Goal: Task Accomplishment & Management: Use online tool/utility

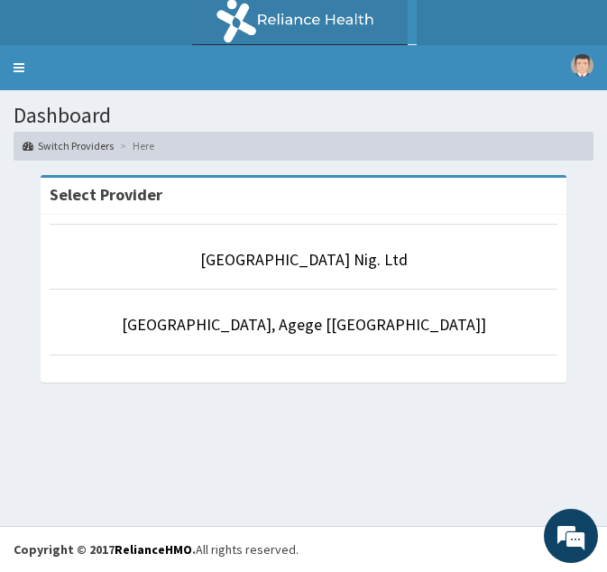
click at [103, 399] on section "Select Provider R-Jolad Hospital Nig. Ltd R-Jolad Hospital, Agege [Salem House]" at bounding box center [303, 286] width 607 height 253
click at [13, 72] on link "Toggle navigation" at bounding box center [19, 67] width 38 height 45
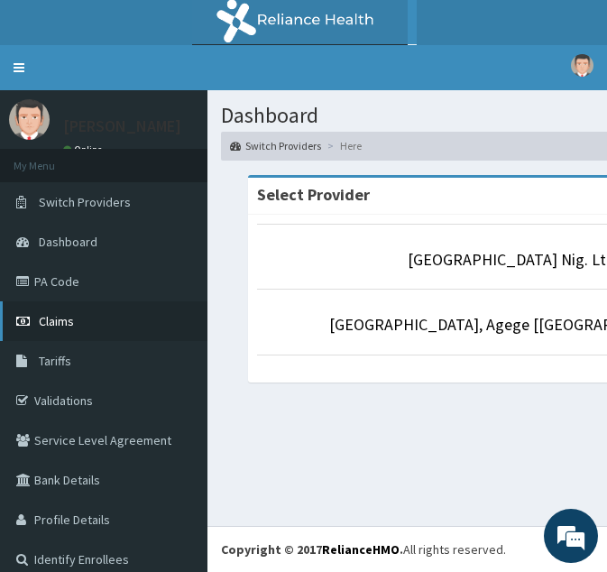
click at [78, 313] on link "Claims" at bounding box center [103, 321] width 207 height 40
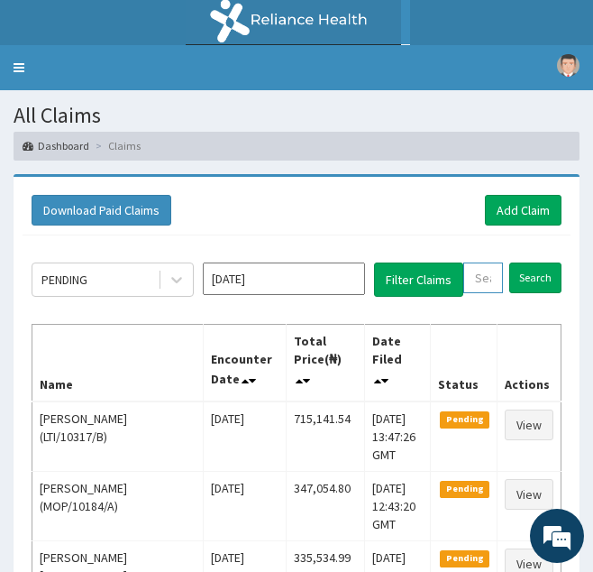
click at [480, 272] on input "text" at bounding box center [483, 277] width 40 height 31
paste input "LLD/10112/B"
type input "LLD/10112/B"
click at [528, 262] on input "Search" at bounding box center [554, 277] width 52 height 31
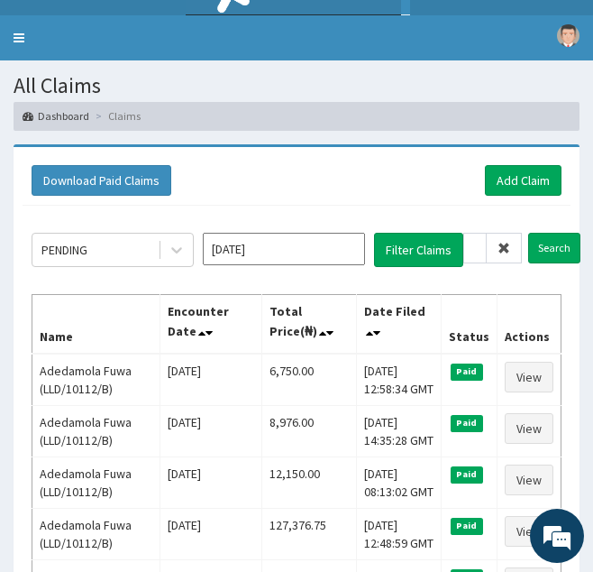
scroll to position [0, 0]
click at [505, 243] on icon at bounding box center [504, 248] width 13 height 13
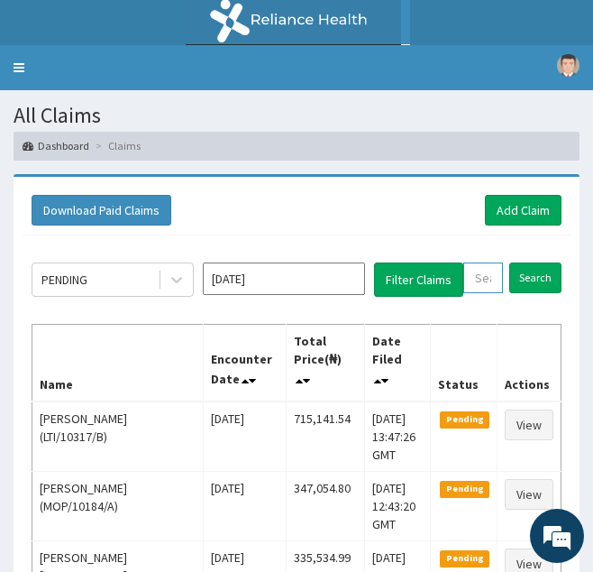
click at [492, 279] on input "text" at bounding box center [483, 277] width 40 height 31
paste input "UPC/10001/A"
type input "UPC/10001/A"
click at [528, 262] on input "Search" at bounding box center [554, 277] width 52 height 31
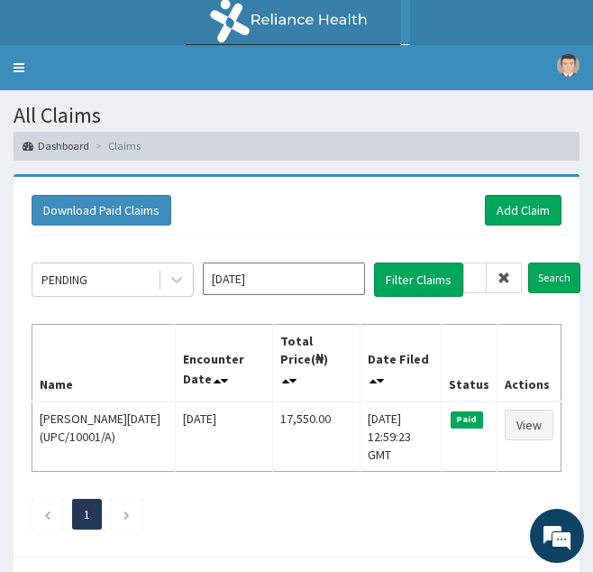
scroll to position [0, 0]
click at [501, 278] on icon at bounding box center [504, 277] width 13 height 13
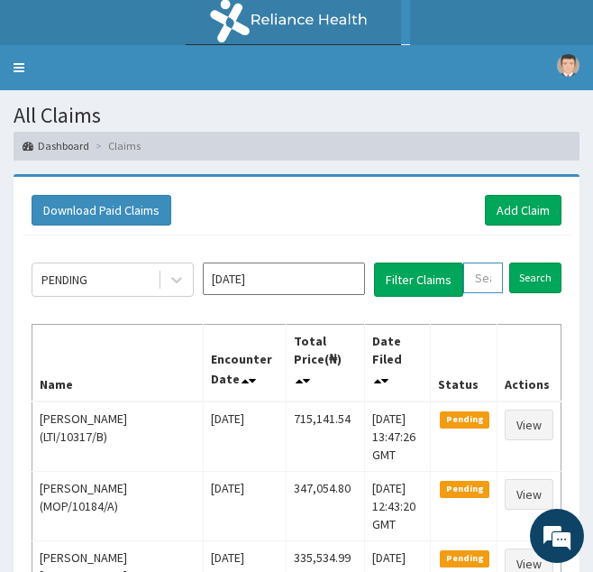
click at [490, 277] on input "text" at bounding box center [483, 277] width 40 height 31
paste input "DMN/10038/A"
type input "DMN/10038/A"
click at [528, 262] on input "Search" at bounding box center [554, 277] width 52 height 31
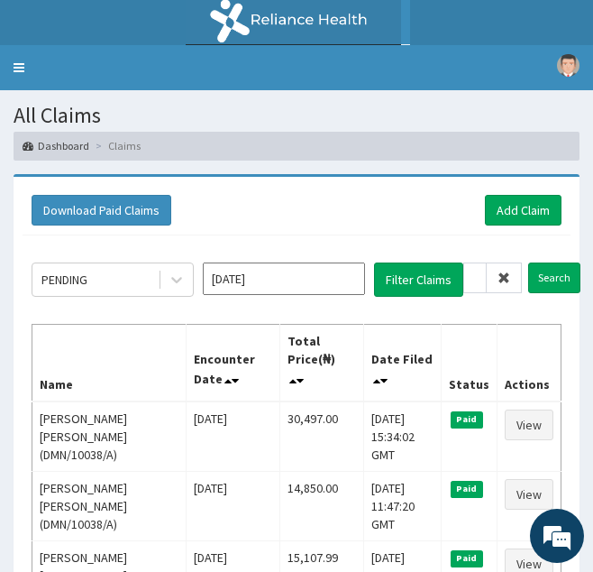
scroll to position [0, 0]
click at [507, 276] on icon at bounding box center [504, 277] width 13 height 13
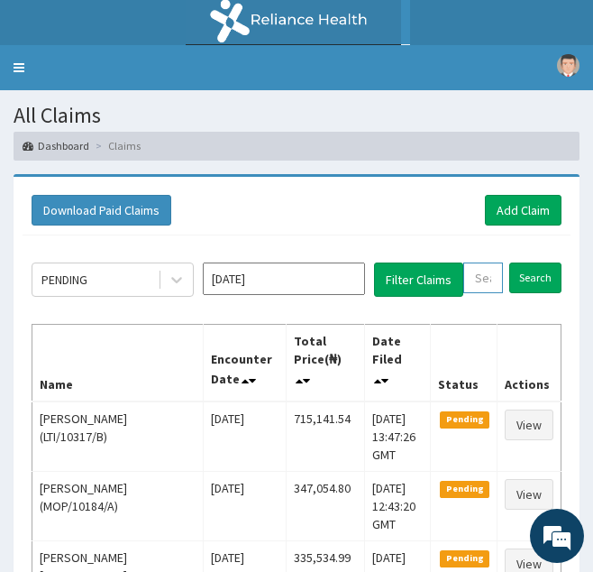
click at [494, 277] on input "text" at bounding box center [483, 277] width 40 height 31
paste input "BOZ/10003/A"
type input "BOZ/10003/A"
click at [528, 262] on input "Search" at bounding box center [554, 277] width 52 height 31
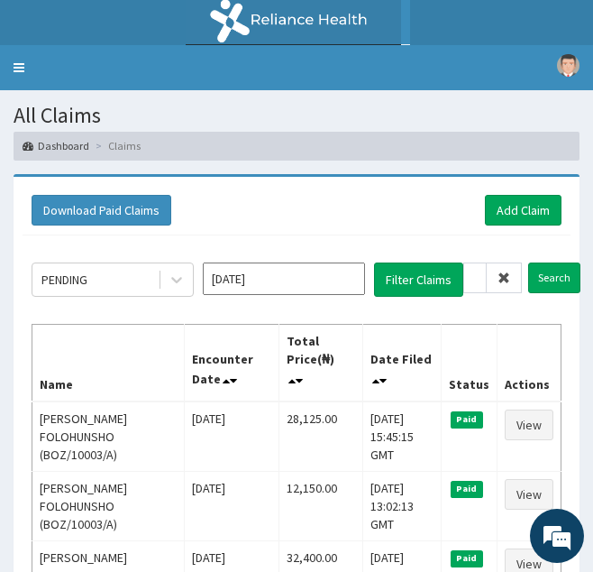
scroll to position [0, 0]
click at [502, 278] on icon at bounding box center [504, 277] width 13 height 13
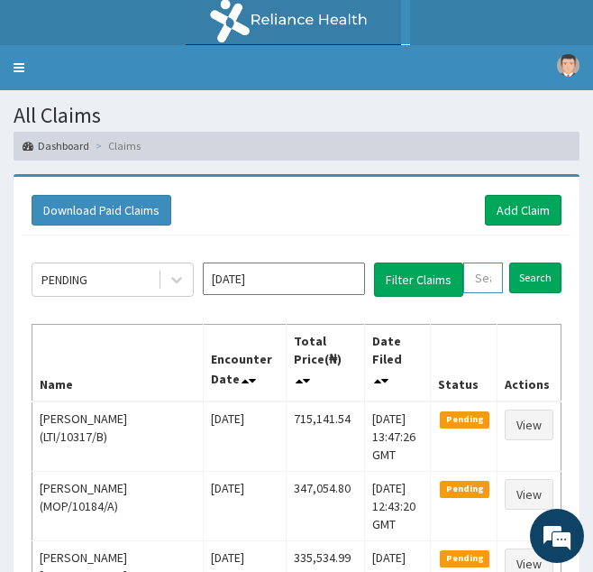
click at [491, 278] on input "text" at bounding box center [483, 277] width 40 height 31
paste input "RER/10002/F"
type input "RER/10002/F"
click at [528, 262] on input "Search" at bounding box center [554, 277] width 52 height 31
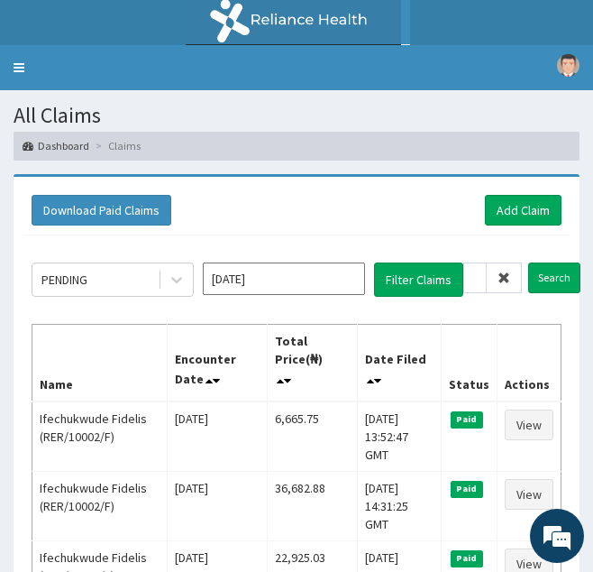
scroll to position [0, 0]
click at [505, 280] on icon at bounding box center [504, 277] width 13 height 13
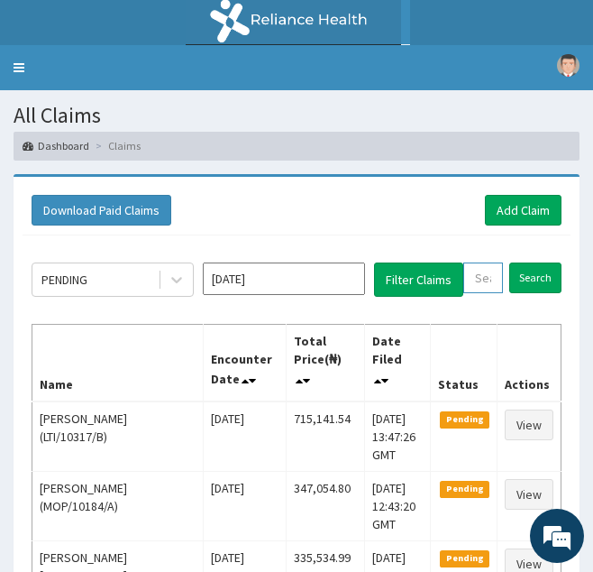
click at [482, 279] on input "text" at bounding box center [483, 277] width 40 height 31
paste input "SRH/10187/A"
type input "SRH/10187/A"
click at [528, 262] on input "Search" at bounding box center [554, 277] width 52 height 31
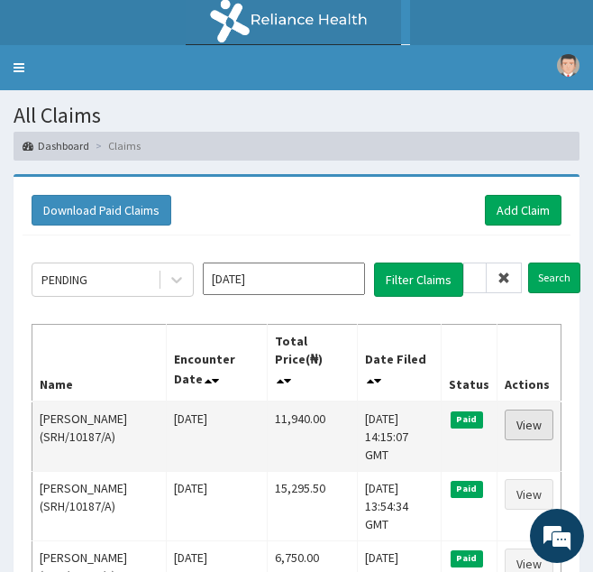
scroll to position [0, 0]
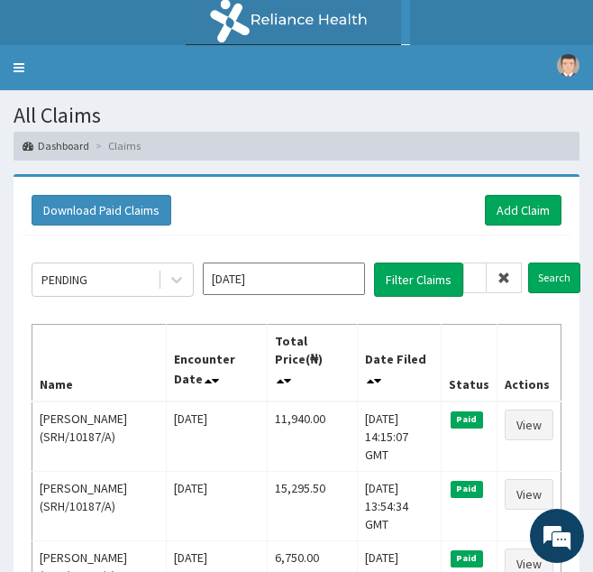
click at [505, 278] on icon at bounding box center [504, 277] width 13 height 13
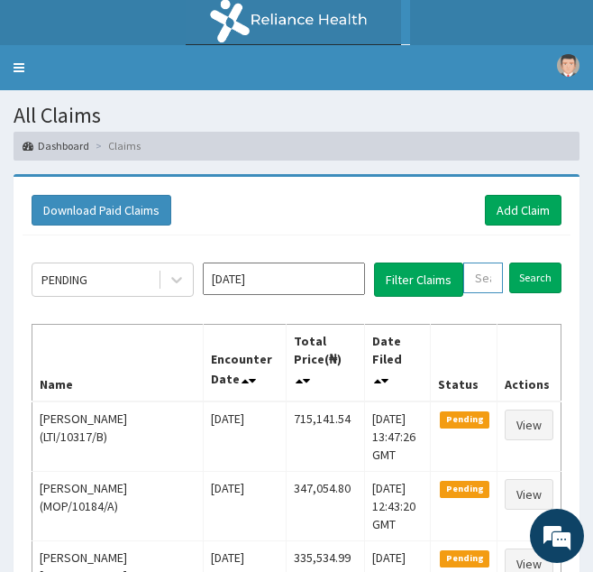
click at [480, 280] on input "text" at bounding box center [483, 277] width 40 height 31
paste input "ZTE/10054/B"
type input "ZTE/10054/B"
click at [528, 262] on input "Search" at bounding box center [554, 277] width 52 height 31
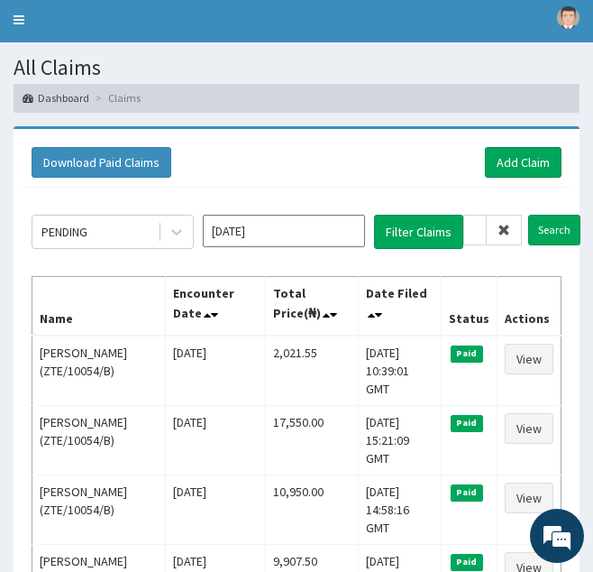
scroll to position [0, 0]
click at [506, 226] on icon at bounding box center [504, 230] width 13 height 13
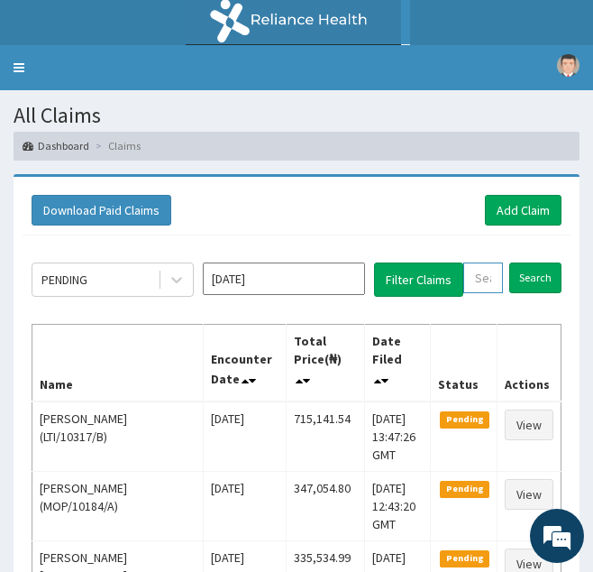
click at [476, 280] on input "text" at bounding box center [483, 277] width 40 height 31
paste input "ENP/11830/C"
type input "ENP/11830/C"
click at [528, 262] on input "Search" at bounding box center [554, 277] width 52 height 31
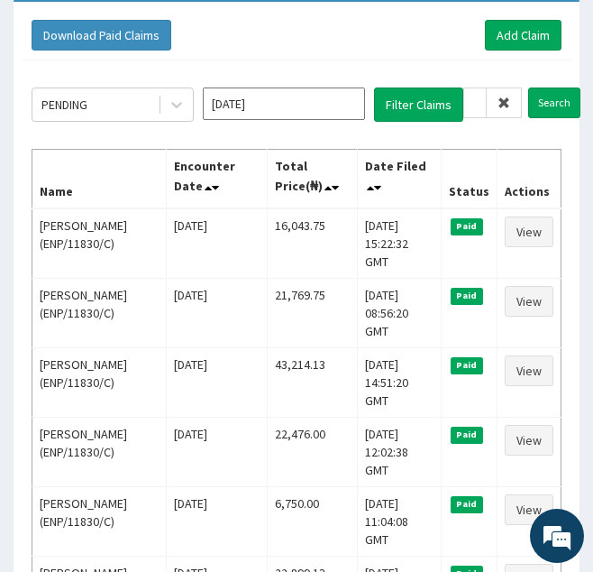
scroll to position [0, 0]
click at [512, 106] on span at bounding box center [504, 102] width 35 height 31
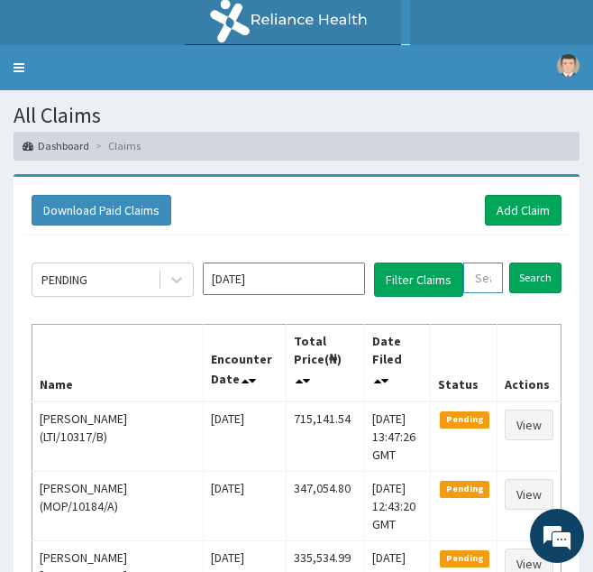
click at [484, 288] on input "text" at bounding box center [483, 277] width 40 height 31
paste input "PRU/10228/C"
type input "PRU/10228/C"
click at [528, 262] on input "Search" at bounding box center [554, 277] width 52 height 31
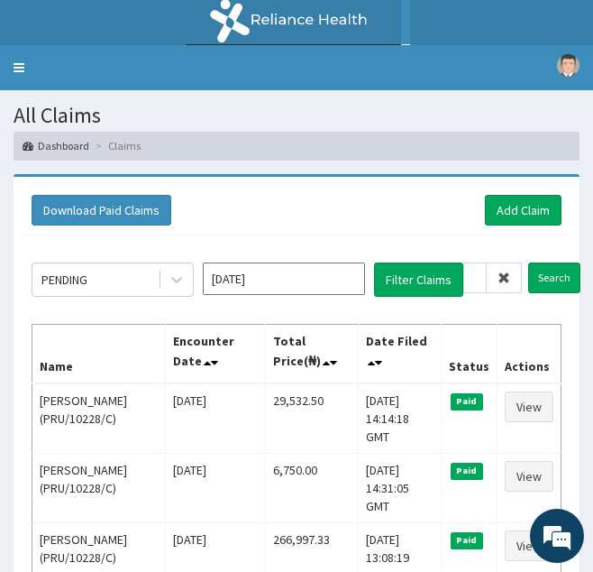
scroll to position [0, 0]
click at [505, 277] on icon at bounding box center [504, 277] width 13 height 13
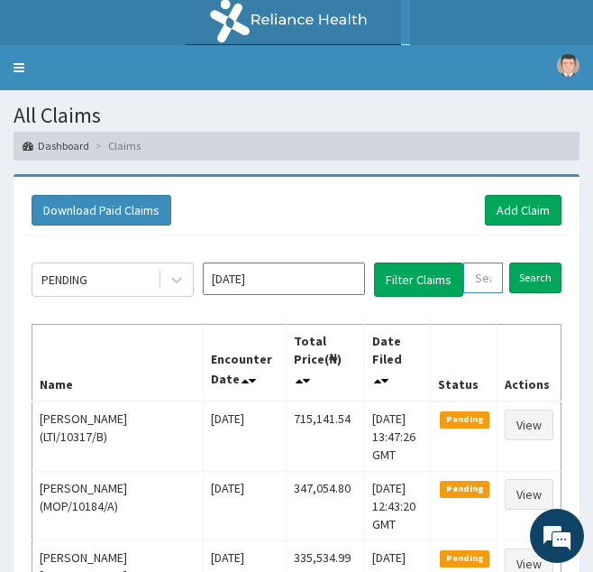
click at [491, 277] on input "text" at bounding box center [483, 277] width 40 height 31
paste input "GTT/10088/A"
type input "GTT/10088/A"
click at [528, 262] on input "Search" at bounding box center [554, 277] width 52 height 31
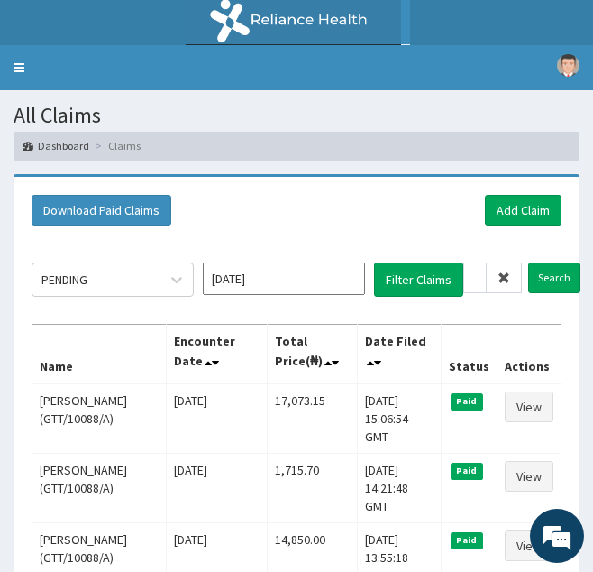
scroll to position [0, 0]
click at [506, 275] on icon at bounding box center [504, 277] width 13 height 13
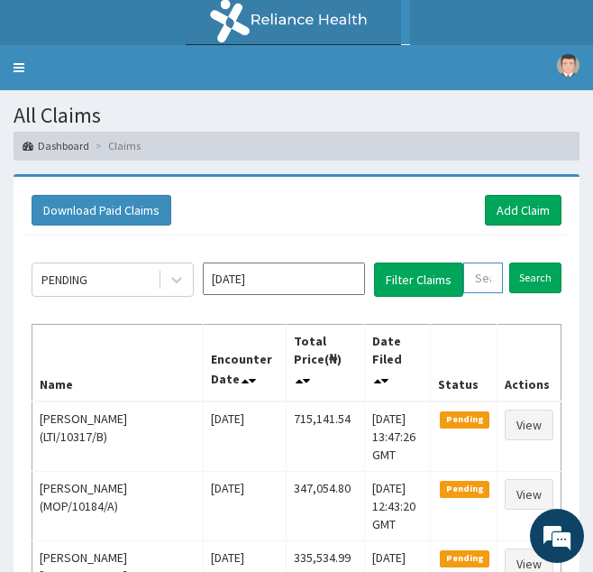
click at [491, 276] on input "text" at bounding box center [483, 277] width 40 height 31
paste input "OHT/11265/A"
type input "OHT/11265/A"
click at [528, 262] on input "Search" at bounding box center [554, 277] width 52 height 31
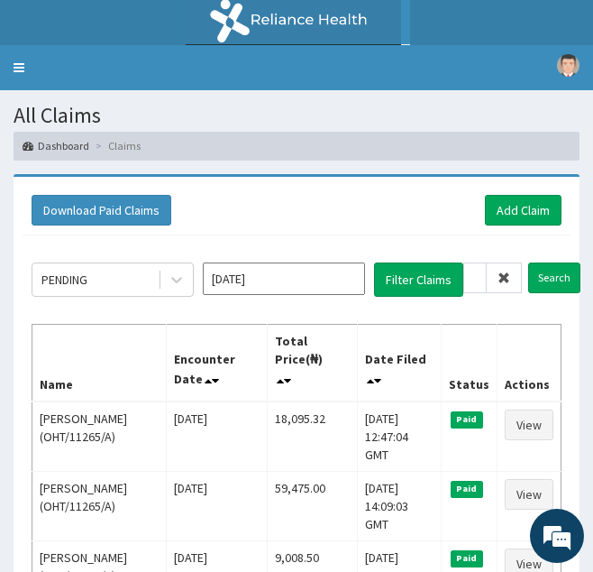
scroll to position [0, 0]
click at [512, 278] on span at bounding box center [504, 277] width 35 height 31
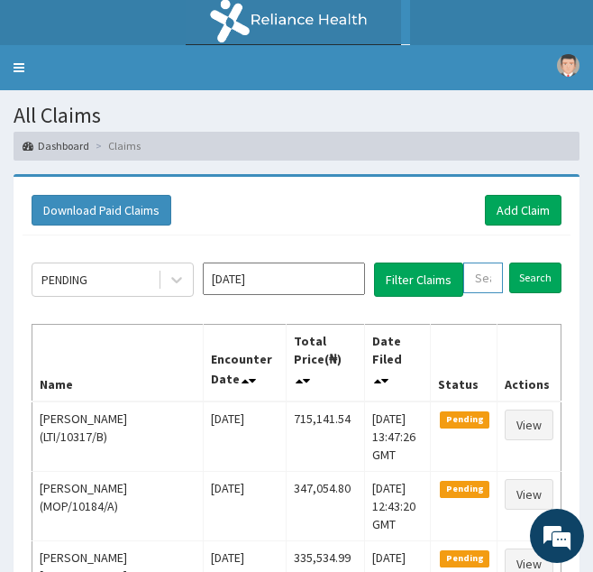
click at [483, 280] on input "text" at bounding box center [483, 277] width 40 height 31
paste input "LEF/10041/A"
type input "LEF/10041/A"
click at [528, 262] on input "Search" at bounding box center [554, 277] width 52 height 31
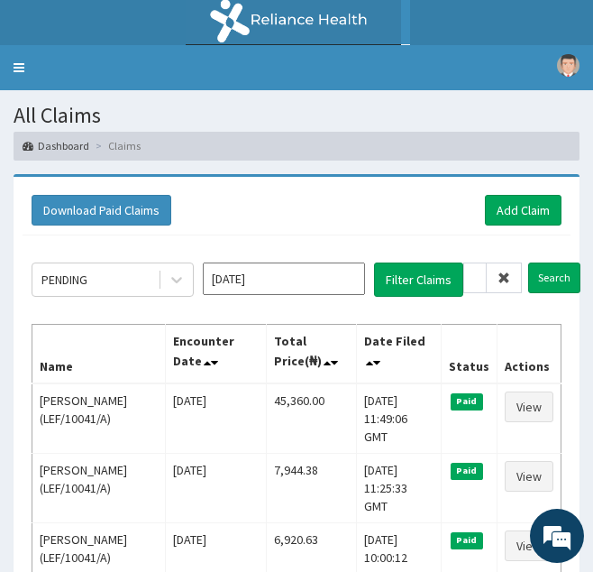
scroll to position [0, 0]
click at [502, 276] on icon at bounding box center [504, 277] width 13 height 13
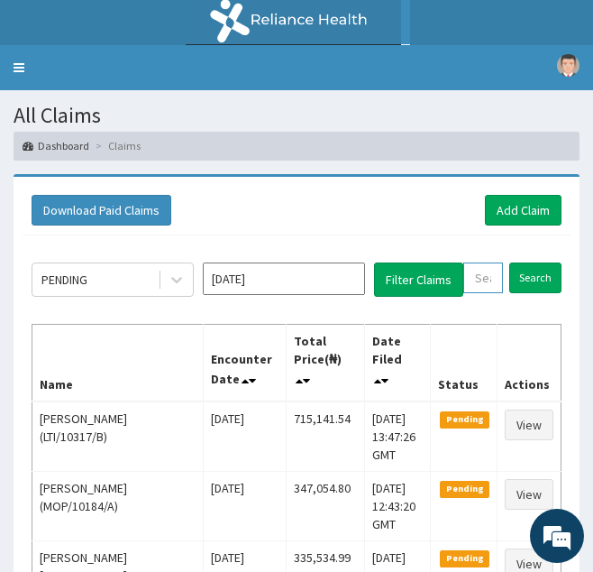
click at [477, 277] on input "text" at bounding box center [483, 277] width 40 height 31
paste input "SZX/10299/A"
type input "SZX/10299/A"
click at [528, 262] on input "Search" at bounding box center [554, 277] width 52 height 31
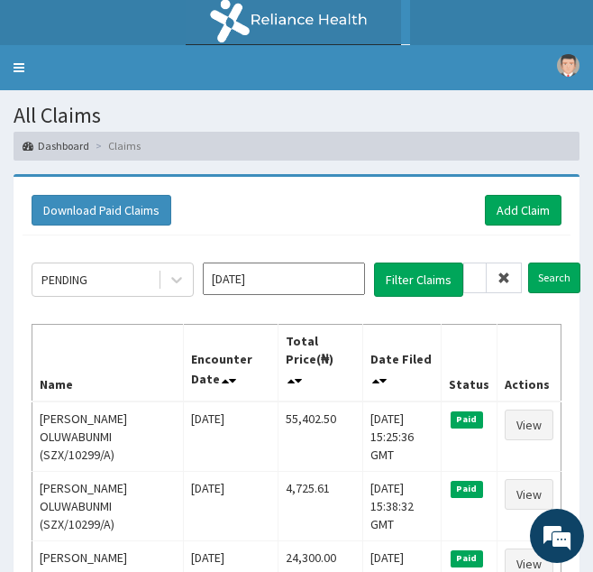
scroll to position [0, 0]
click at [503, 279] on icon at bounding box center [504, 277] width 13 height 13
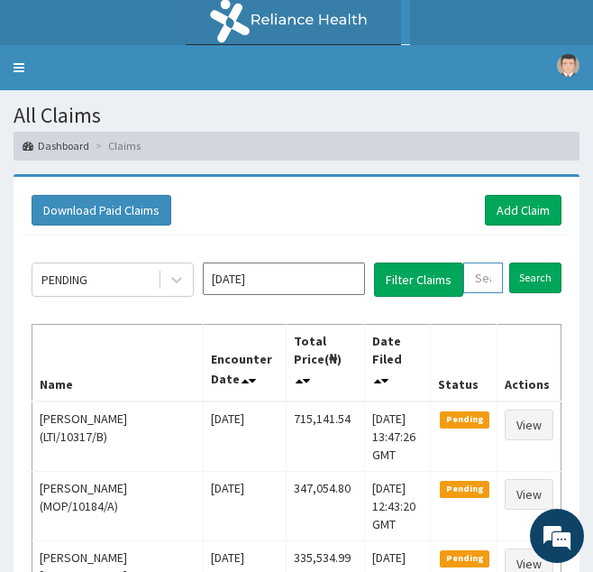
click at [491, 278] on input "text" at bounding box center [483, 277] width 40 height 31
paste input "SIR/10007/A"
type input "SIR/10007/A"
click at [528, 262] on input "Search" at bounding box center [554, 277] width 52 height 31
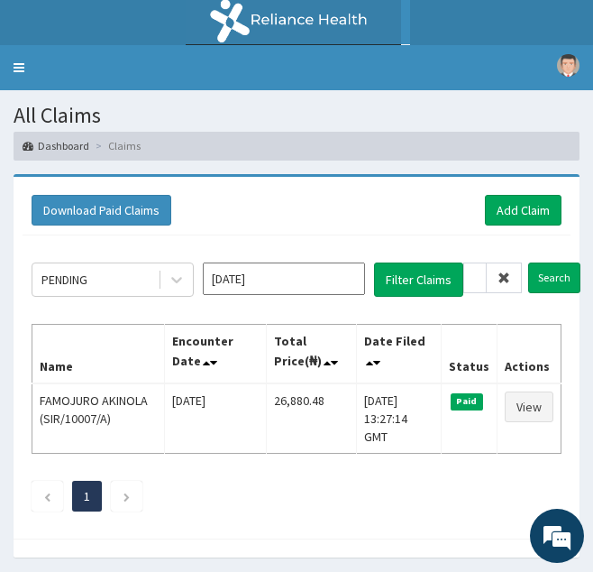
scroll to position [0, 0]
click at [507, 276] on icon at bounding box center [504, 277] width 13 height 13
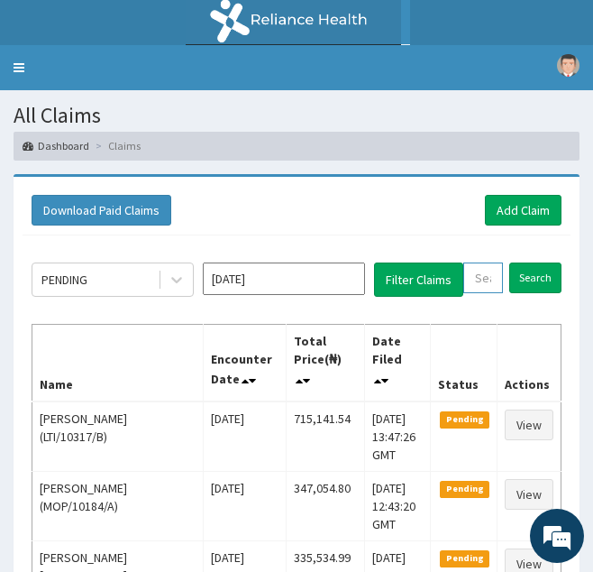
click at [481, 274] on input "text" at bounding box center [483, 277] width 40 height 31
paste input "RTL/10071/A"
type input "RTL/10071/A"
click at [528, 262] on input "Search" at bounding box center [554, 277] width 52 height 31
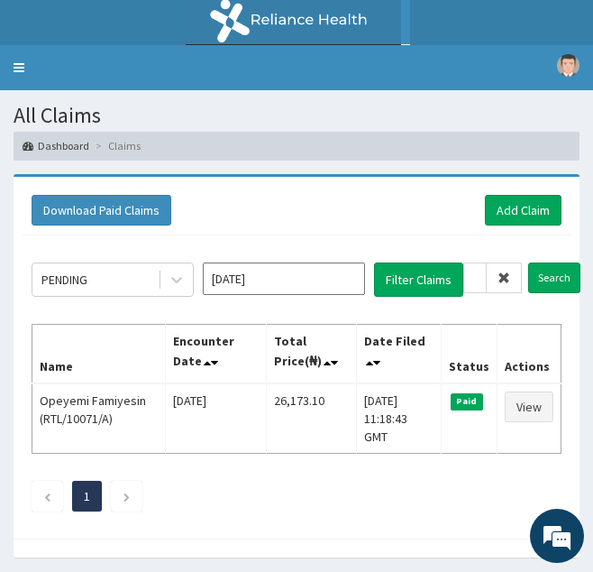
scroll to position [0, 0]
click at [500, 279] on icon at bounding box center [504, 277] width 13 height 13
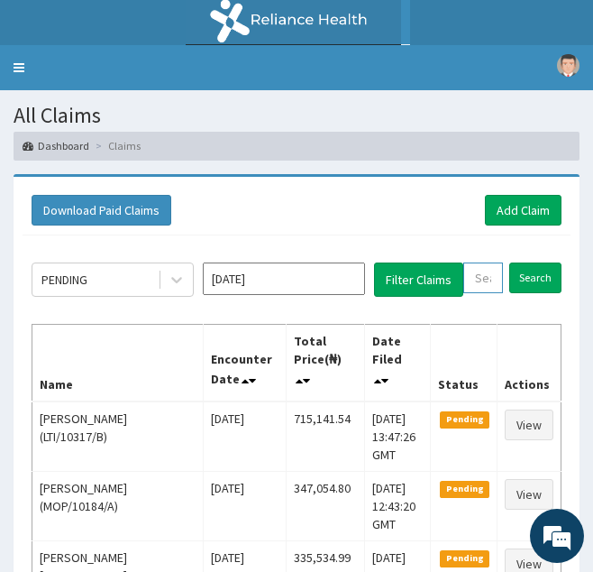
click at [481, 282] on input "text" at bounding box center [483, 277] width 40 height 31
paste input "GBY/10010/A"
type input "GBY/10010/A"
click at [528, 262] on input "Search" at bounding box center [554, 277] width 52 height 31
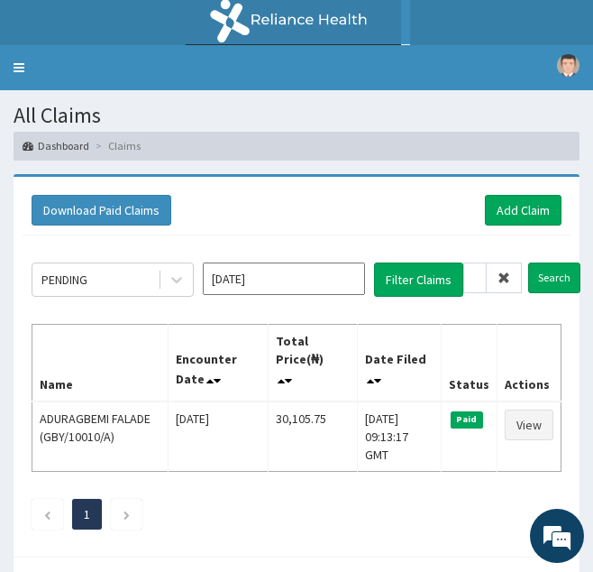
scroll to position [0, 0]
click at [509, 278] on icon at bounding box center [504, 277] width 13 height 13
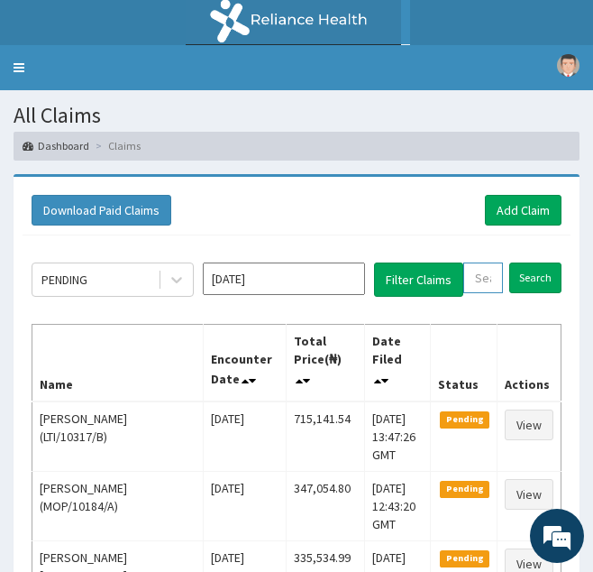
click at [479, 284] on input "text" at bounding box center [483, 277] width 40 height 31
paste input "TSM/10054/B"
type input "TSM/10054/B"
click at [528, 262] on input "Search" at bounding box center [554, 277] width 52 height 31
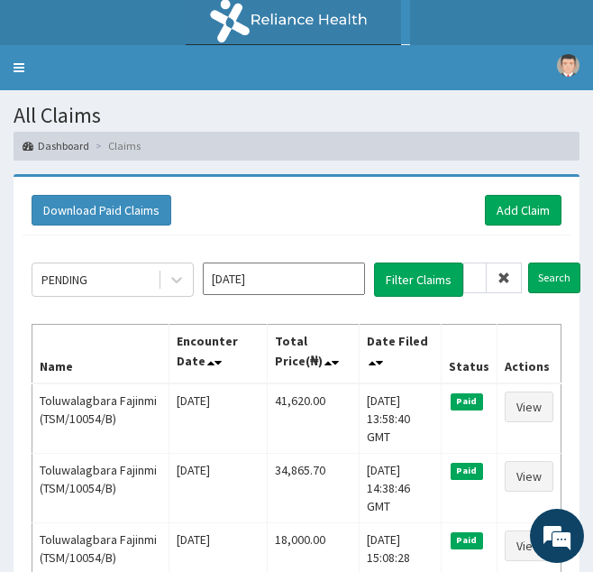
scroll to position [0, 0]
click at [500, 284] on icon at bounding box center [504, 277] width 13 height 13
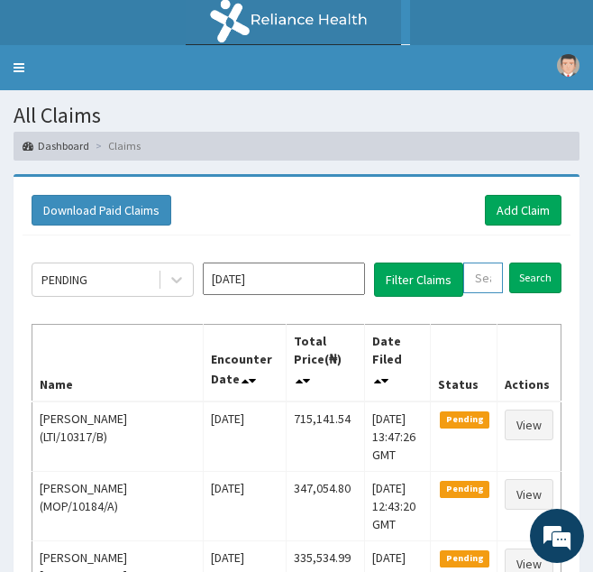
click at [486, 277] on input "text" at bounding box center [483, 277] width 40 height 31
paste input "BTO/10017/A"
type input "BTO/10017/A"
click at [528, 262] on input "Search" at bounding box center [554, 277] width 52 height 31
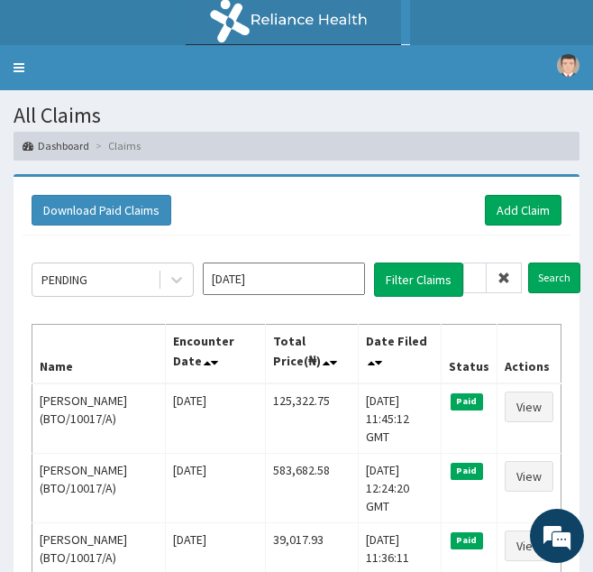
scroll to position [0, 0]
click at [502, 276] on icon at bounding box center [504, 277] width 13 height 13
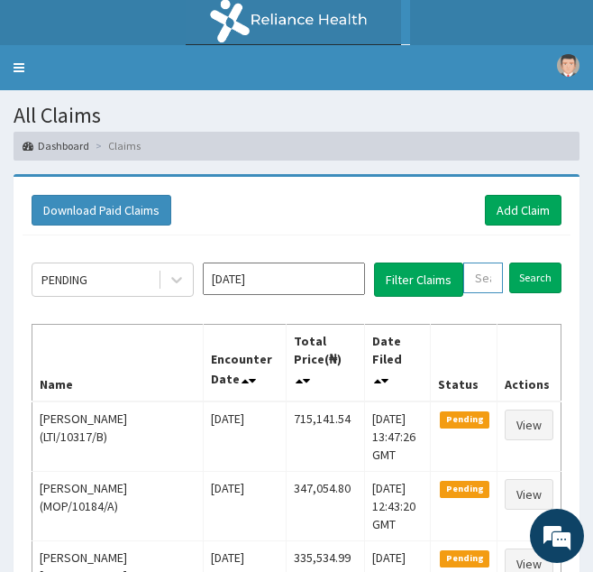
click at [478, 280] on input "text" at bounding box center [483, 277] width 40 height 31
paste input "BTO/10004/A"
type input "BTO/10004/A"
click at [528, 262] on input "Search" at bounding box center [554, 277] width 52 height 31
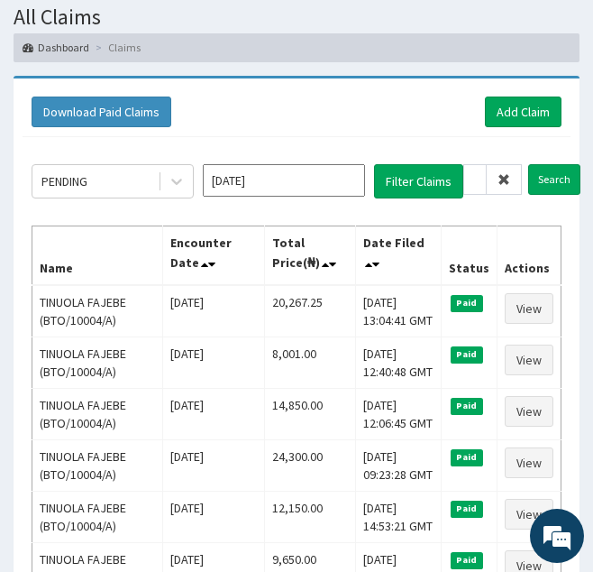
scroll to position [0, 0]
click at [499, 174] on icon at bounding box center [504, 179] width 13 height 13
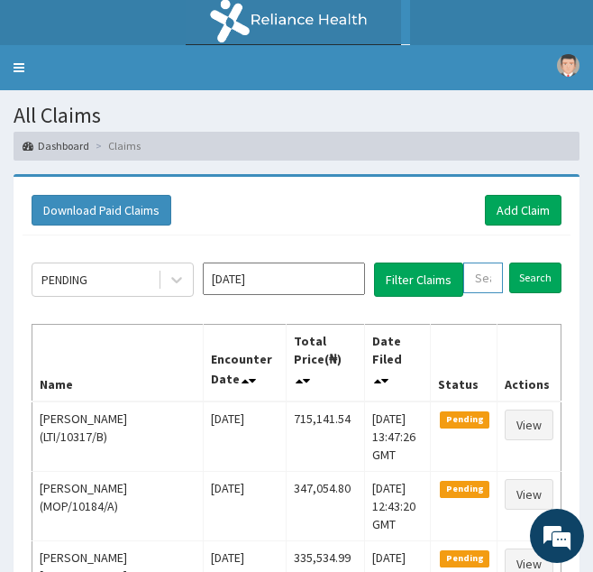
click at [483, 271] on input "text" at bounding box center [483, 277] width 40 height 31
paste input "PAA/10086/B"
type input "PAA/10086/B"
click at [528, 262] on input "Search" at bounding box center [554, 277] width 52 height 31
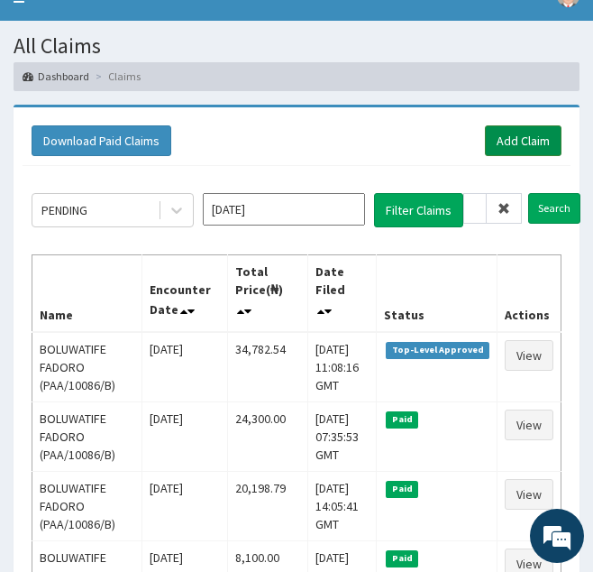
scroll to position [69, 0]
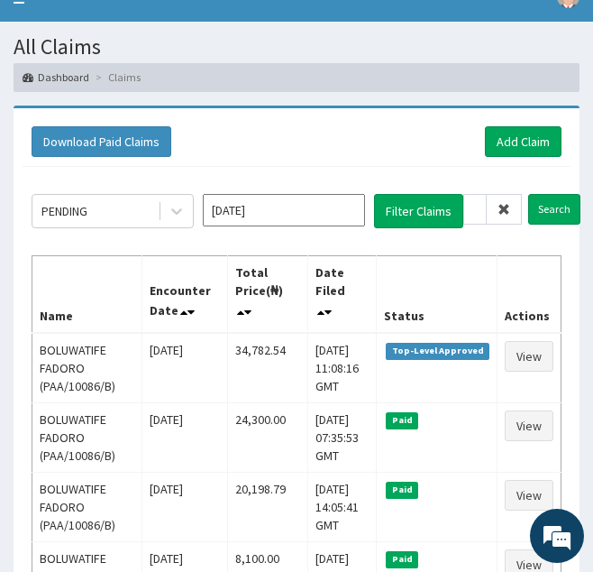
click at [502, 205] on icon at bounding box center [504, 209] width 13 height 13
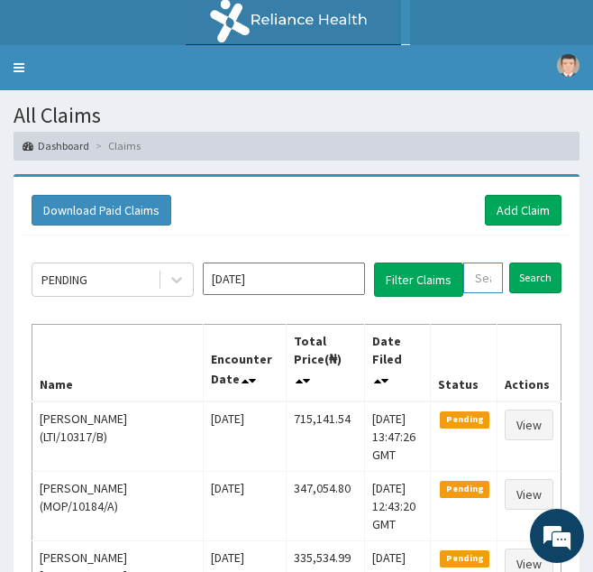
click at [470, 278] on input "text" at bounding box center [483, 277] width 40 height 31
paste input "BDA/10001/A"
type input "BDA/10001/A"
click at [528, 262] on input "Search" at bounding box center [554, 277] width 52 height 31
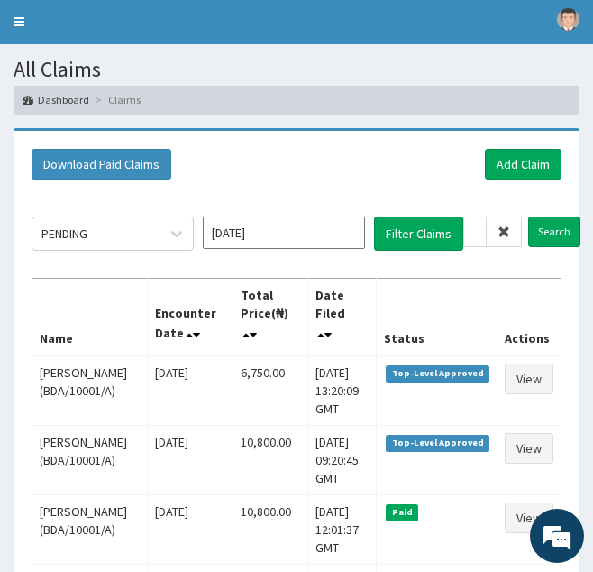
scroll to position [45, 0]
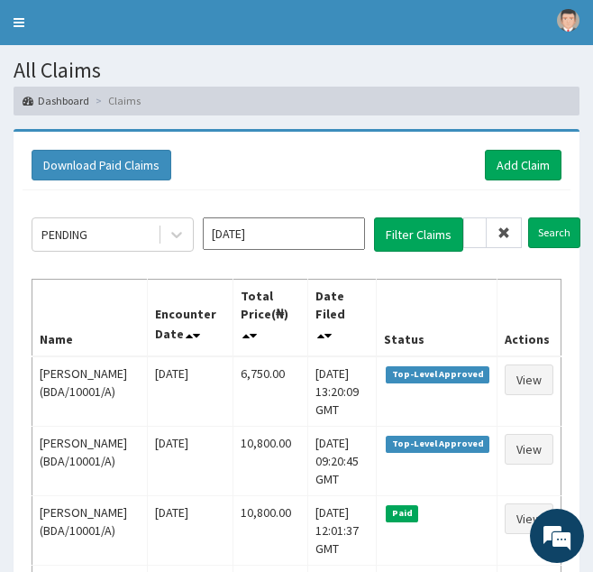
click at [505, 230] on icon at bounding box center [504, 232] width 13 height 13
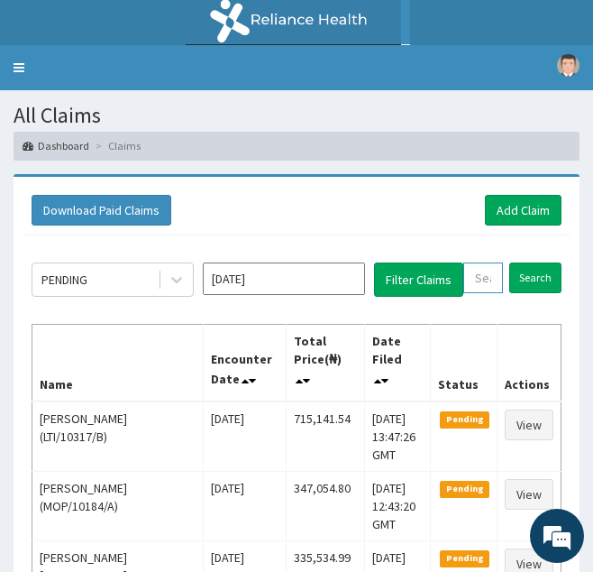
click at [472, 287] on input "text" at bounding box center [483, 277] width 40 height 31
paste input "MSA/10033/A"
type input "MSA/10033/A"
click at [528, 262] on input "Search" at bounding box center [554, 277] width 52 height 31
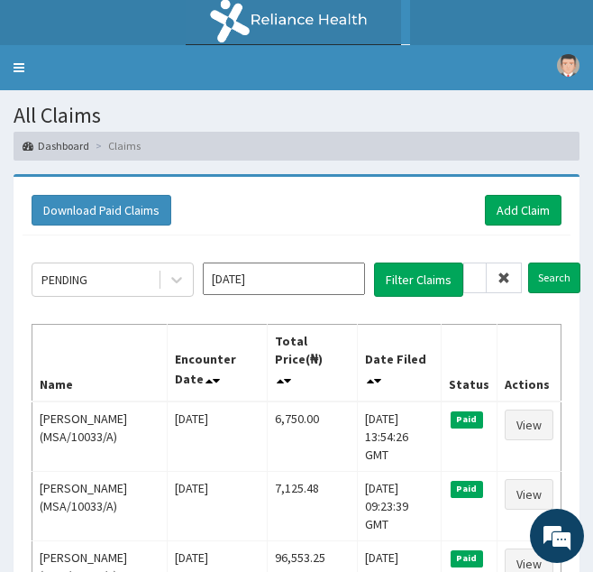
scroll to position [0, 0]
click at [504, 277] on icon at bounding box center [504, 277] width 13 height 13
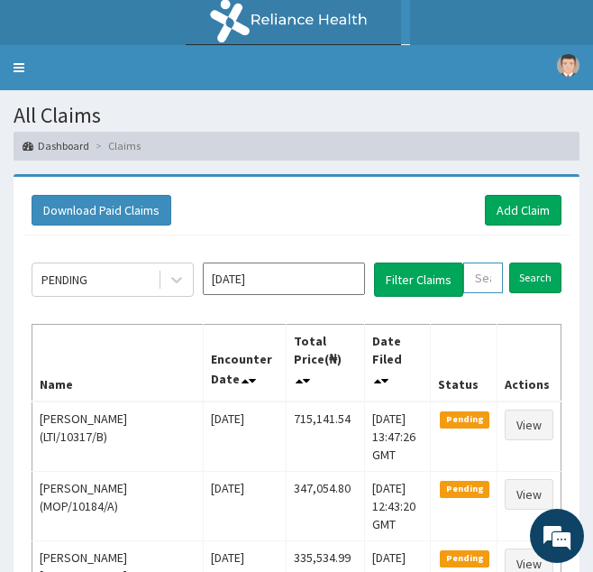
click at [485, 285] on input "text" at bounding box center [483, 277] width 40 height 31
paste input "ANT/10022/A"
type input "ANT/10022/A"
click at [528, 262] on input "Search" at bounding box center [554, 277] width 52 height 31
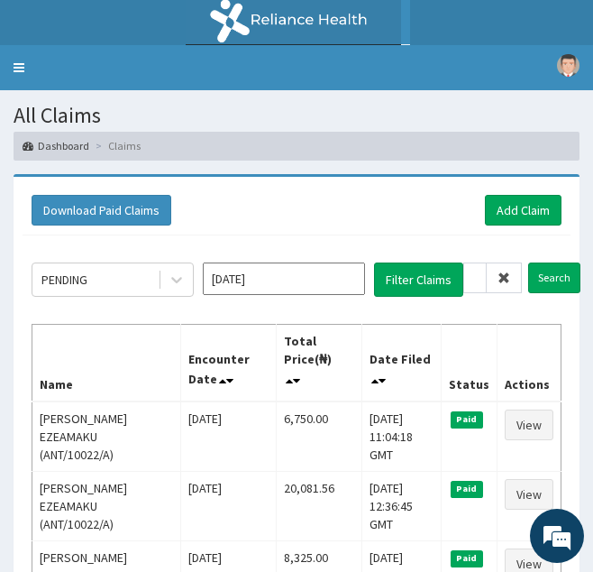
scroll to position [0, 0]
click at [502, 271] on icon at bounding box center [504, 277] width 13 height 13
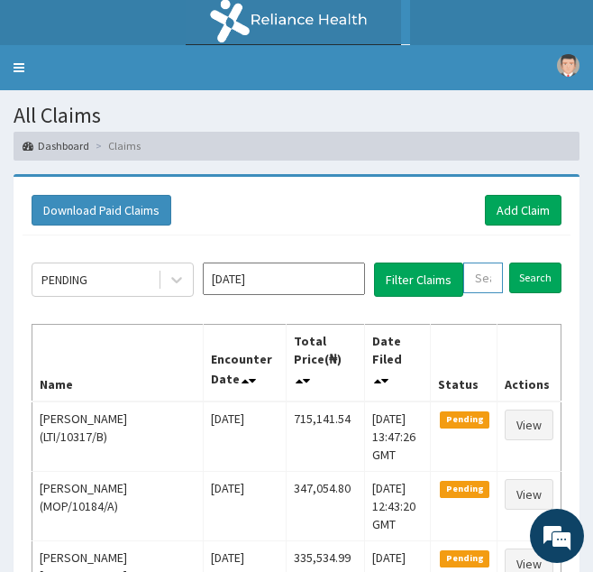
click at [483, 283] on input "text" at bounding box center [483, 277] width 40 height 31
paste input "SSL/10113/B"
type input "SSL/10113/B"
click at [528, 262] on input "Search" at bounding box center [554, 277] width 52 height 31
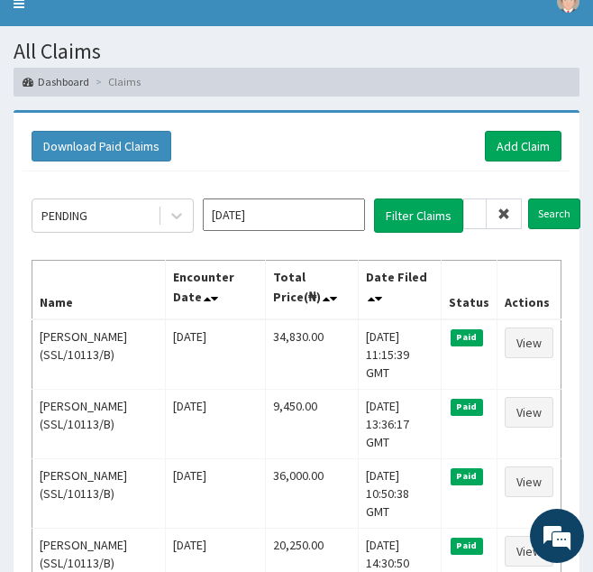
scroll to position [0, 0]
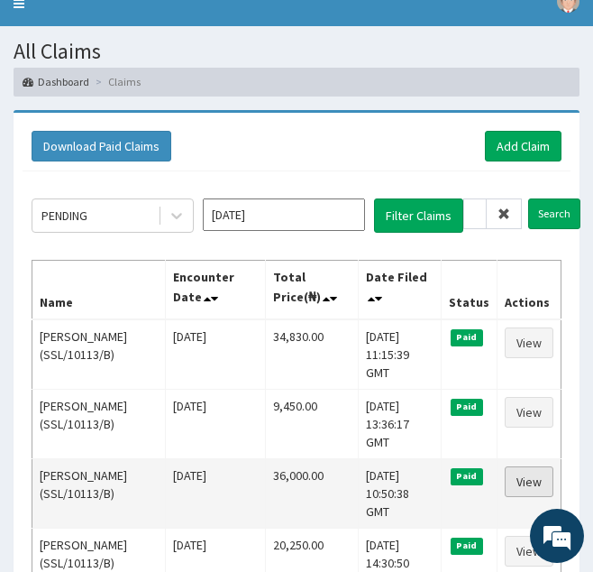
click at [516, 466] on link "View" at bounding box center [529, 481] width 49 height 31
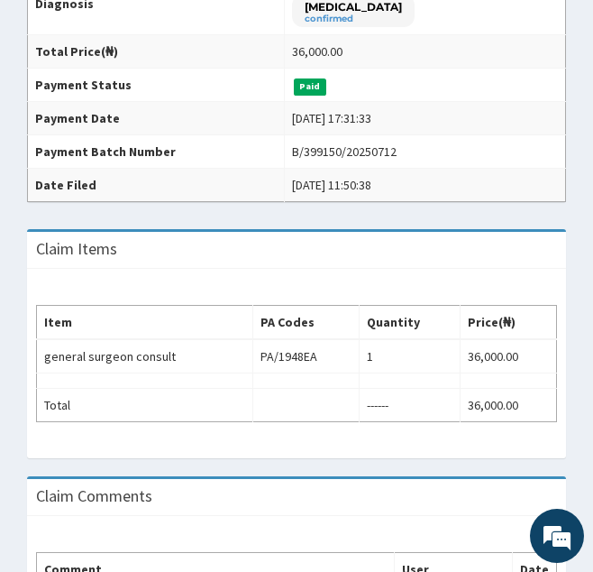
scroll to position [445, 0]
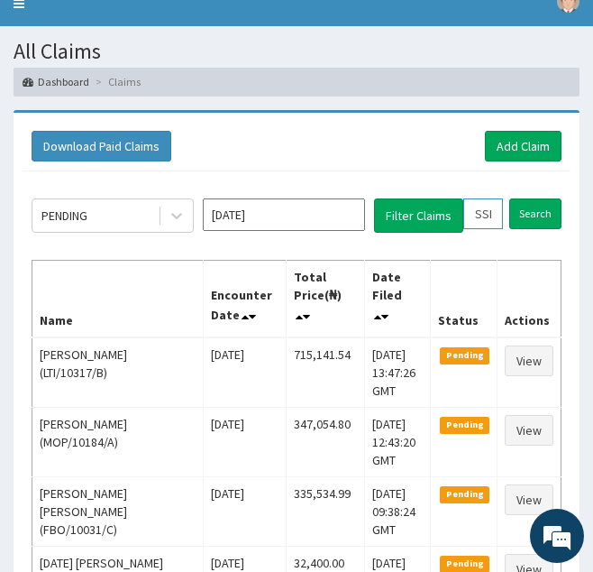
click at [477, 220] on input "SSL/10113/B" at bounding box center [483, 213] width 40 height 31
click at [509, 198] on input "Search" at bounding box center [535, 213] width 52 height 31
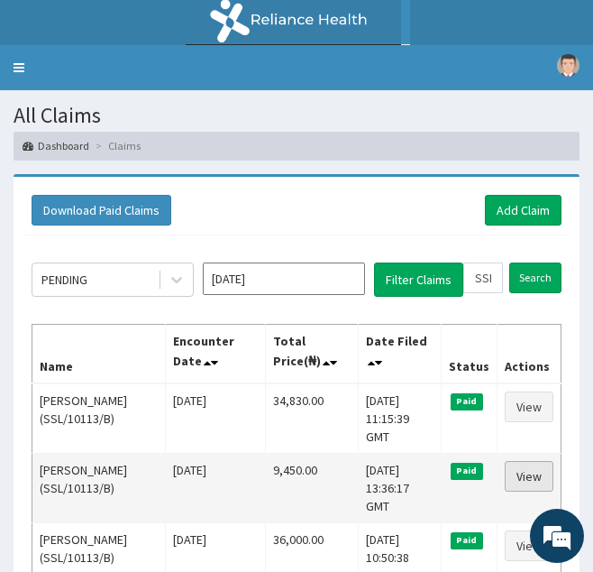
click at [523, 461] on link "View" at bounding box center [529, 476] width 49 height 31
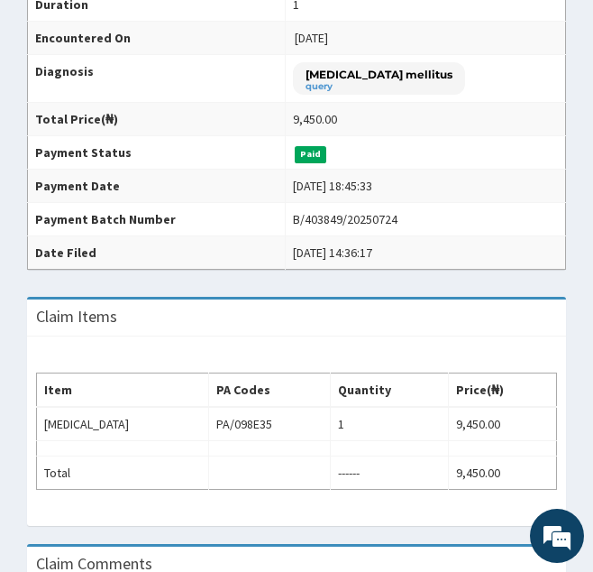
scroll to position [374, 0]
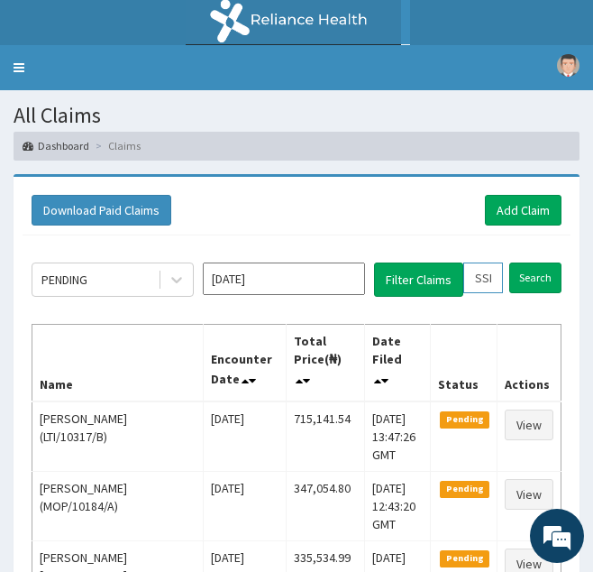
drag, startPoint x: 468, startPoint y: 276, endPoint x: 589, endPoint y: 285, distance: 121.2
paste input "A"
type input "SSL/10113/A"
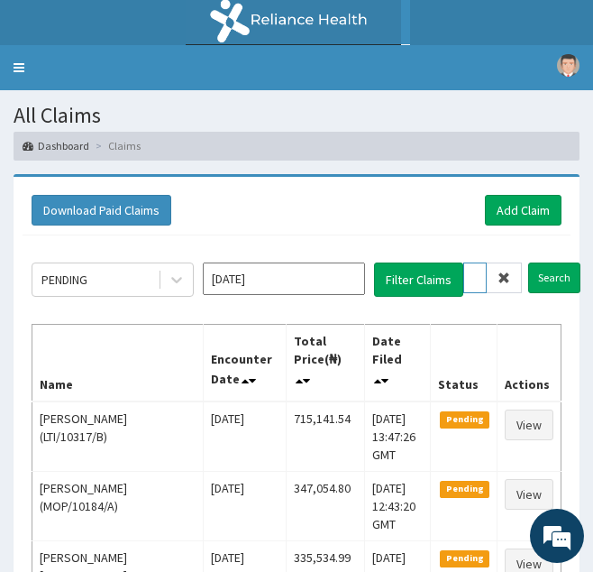
click at [528, 262] on input "Search" at bounding box center [554, 277] width 52 height 31
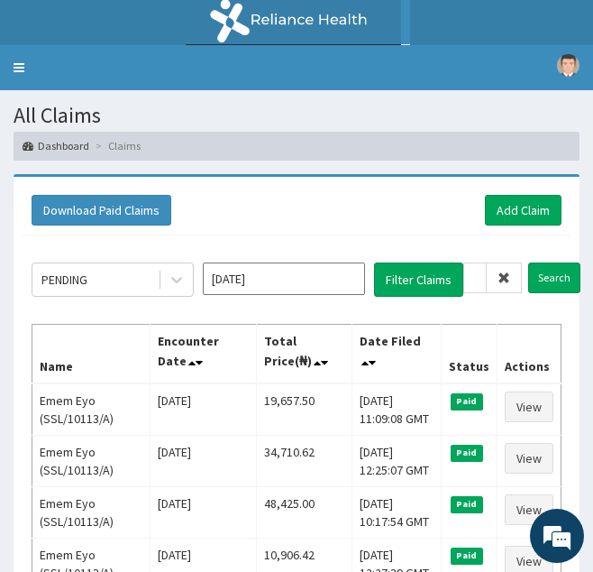
scroll to position [0, 0]
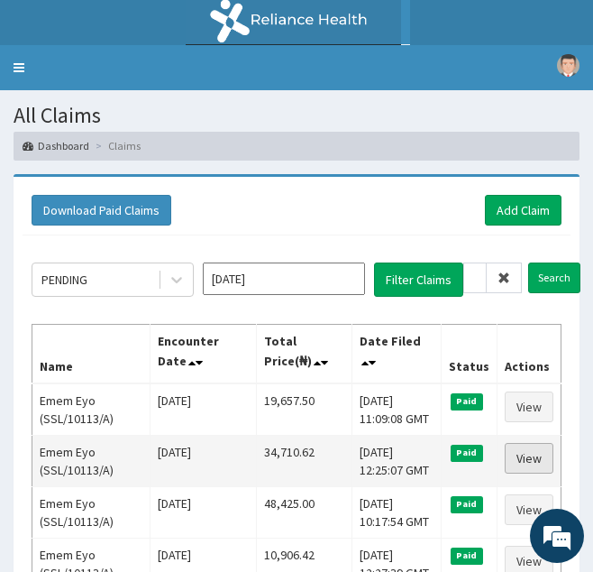
click at [532, 463] on link "View" at bounding box center [529, 458] width 49 height 31
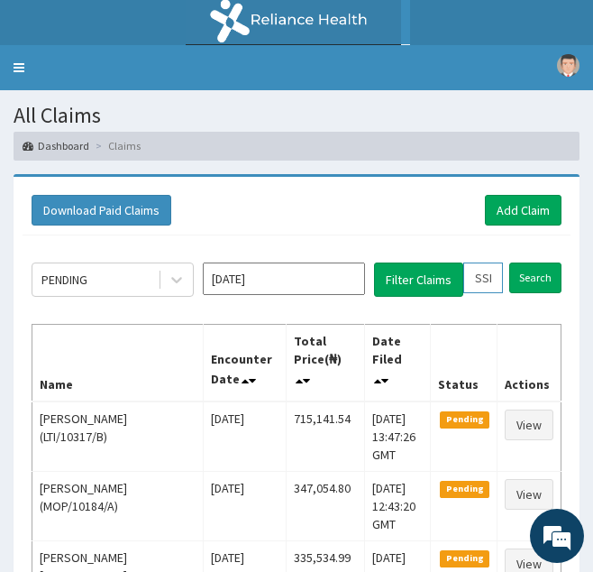
scroll to position [0, 48]
drag, startPoint x: 470, startPoint y: 275, endPoint x: 638, endPoint y: 279, distance: 168.7
paste input "IPO/10098/A"
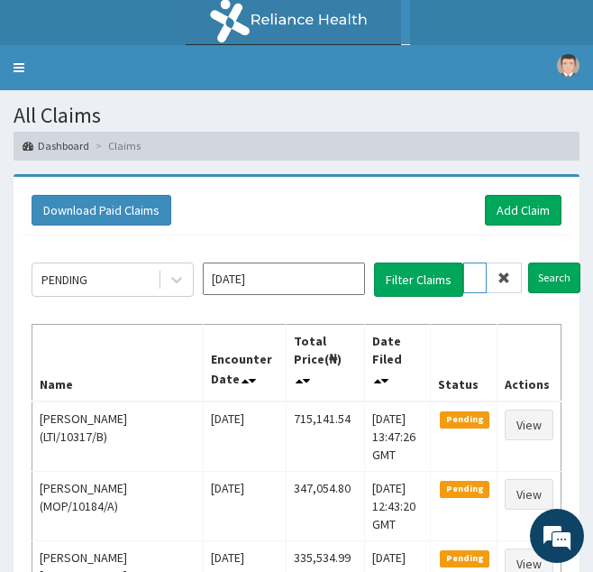
type input "IPO/10098/A"
click at [528, 262] on input "Search" at bounding box center [554, 277] width 52 height 31
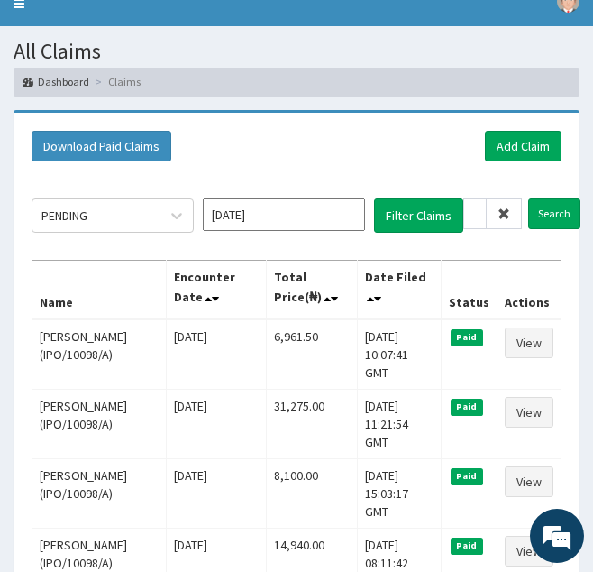
click at [508, 216] on icon at bounding box center [504, 213] width 13 height 13
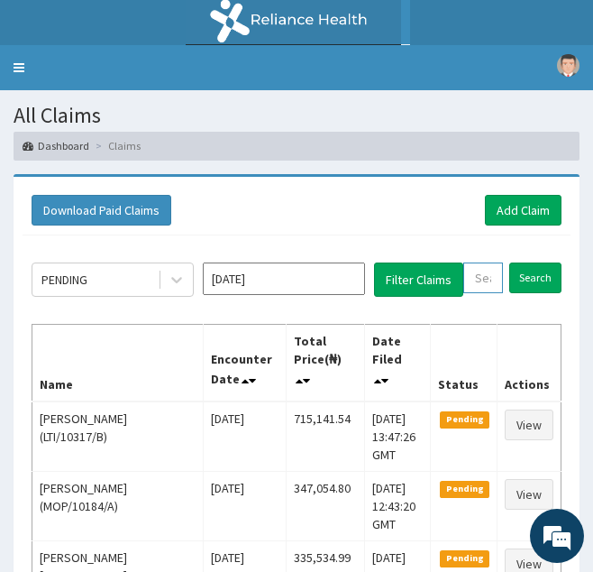
click at [480, 278] on input "text" at bounding box center [483, 277] width 40 height 31
paste input "TFP/10046/A"
type input "TFP/10046/A"
click at [528, 262] on input "Search" at bounding box center [554, 277] width 52 height 31
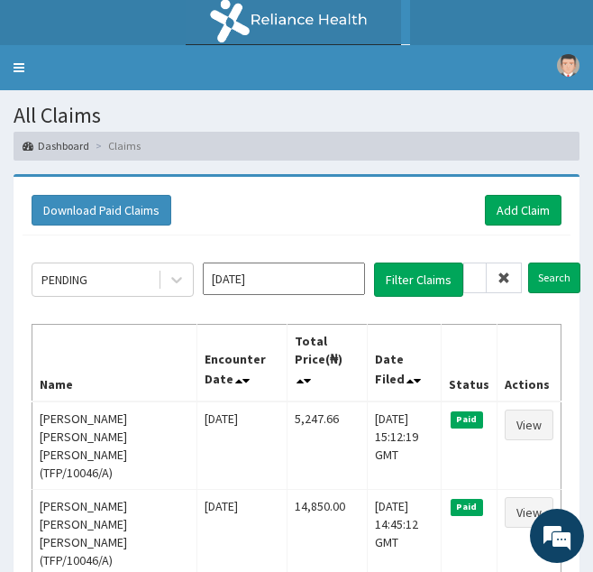
scroll to position [0, 0]
click at [503, 277] on icon at bounding box center [504, 277] width 13 height 13
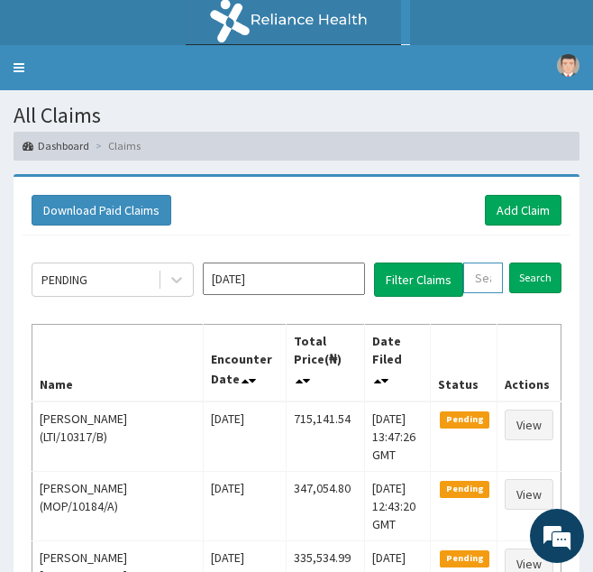
click at [481, 288] on input "text" at bounding box center [483, 277] width 40 height 31
paste input "CGW/10007/A"
type input "CGW/10007/A"
click at [528, 262] on input "Search" at bounding box center [554, 277] width 52 height 31
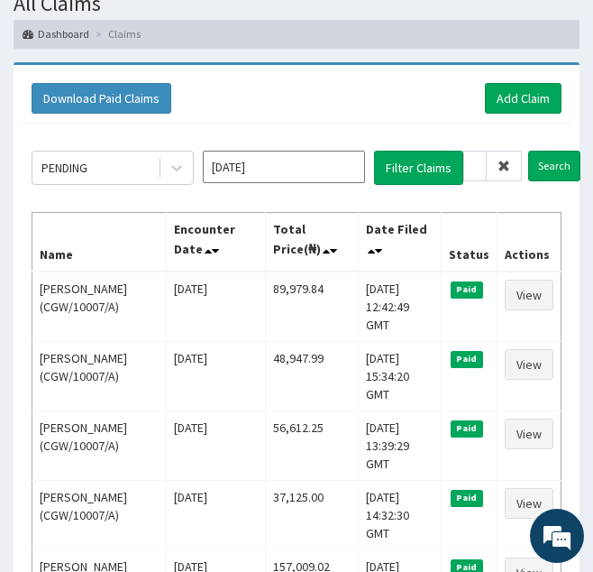
scroll to position [0, 0]
click at [501, 164] on icon at bounding box center [504, 166] width 13 height 13
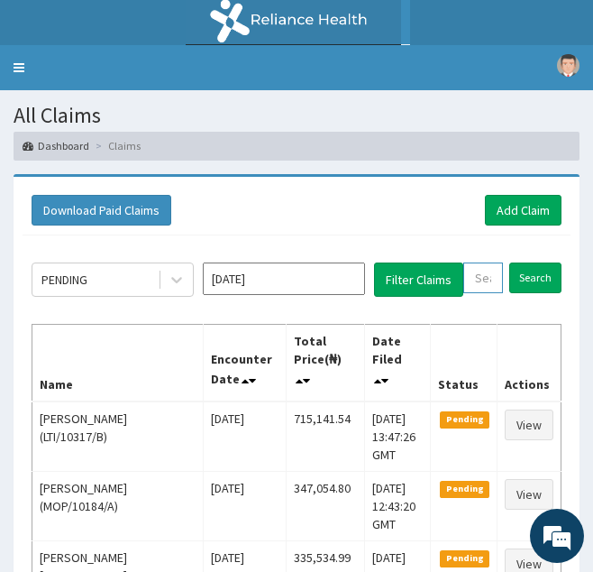
click at [474, 278] on input "text" at bounding box center [483, 277] width 40 height 31
paste input "ORG/10062/A"
type input "ORG/10062/A"
click at [528, 262] on input "Search" at bounding box center [554, 277] width 52 height 31
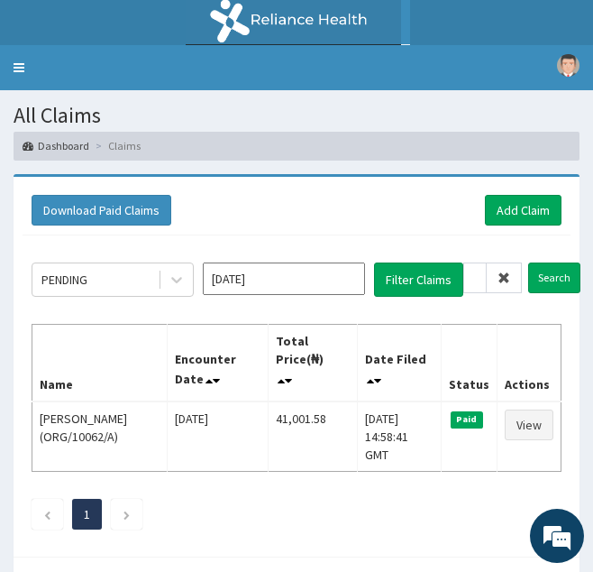
scroll to position [0, 0]
click at [509, 272] on icon at bounding box center [504, 277] width 13 height 13
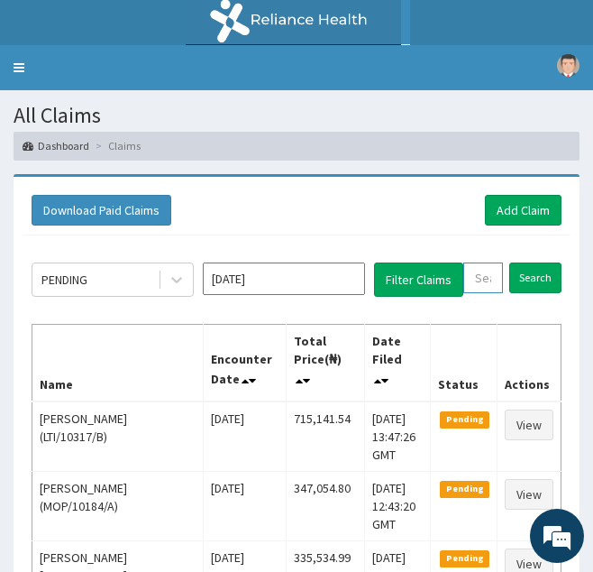
click at [481, 280] on input "text" at bounding box center [483, 277] width 40 height 31
paste input "SGB/10004/B MOTHER'S ID"
type input "SGB/10004/B MOTHER'S ID"
click at [528, 262] on input "Search" at bounding box center [554, 277] width 52 height 31
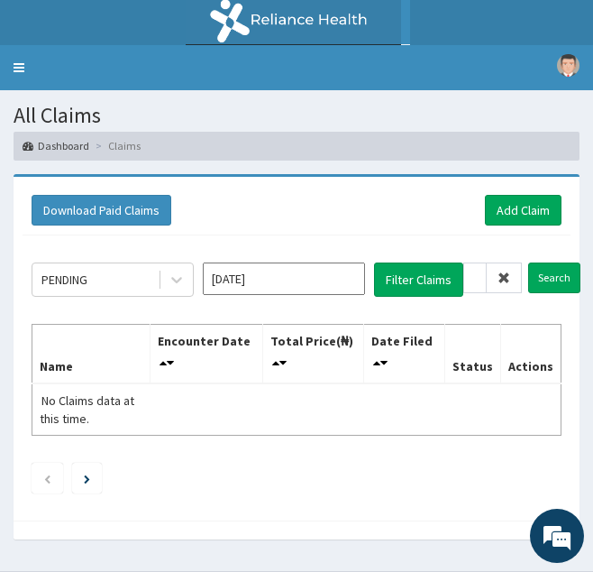
scroll to position [0, 0]
click at [499, 273] on icon at bounding box center [504, 277] width 13 height 13
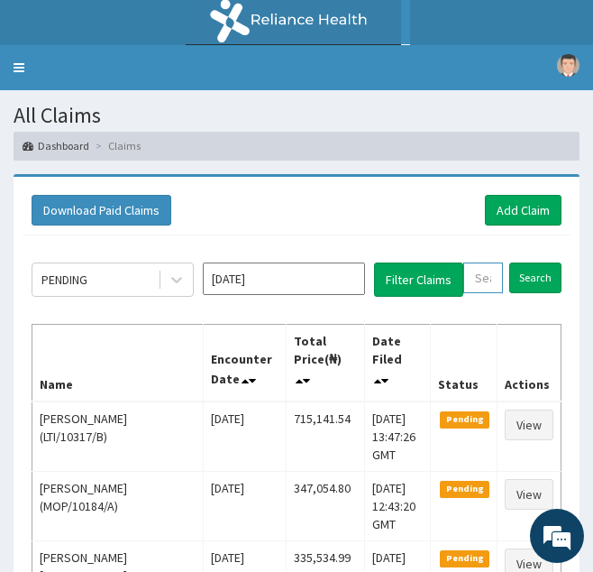
click at [472, 280] on input "text" at bounding box center [483, 277] width 40 height 31
paste input "SGB/10004/B"
type input "SGB/10004/B"
click at [528, 262] on input "Search" at bounding box center [554, 277] width 52 height 31
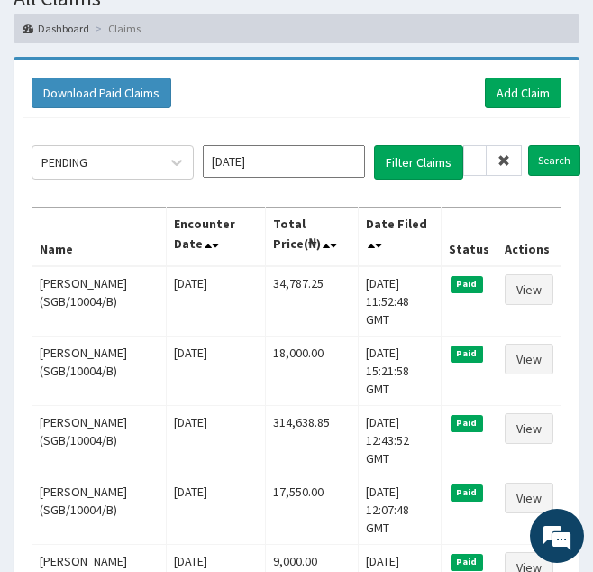
scroll to position [0, 0]
click at [505, 161] on icon at bounding box center [504, 160] width 13 height 13
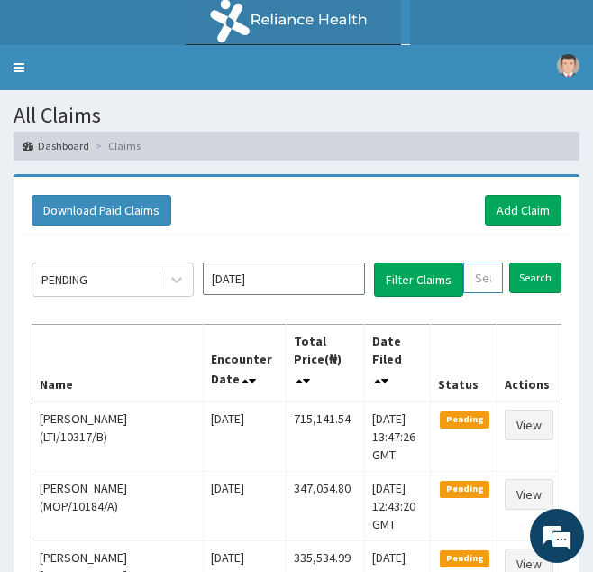
click at [488, 285] on input "text" at bounding box center [483, 277] width 40 height 31
paste input "CCE/10093/B"
type input "CCE/10093/B"
click at [528, 262] on input "Search" at bounding box center [554, 277] width 52 height 31
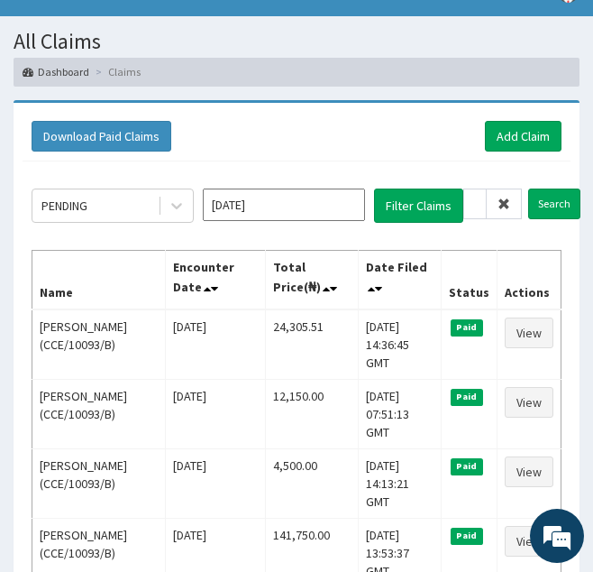
scroll to position [0, 0]
click at [501, 212] on span at bounding box center [504, 203] width 35 height 31
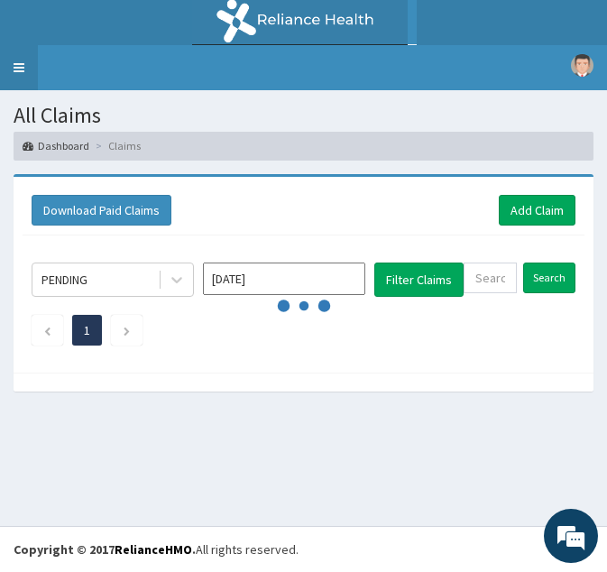
click at [28, 72] on link "Toggle navigation" at bounding box center [19, 67] width 38 height 45
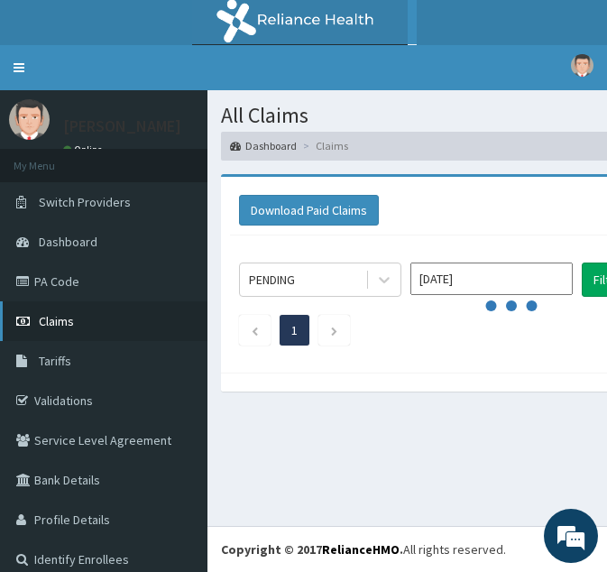
click at [36, 321] on link "Claims" at bounding box center [103, 321] width 207 height 40
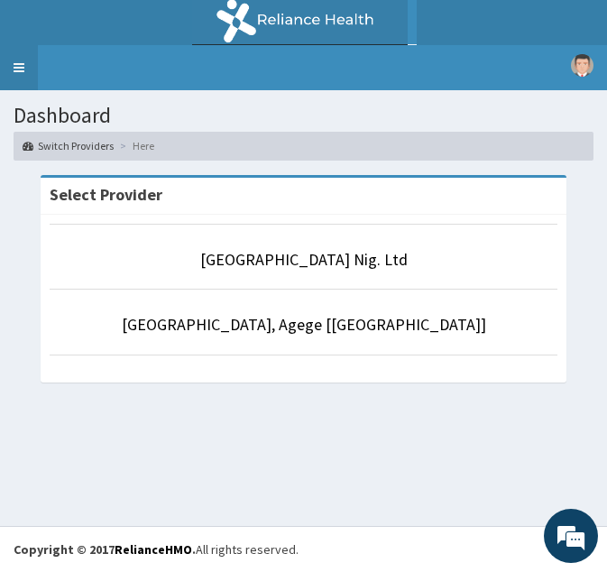
click at [21, 75] on link "Toggle navigation" at bounding box center [19, 67] width 38 height 45
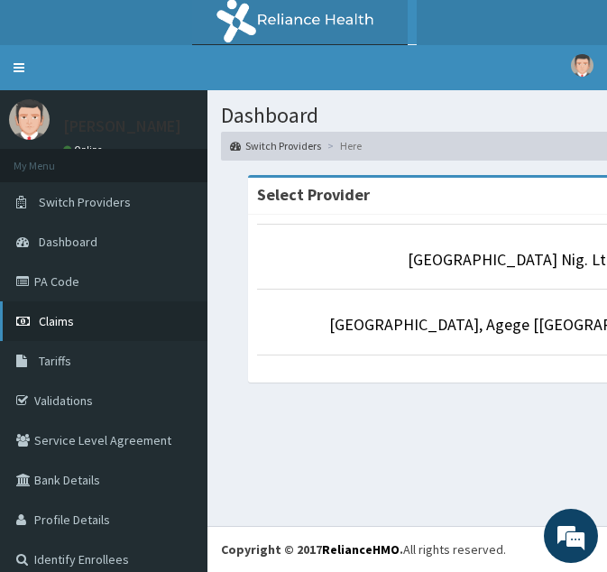
click at [43, 315] on span "Claims" at bounding box center [56, 321] width 35 height 16
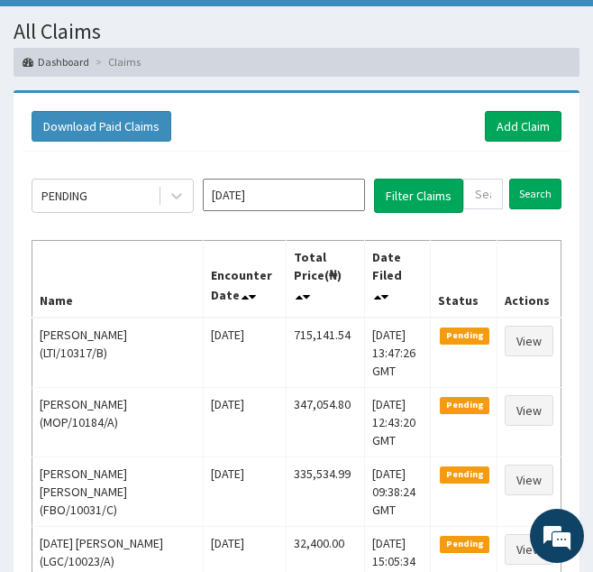
scroll to position [96, 0]
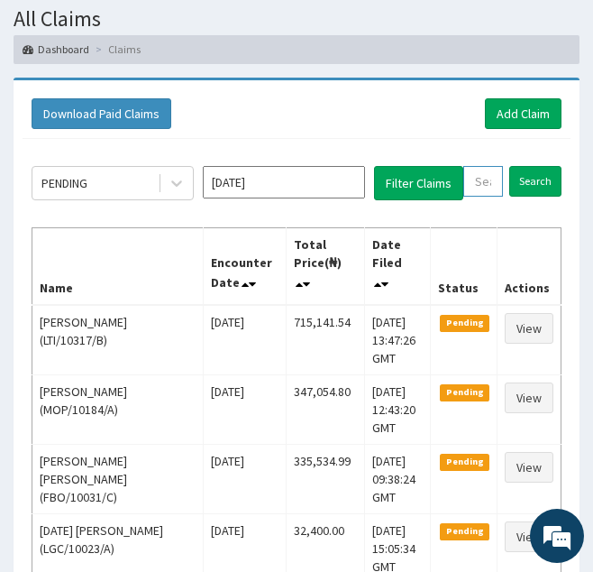
click at [476, 186] on input "text" at bounding box center [483, 181] width 40 height 31
paste input "BKK/10003/B"
type input "BKK/10003/B"
click at [528, 166] on input "Search" at bounding box center [554, 181] width 52 height 31
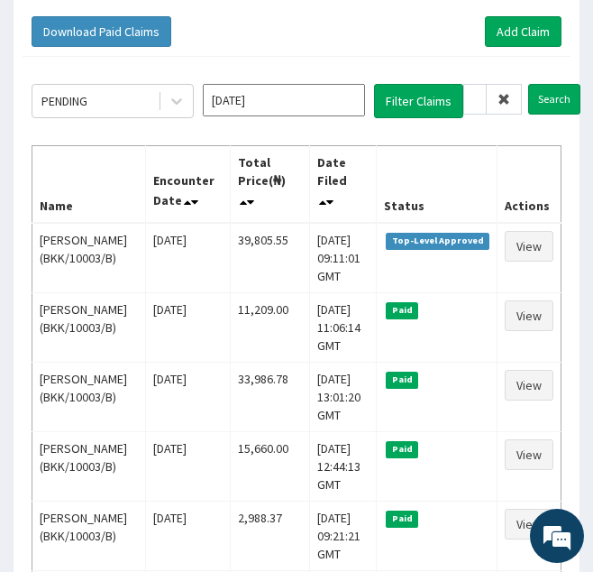
scroll to position [0, 0]
click at [500, 103] on icon at bounding box center [504, 99] width 13 height 13
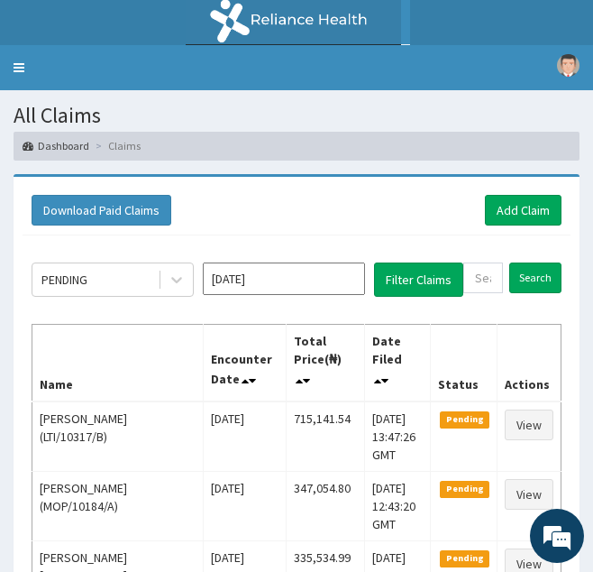
click at [475, 295] on div "Search" at bounding box center [512, 279] width 98 height 34
click at [477, 276] on input "text" at bounding box center [483, 277] width 40 height 31
paste input "NTH/10008/A"
type input "NTH/10008/A"
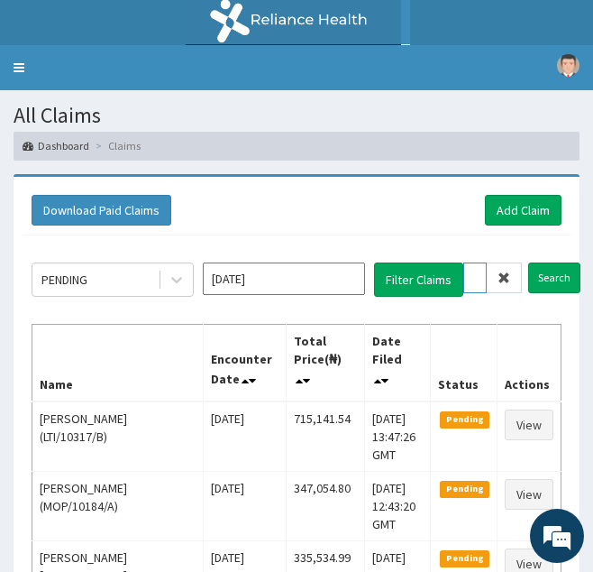
click at [528, 262] on input "Search" at bounding box center [554, 277] width 52 height 31
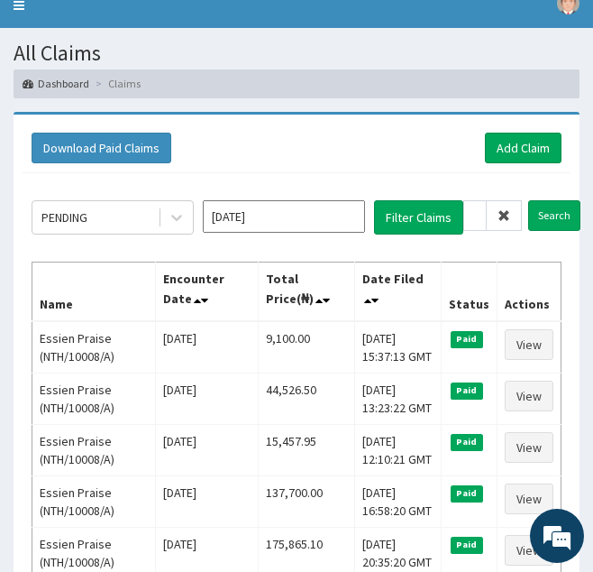
scroll to position [0, 0]
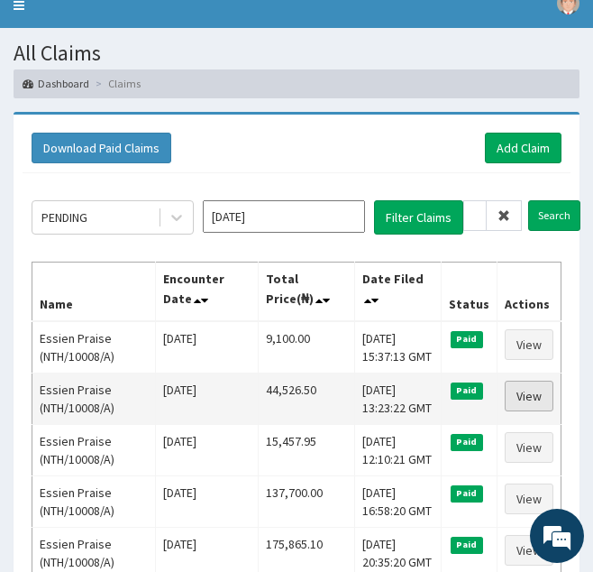
click at [526, 395] on link "View" at bounding box center [529, 396] width 49 height 31
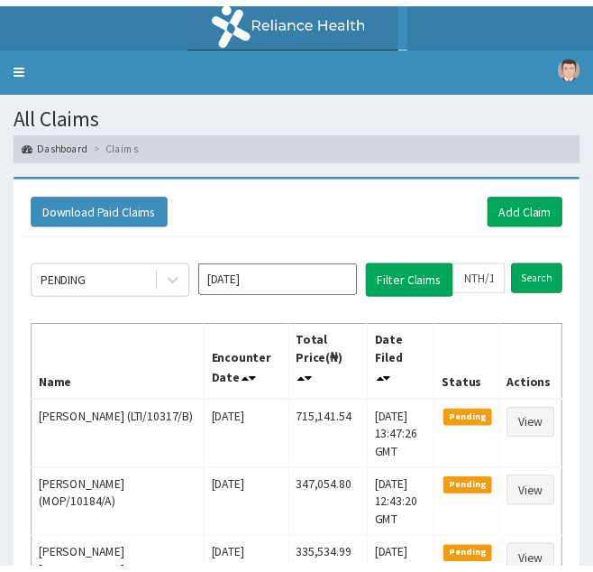
scroll to position [62, 0]
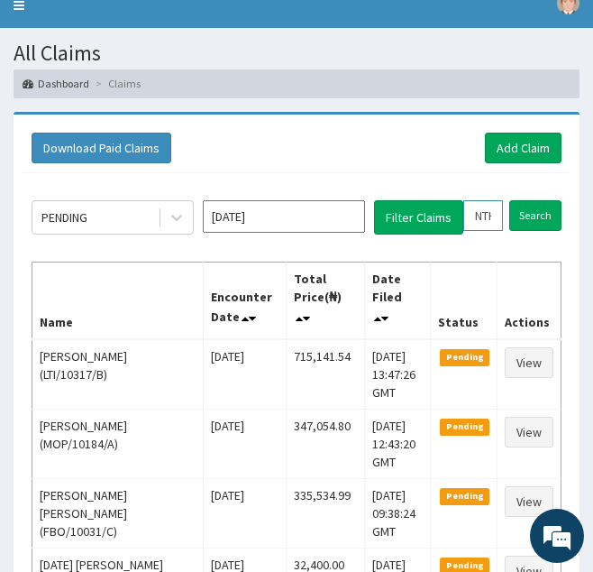
drag, startPoint x: 472, startPoint y: 216, endPoint x: 620, endPoint y: 227, distance: 148.3
paste input "LCM/10101"
type input "LCM/10101/A"
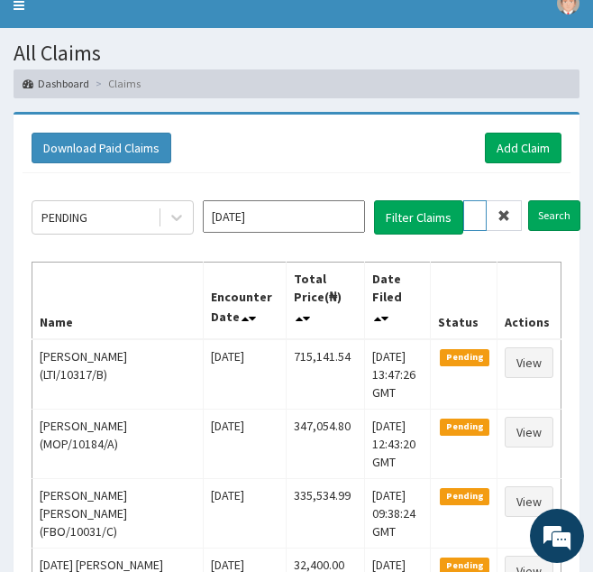
click at [528, 200] on input "Search" at bounding box center [554, 215] width 52 height 31
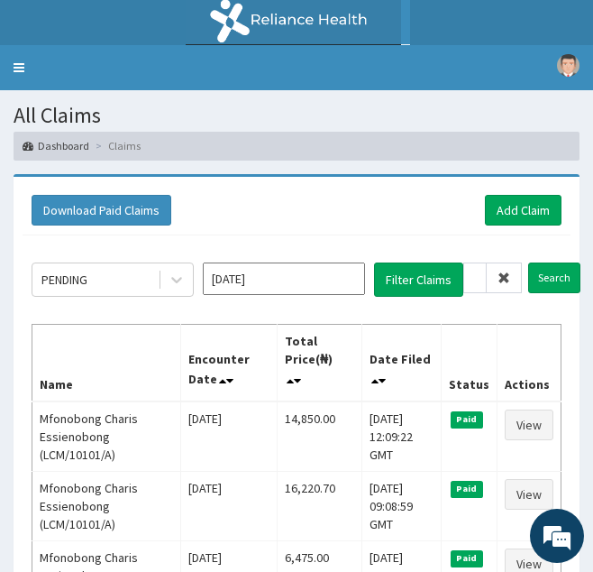
click at [503, 279] on icon at bounding box center [504, 277] width 13 height 13
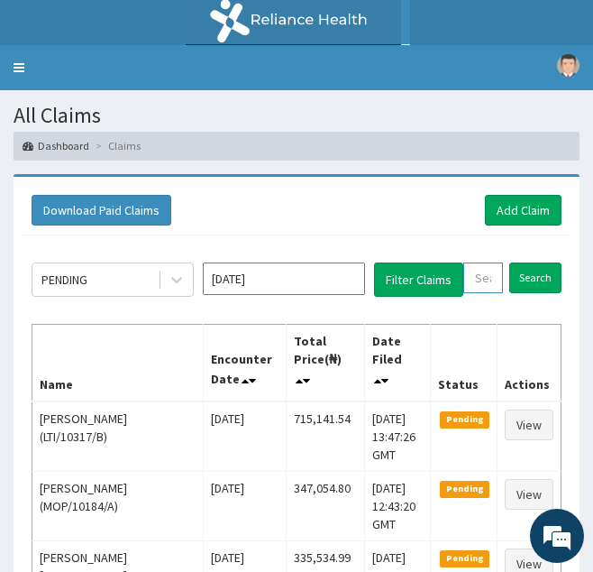
click at [483, 281] on input "text" at bounding box center [483, 277] width 40 height 31
paste input "BCK/10102/A"
type input "BCK/10102/A"
click at [528, 262] on input "Search" at bounding box center [554, 277] width 52 height 31
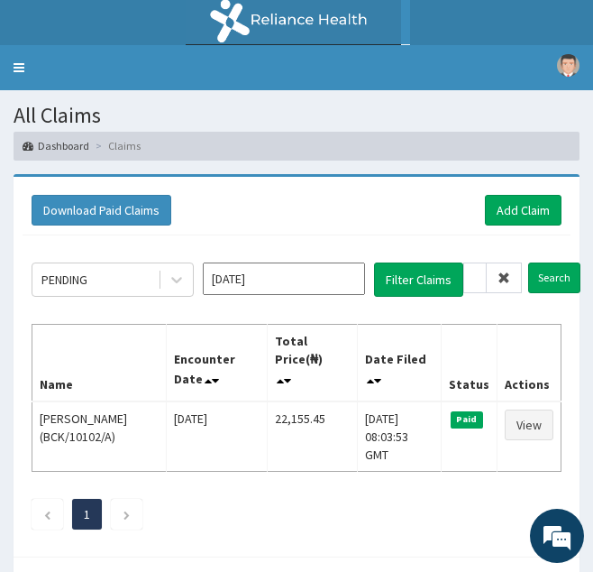
scroll to position [0, 0]
click at [505, 276] on icon at bounding box center [504, 277] width 13 height 13
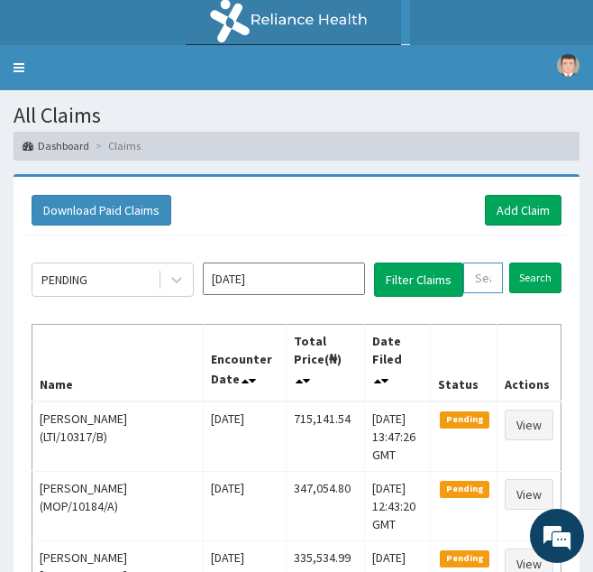
click at [472, 283] on input "text" at bounding box center [483, 277] width 40 height 31
paste input "RET/46460/A"
type input "RET/46460/A"
click at [528, 262] on input "Search" at bounding box center [554, 277] width 52 height 31
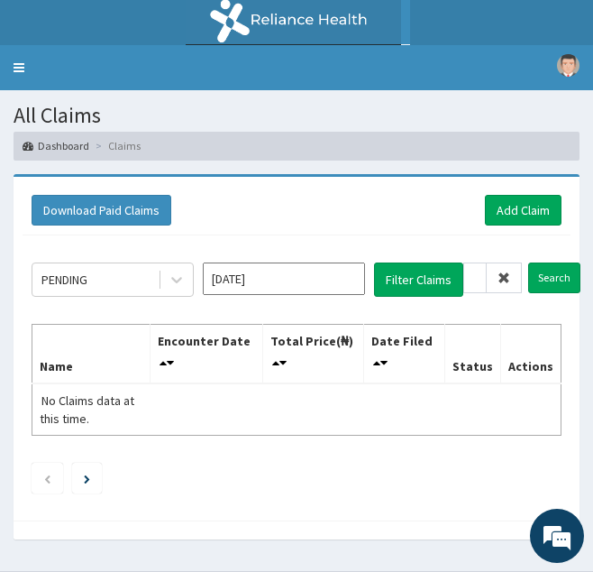
scroll to position [0, 0]
click at [513, 281] on span at bounding box center [504, 277] width 35 height 31
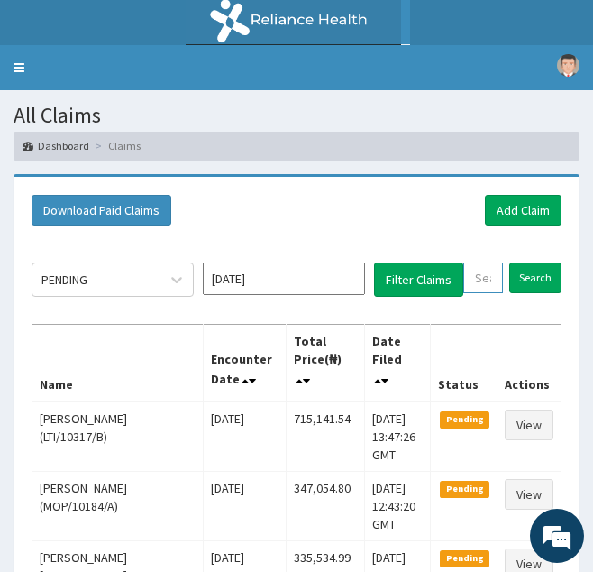
click at [491, 281] on input "text" at bounding box center [483, 277] width 40 height 31
paste input "JIL/10002/B"
type input "JIL/10002/B"
click at [528, 262] on input "Search" at bounding box center [554, 277] width 52 height 31
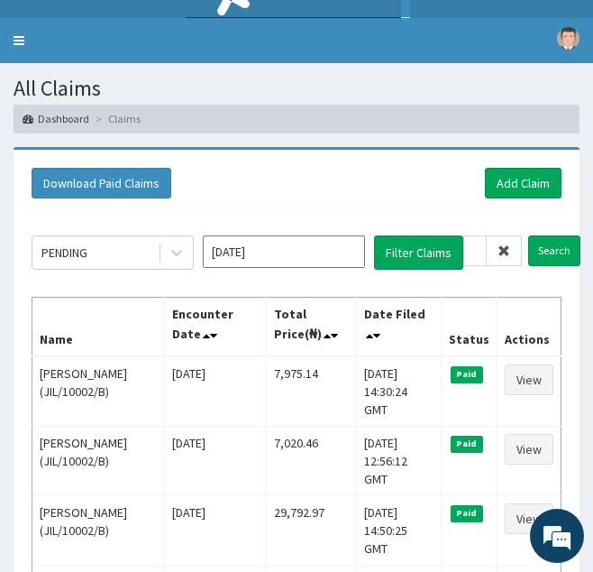
scroll to position [0, 0]
click at [503, 252] on icon at bounding box center [504, 250] width 13 height 13
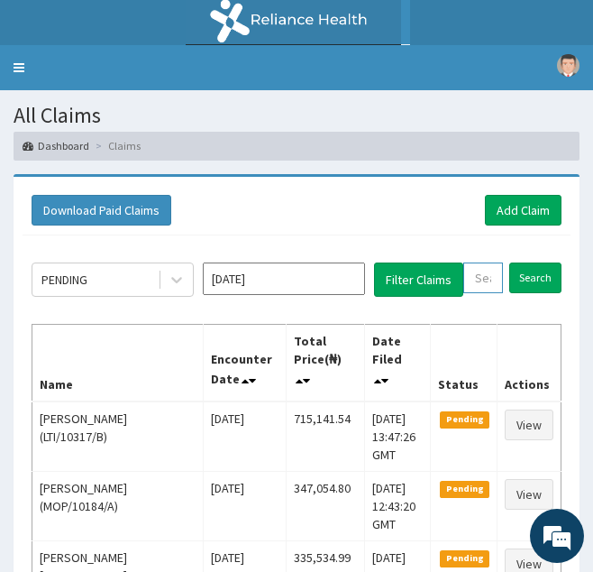
click at [481, 273] on input "text" at bounding box center [483, 277] width 40 height 31
paste input "NPM/10126/A"
type input "NPM/10126/A"
click at [528, 262] on input "Search" at bounding box center [554, 277] width 52 height 31
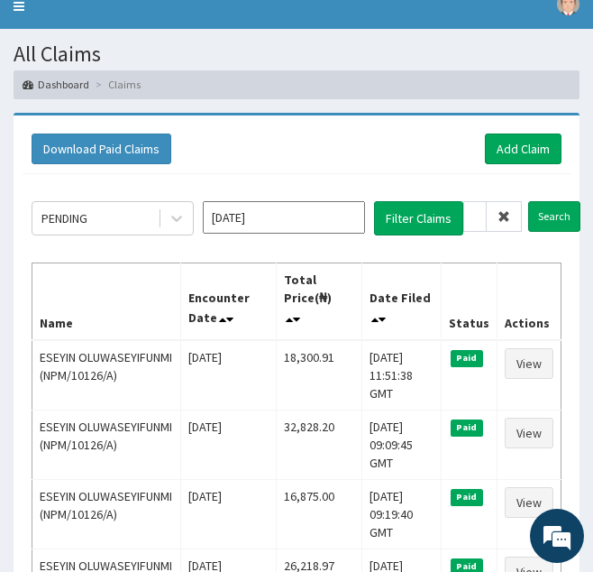
scroll to position [0, 0]
click at [503, 219] on icon at bounding box center [504, 216] width 13 height 13
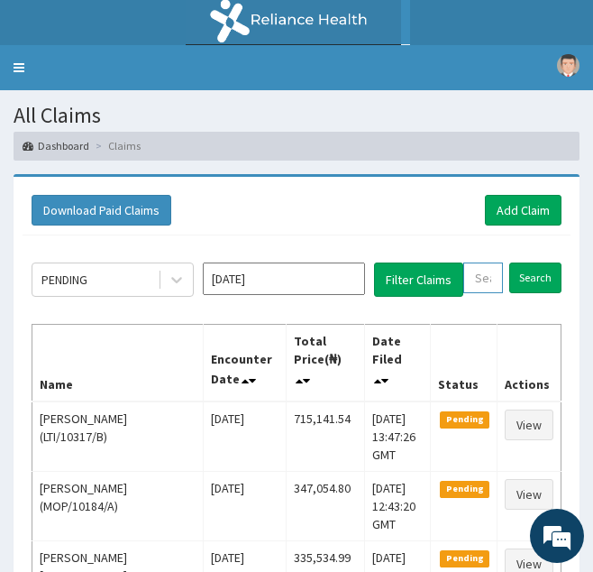
click at [484, 281] on input "text" at bounding box center [483, 277] width 40 height 31
paste input "MOP/10123/A"
type input "MOP/10123/A"
click at [528, 262] on input "Search" at bounding box center [554, 277] width 52 height 31
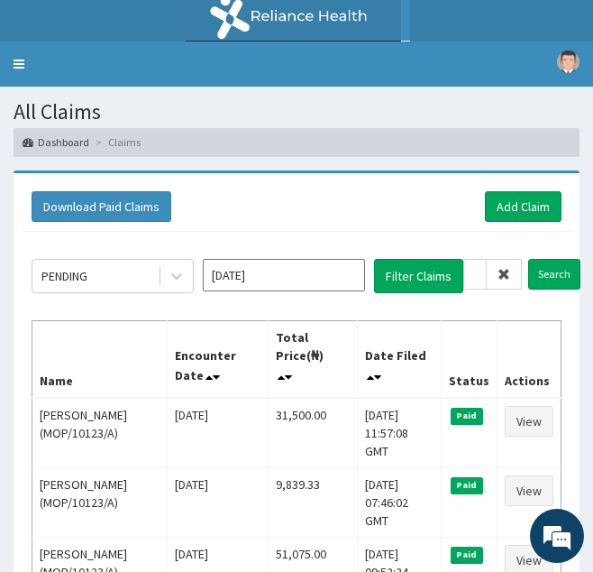
scroll to position [0, 0]
click at [499, 270] on icon at bounding box center [504, 274] width 13 height 13
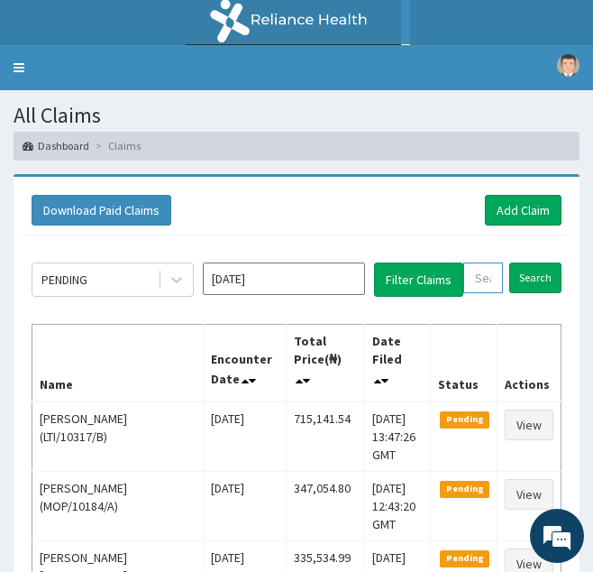
click at [473, 275] on input "text" at bounding box center [483, 277] width 40 height 31
paste input "OTV/10036/A"
type input "OTV/10036/A"
click at [528, 262] on input "Search" at bounding box center [554, 277] width 52 height 31
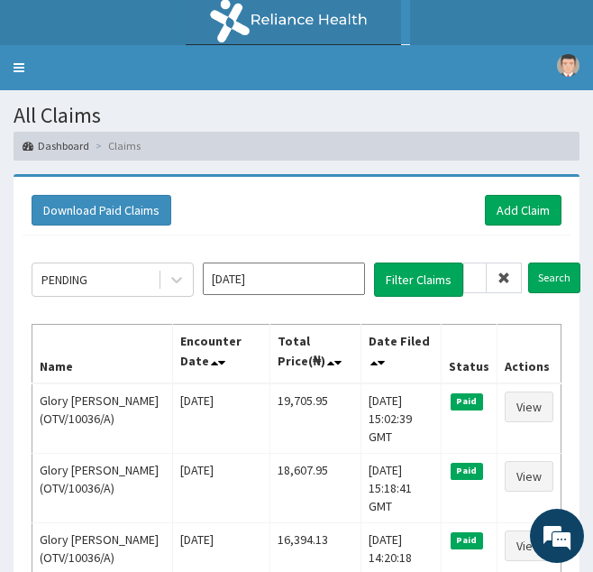
scroll to position [0, 0]
click at [500, 280] on icon at bounding box center [504, 277] width 13 height 13
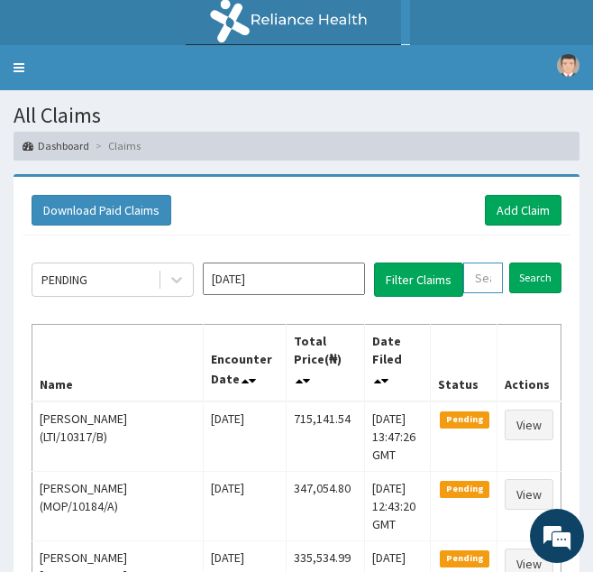
click at [471, 289] on input "text" at bounding box center [483, 277] width 40 height 31
paste input "IEI/10037/A"
type input "IEI/10037/A"
click at [528, 262] on input "Search" at bounding box center [554, 277] width 52 height 31
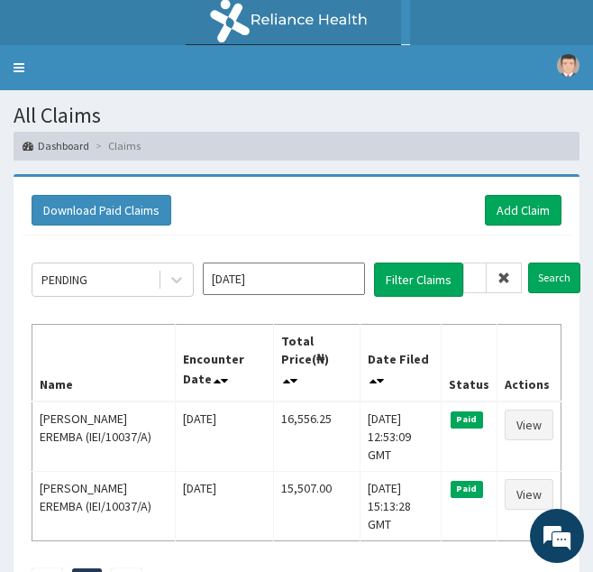
scroll to position [0, 0]
click at [507, 278] on icon at bounding box center [504, 277] width 13 height 13
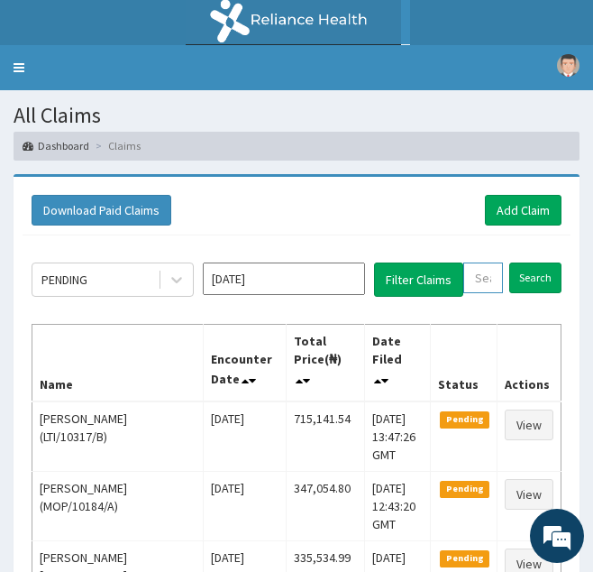
click at [485, 281] on input "text" at bounding box center [483, 277] width 40 height 31
paste input "AKG/10006/A"
type input "AKG/10006/A"
click at [528, 262] on input "Search" at bounding box center [554, 277] width 52 height 31
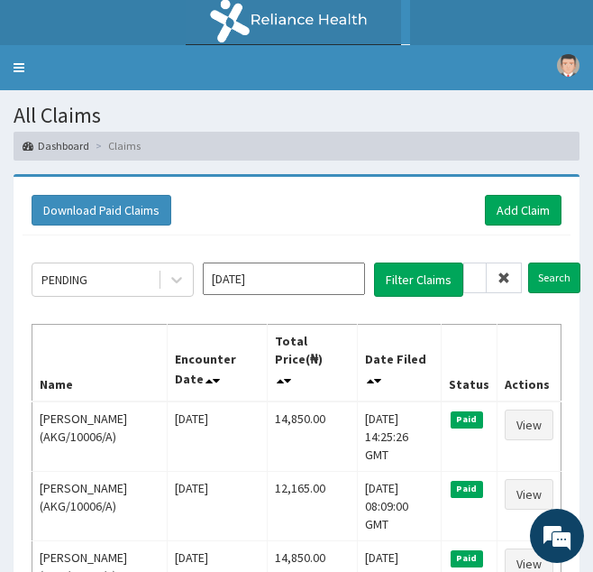
scroll to position [0, 0]
click at [502, 282] on icon at bounding box center [504, 277] width 13 height 13
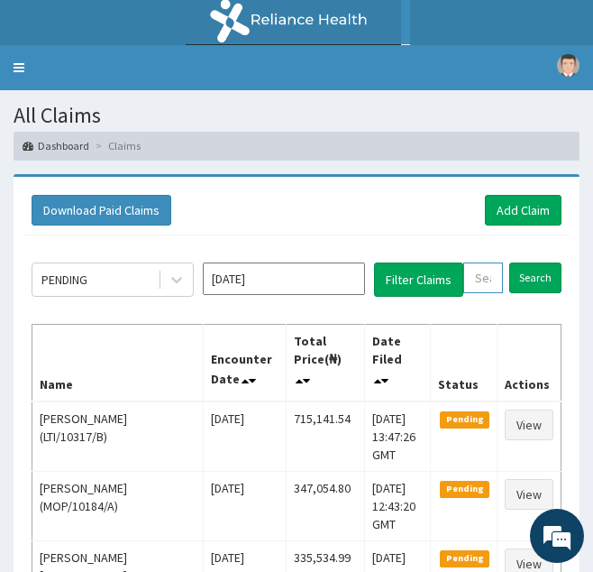
click at [481, 271] on input "text" at bounding box center [483, 277] width 40 height 31
paste input "AIL/10189/A"
type input "AIL/10189/A"
click at [528, 262] on input "Search" at bounding box center [554, 277] width 52 height 31
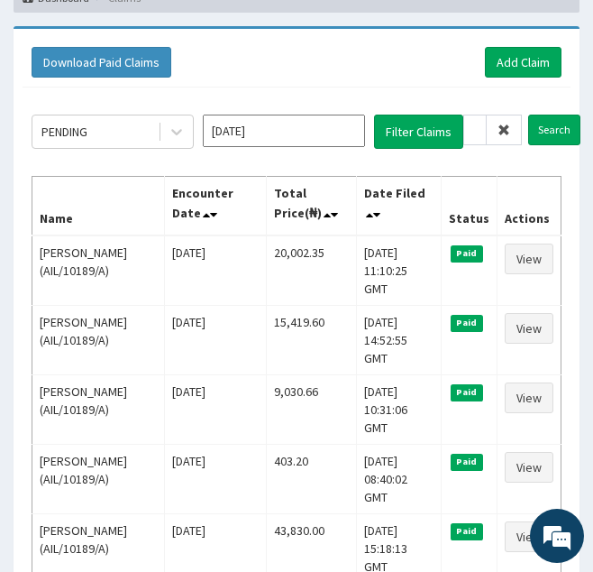
scroll to position [0, 0]
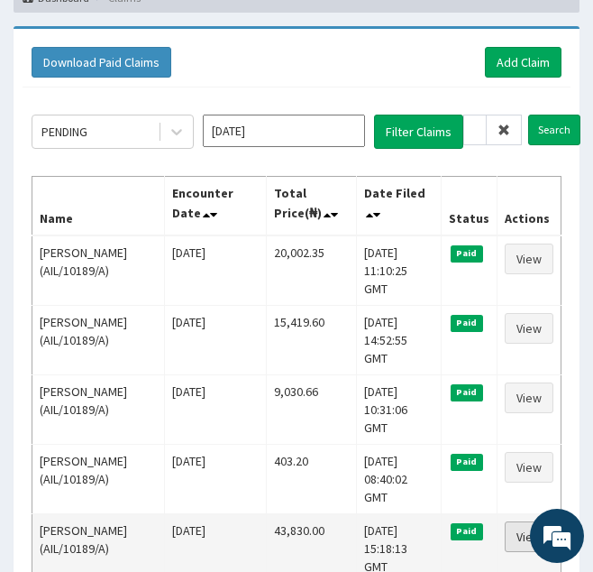
click at [526, 521] on link "View" at bounding box center [529, 536] width 49 height 31
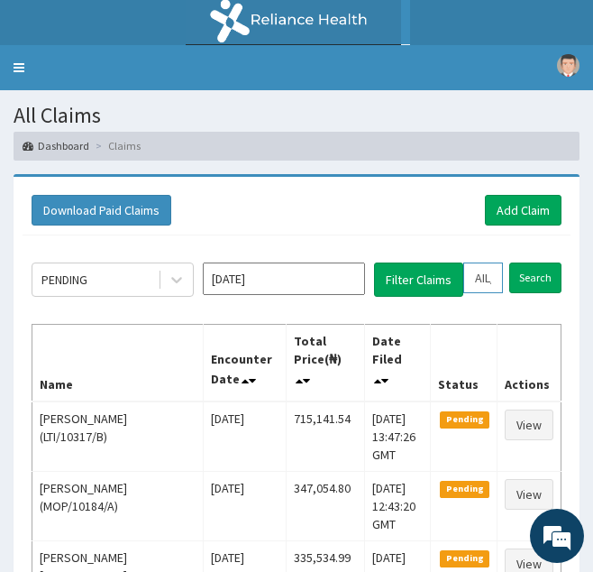
scroll to position [0, 45]
drag, startPoint x: 472, startPoint y: 281, endPoint x: 574, endPoint y: 289, distance: 102.2
paste input "KCT/10001/E"
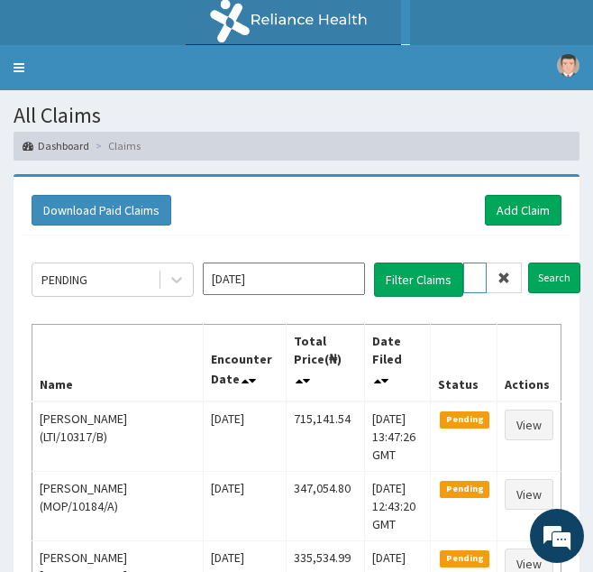
type input "KCT/10001/E"
click at [528, 262] on input "Search" at bounding box center [554, 277] width 52 height 31
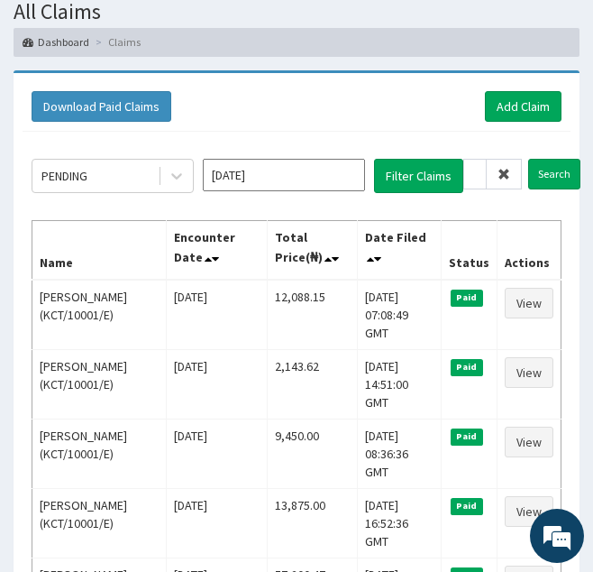
scroll to position [0, 0]
click at [509, 171] on icon at bounding box center [504, 174] width 13 height 13
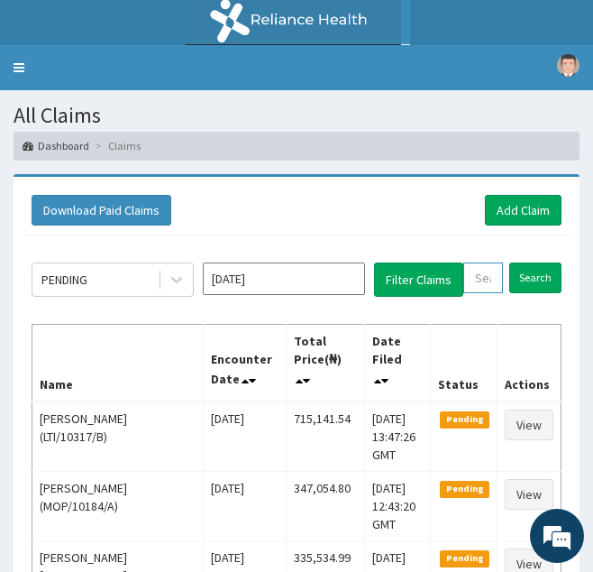
click at [484, 275] on input "text" at bounding box center [483, 277] width 40 height 31
paste input "KCT/10001/D"
type input "KCT/10001/D"
click at [528, 262] on input "Search" at bounding box center [554, 277] width 52 height 31
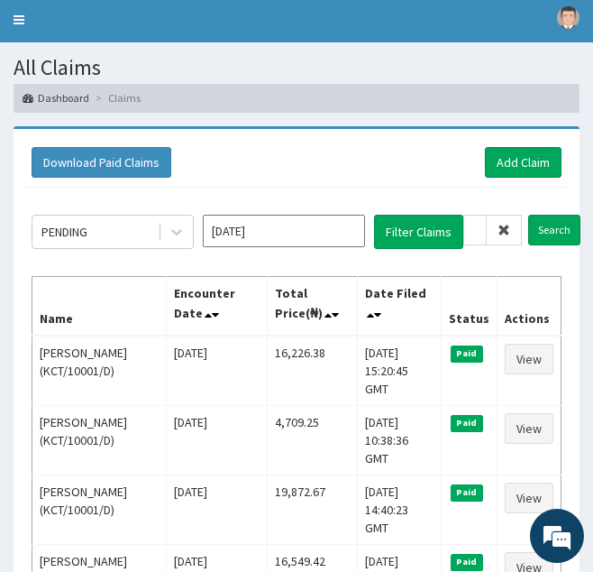
scroll to position [0, 0]
click at [506, 224] on icon at bounding box center [504, 230] width 13 height 13
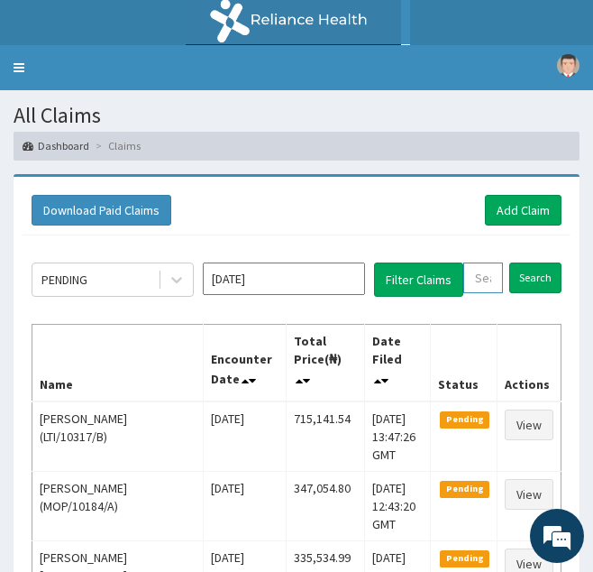
click at [480, 280] on input "text" at bounding box center [483, 277] width 40 height 31
paste input "KCT/10001/C"
type input "KCT/10001/C"
click at [528, 262] on input "Search" at bounding box center [554, 277] width 52 height 31
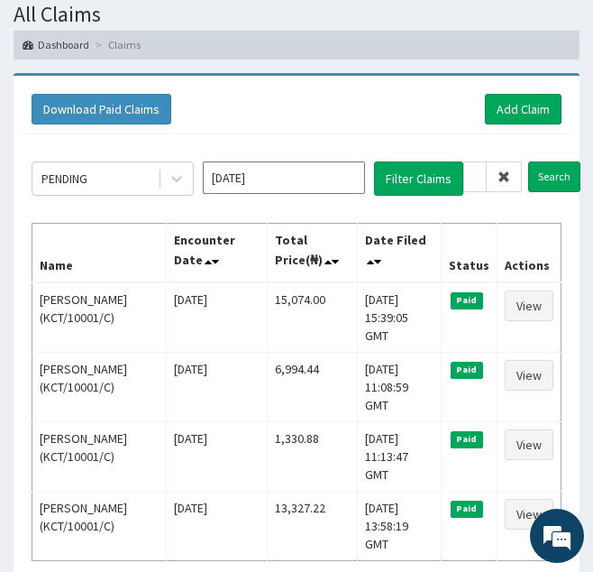
scroll to position [0, 0]
click at [498, 178] on icon at bounding box center [504, 176] width 13 height 13
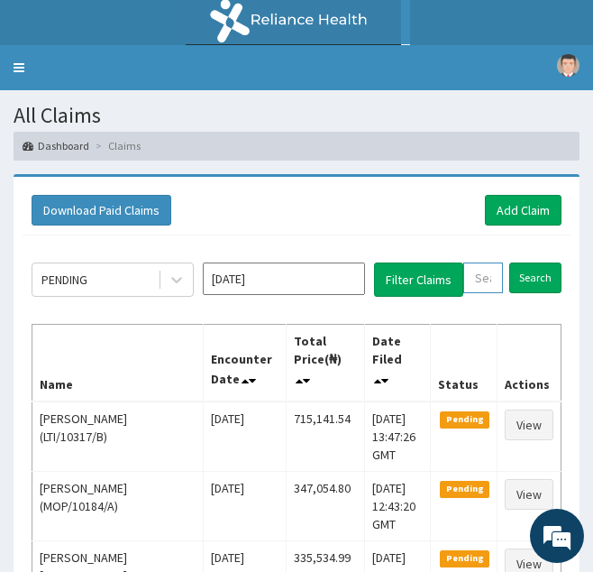
click at [481, 271] on input "text" at bounding box center [483, 277] width 40 height 31
paste input "PNP/10034/A"
type input "PNP/10034/A"
click at [528, 262] on input "Search" at bounding box center [554, 277] width 52 height 31
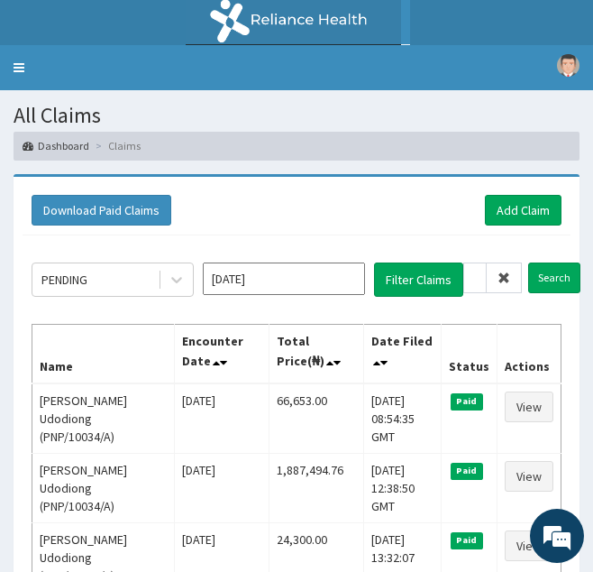
scroll to position [0, 0]
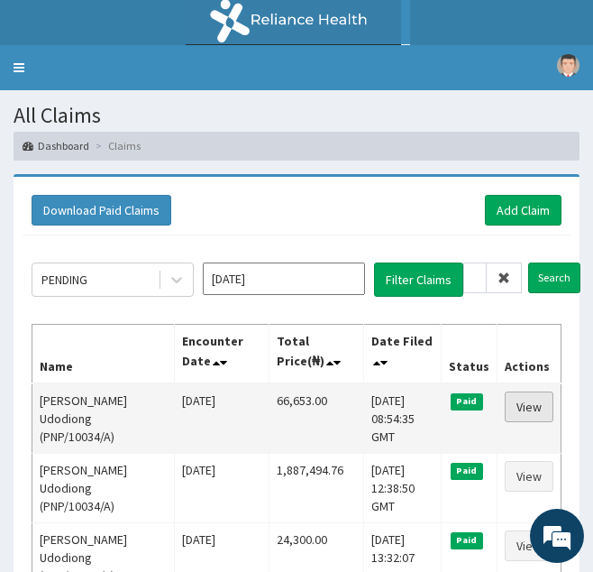
click at [536, 399] on link "View" at bounding box center [529, 406] width 49 height 31
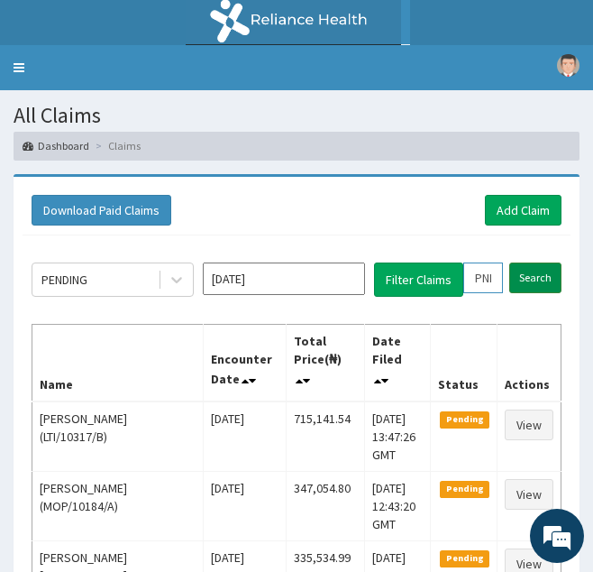
scroll to position [0, 50]
drag, startPoint x: 475, startPoint y: 273, endPoint x: 558, endPoint y: 279, distance: 83.1
click at [558, 279] on form "PNP/10034/A Search" at bounding box center [512, 277] width 98 height 31
paste input "MOP/10066/B"
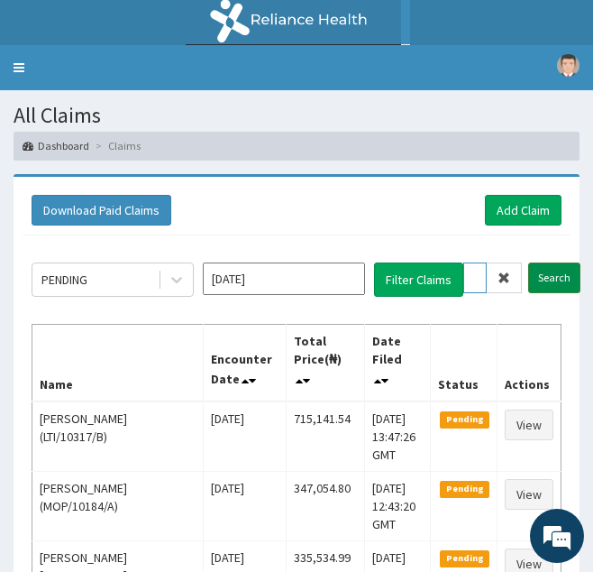
type input "MOP/10066/B"
click at [528, 262] on input "Search" at bounding box center [554, 277] width 52 height 31
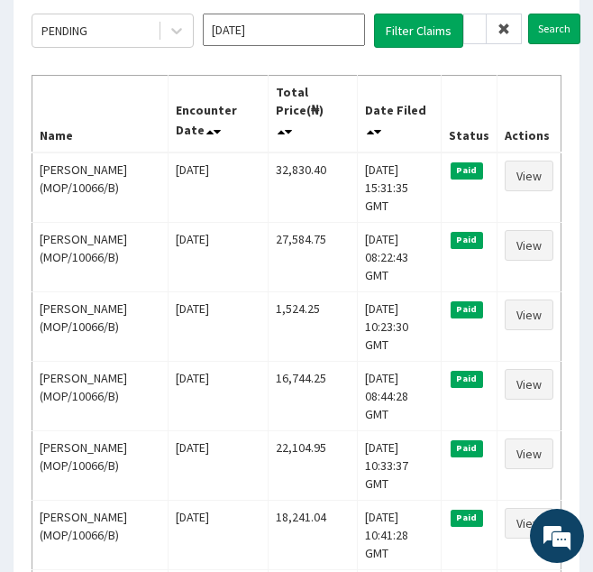
click at [509, 25] on icon at bounding box center [504, 29] width 13 height 13
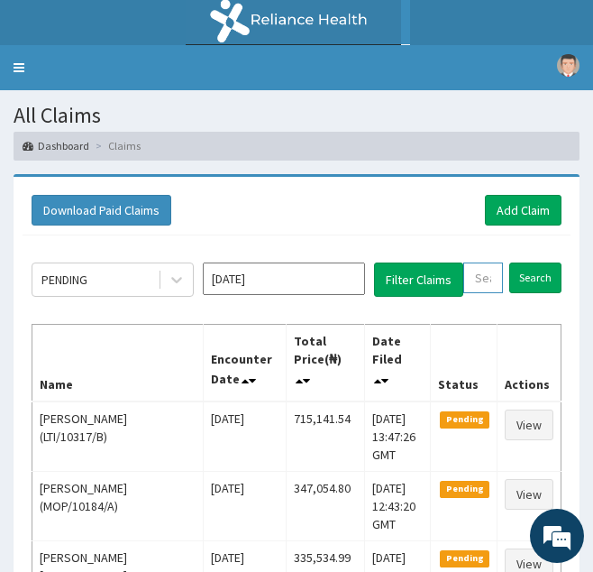
click at [479, 288] on input "text" at bounding box center [483, 277] width 40 height 31
paste input "MFC/10023/A"
type input "MFC/10023/A"
click at [528, 262] on input "Search" at bounding box center [554, 277] width 52 height 31
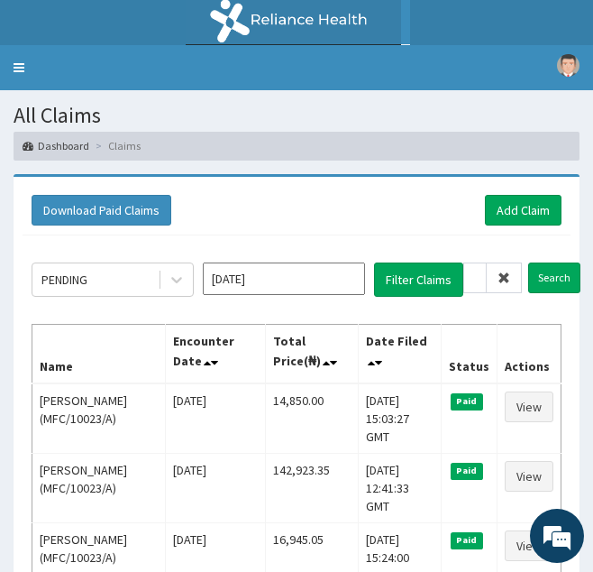
scroll to position [0, 0]
click at [505, 272] on icon at bounding box center [504, 277] width 13 height 13
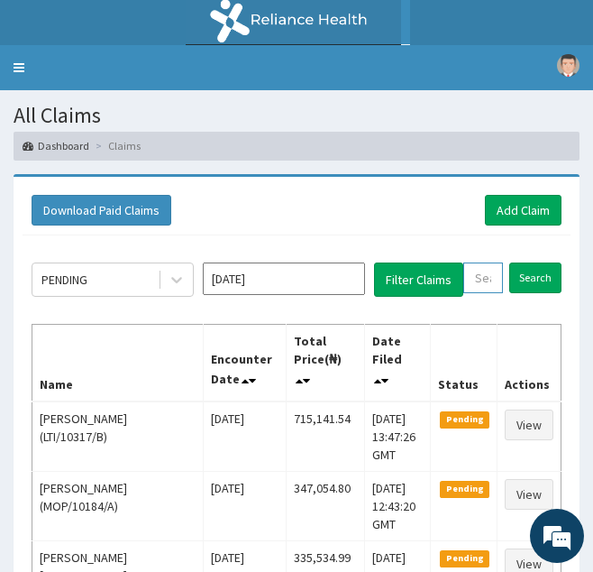
click at [500, 273] on input "text" at bounding box center [483, 277] width 40 height 31
paste input "APG/10081/A"
type input "APG/10081/A"
click at [528, 262] on input "Search" at bounding box center [554, 277] width 52 height 31
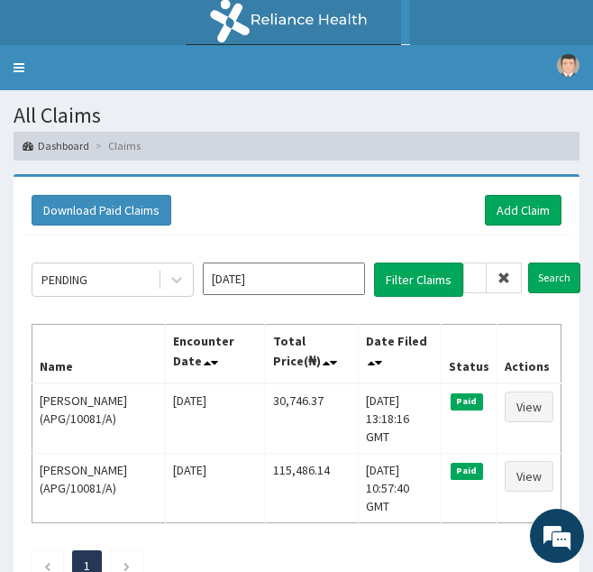
scroll to position [0, 0]
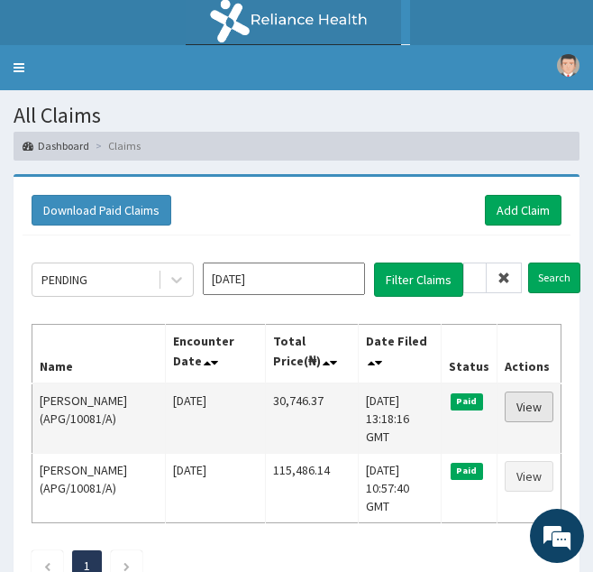
click at [526, 397] on link "View" at bounding box center [529, 406] width 49 height 31
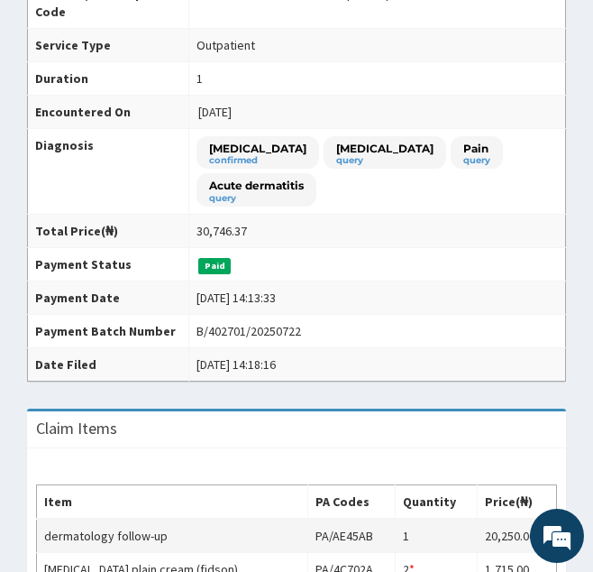
scroll to position [310, 0]
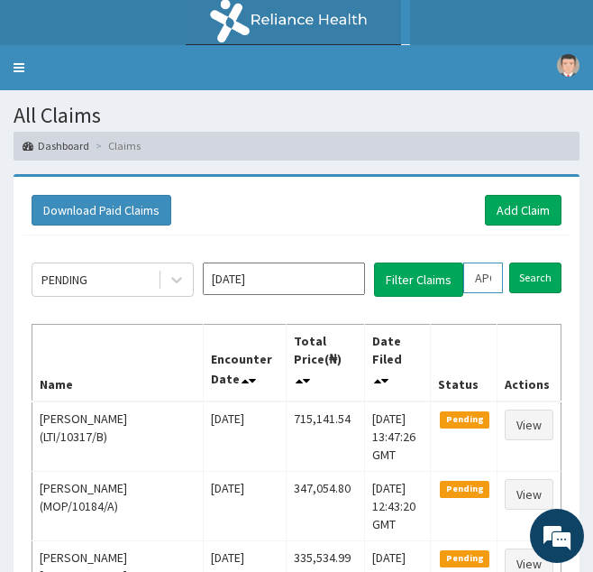
drag, startPoint x: 467, startPoint y: 278, endPoint x: 629, endPoint y: 291, distance: 162.9
paste input "VL/10276"
type input "AVL/10276/A"
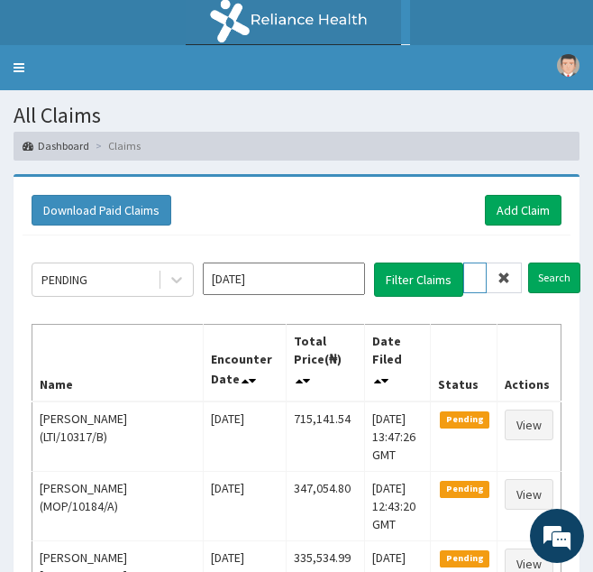
click at [528, 262] on input "Search" at bounding box center [554, 277] width 52 height 31
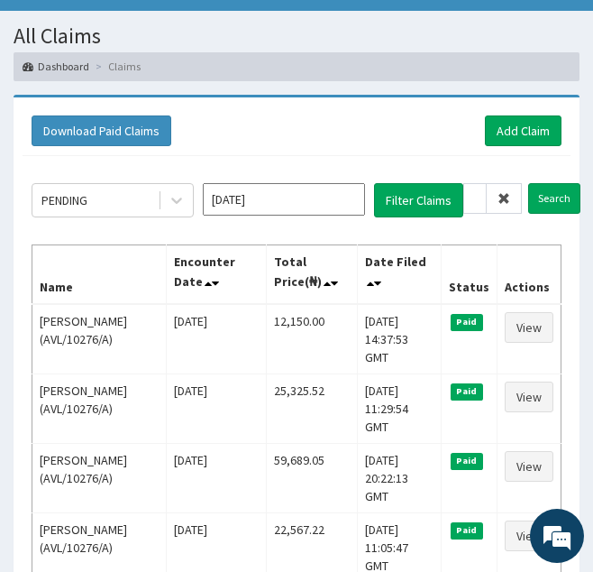
scroll to position [0, 0]
click at [504, 199] on icon at bounding box center [504, 198] width 13 height 13
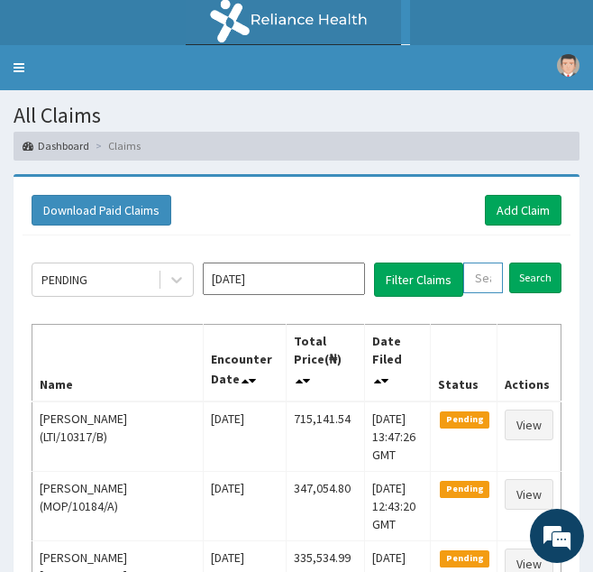
click at [484, 277] on input "text" at bounding box center [483, 277] width 40 height 31
paste input "ELN/10670/E"
type input "ELN/10670/E"
click at [528, 262] on input "Search" at bounding box center [554, 277] width 52 height 31
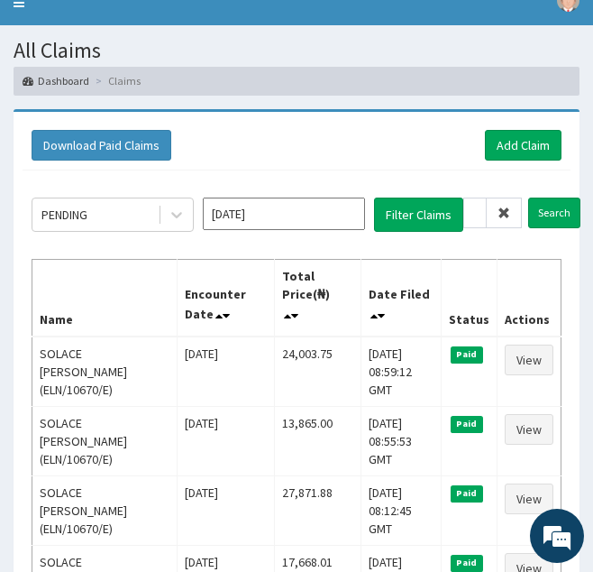
scroll to position [0, 0]
click at [502, 208] on icon at bounding box center [504, 212] width 13 height 13
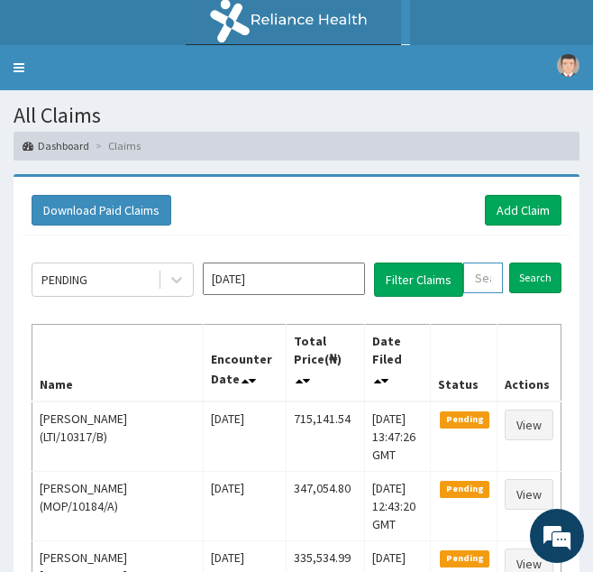
click at [484, 288] on input "text" at bounding box center [483, 277] width 40 height 31
paste input "KSB/10381/A"
type input "KSB/10381/A"
click at [528, 262] on input "Search" at bounding box center [554, 277] width 52 height 31
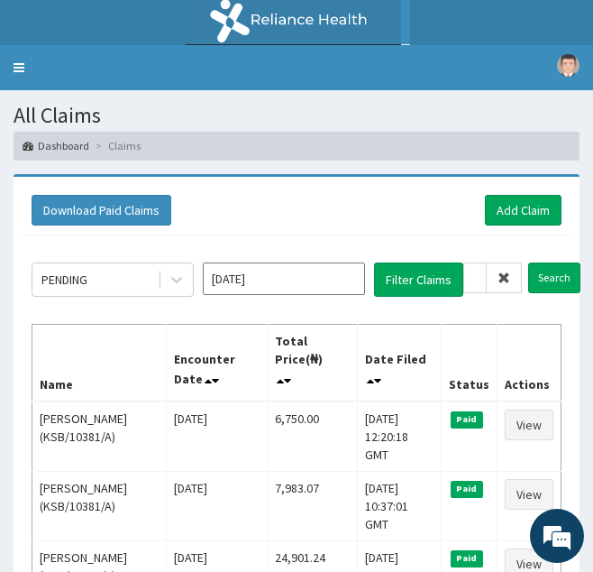
scroll to position [0, 0]
click at [500, 277] on icon at bounding box center [504, 277] width 13 height 13
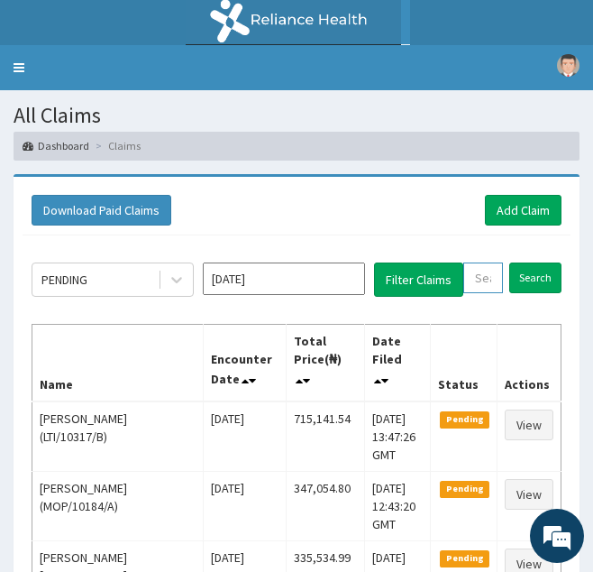
click at [500, 277] on input "text" at bounding box center [483, 277] width 40 height 31
paste input "FTC/10087/D"
type input "FTC/10087/D"
click at [528, 262] on input "Search" at bounding box center [554, 277] width 52 height 31
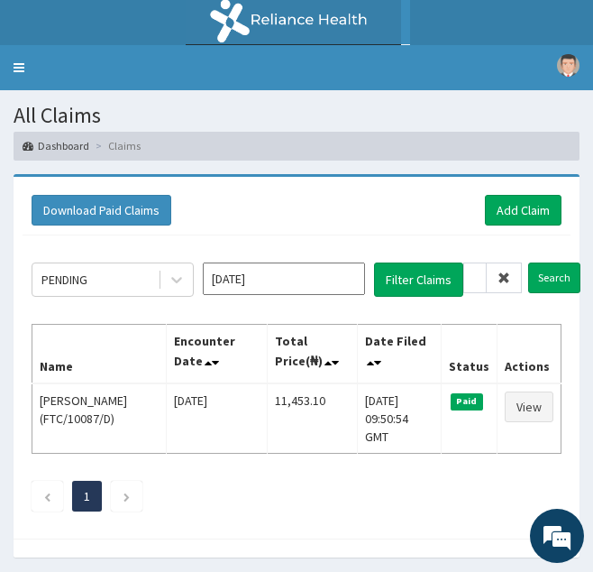
scroll to position [0, 0]
click at [506, 285] on span at bounding box center [504, 277] width 35 height 31
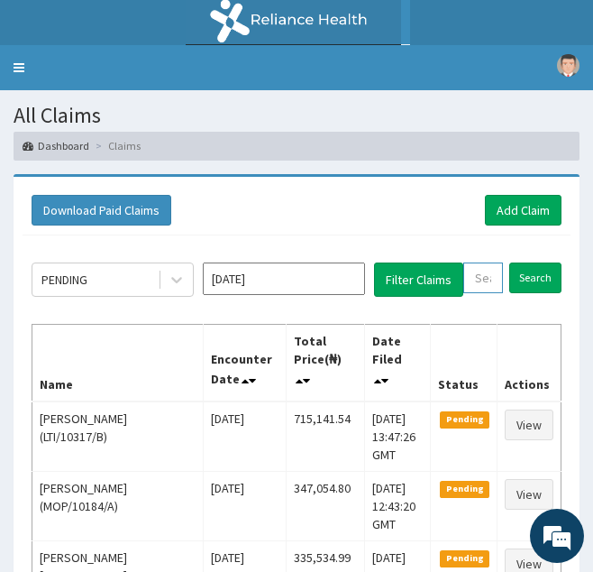
click at [476, 284] on input "text" at bounding box center [483, 277] width 40 height 31
paste input "KUD/10413/A"
type input "KUD/10413/A"
click at [528, 262] on input "Search" at bounding box center [554, 277] width 52 height 31
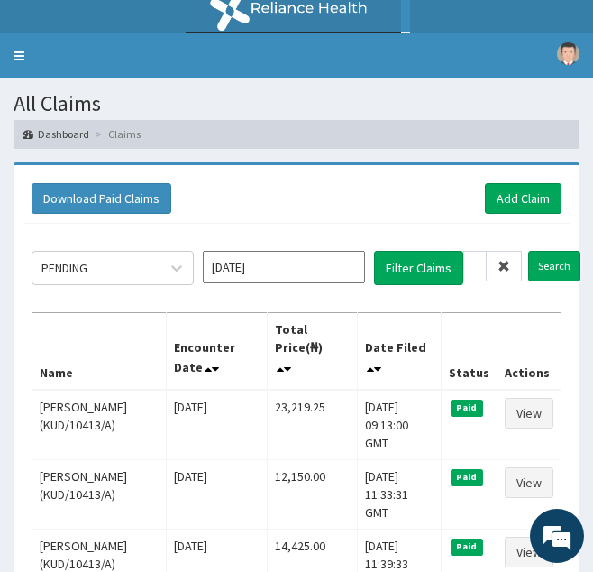
scroll to position [0, 0]
click at [505, 267] on icon at bounding box center [504, 266] width 13 height 13
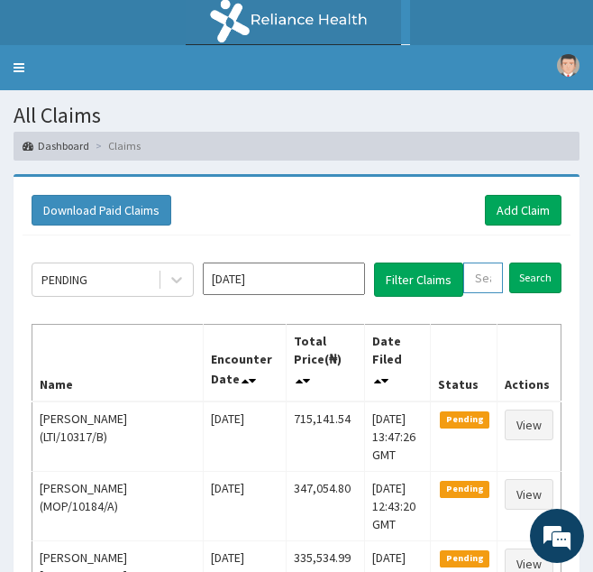
click at [477, 277] on input "text" at bounding box center [483, 277] width 40 height 31
paste input "URT/10031/A"
type input "URT/10031/A"
click at [528, 262] on input "Search" at bounding box center [554, 277] width 52 height 31
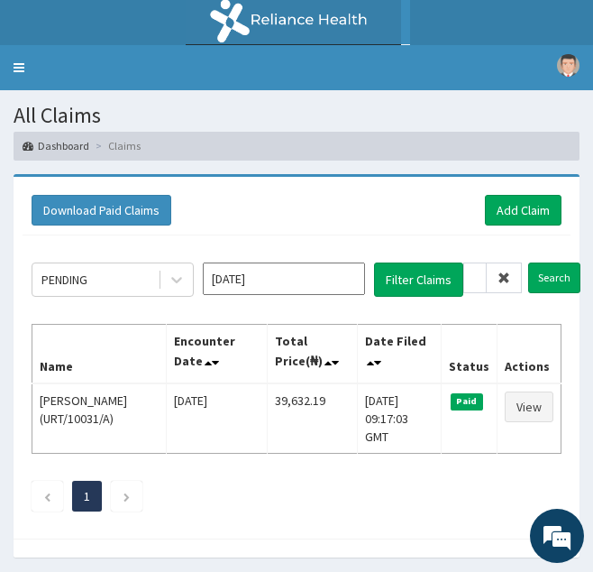
scroll to position [0, 0]
click at [499, 280] on icon at bounding box center [504, 277] width 13 height 13
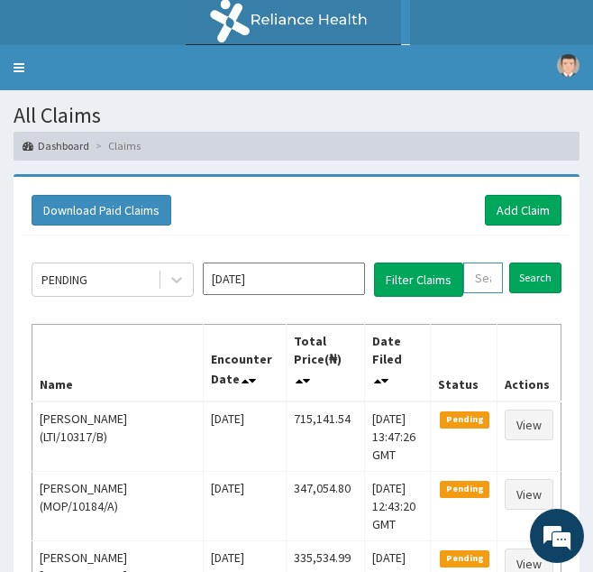
click at [483, 280] on input "text" at bounding box center [483, 277] width 40 height 31
paste input "ALT/10083/D"
type input "ALT/10083/D"
click at [528, 262] on input "Search" at bounding box center [554, 277] width 52 height 31
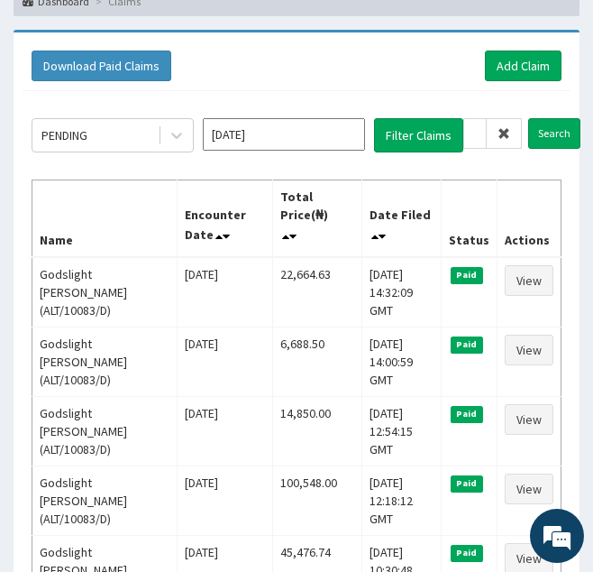
scroll to position [0, 0]
click at [506, 136] on icon at bounding box center [504, 133] width 13 height 13
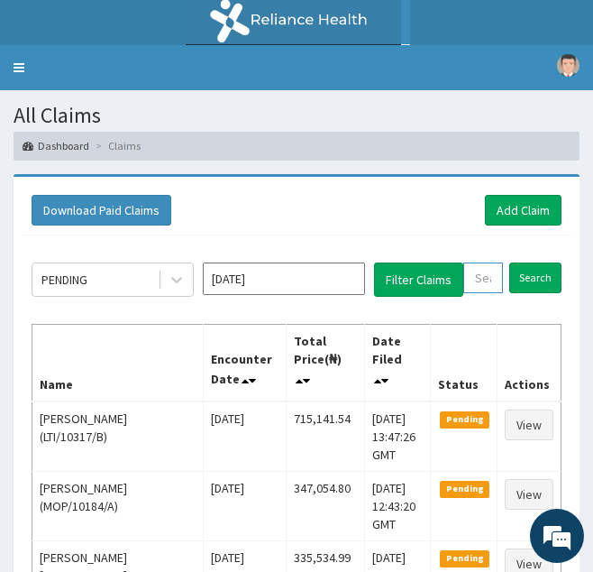
click at [485, 284] on input "text" at bounding box center [483, 277] width 40 height 31
paste input "LBP/10017/A"
type input "LBP/10017/A"
click at [528, 262] on input "Search" at bounding box center [554, 277] width 52 height 31
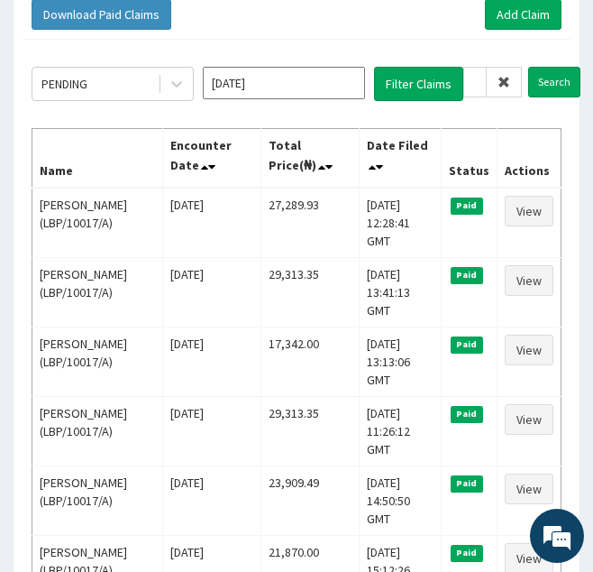
scroll to position [0, 0]
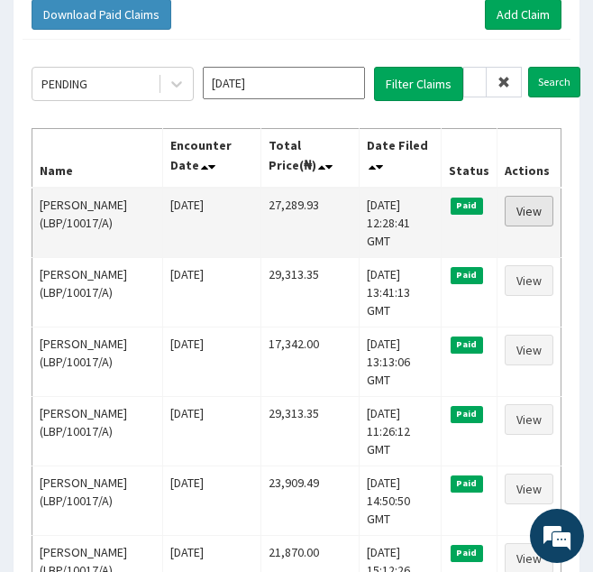
click at [520, 216] on link "View" at bounding box center [529, 211] width 49 height 31
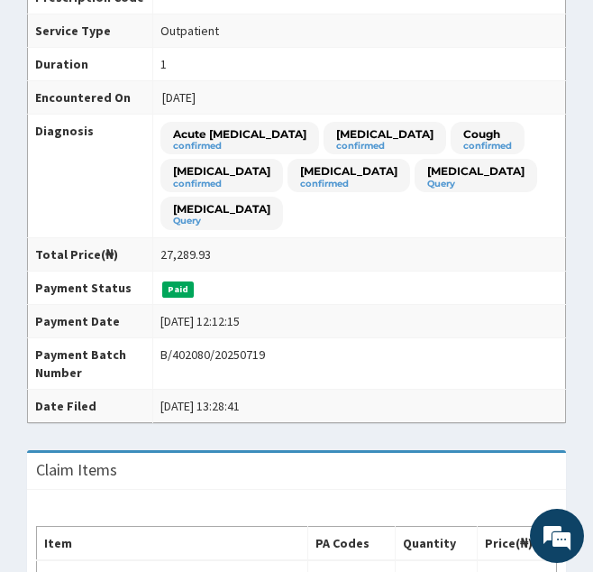
scroll to position [324, 0]
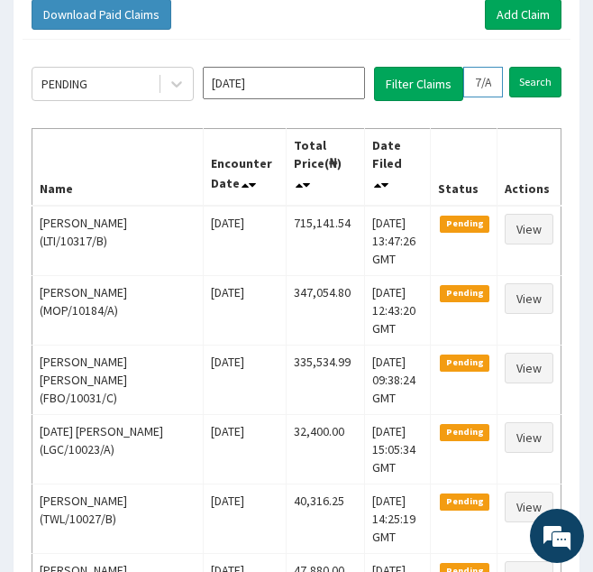
drag, startPoint x: 468, startPoint y: 82, endPoint x: 601, endPoint y: 68, distance: 133.3
paste input "PPX/1000"
type input "PPX/10007/A"
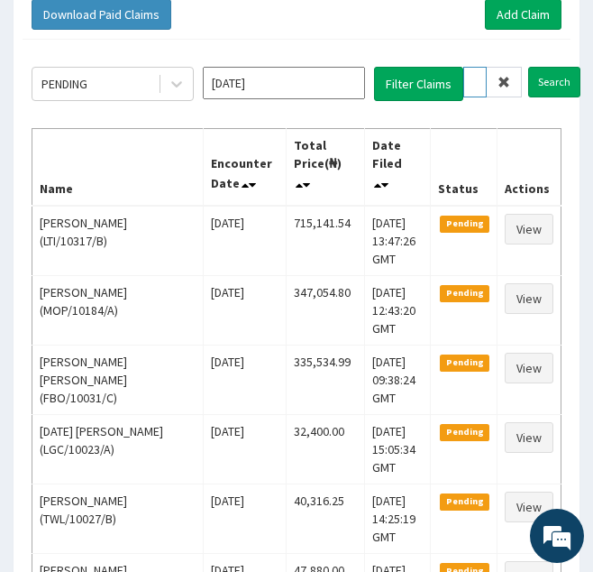
click at [528, 67] on input "Search" at bounding box center [554, 82] width 52 height 31
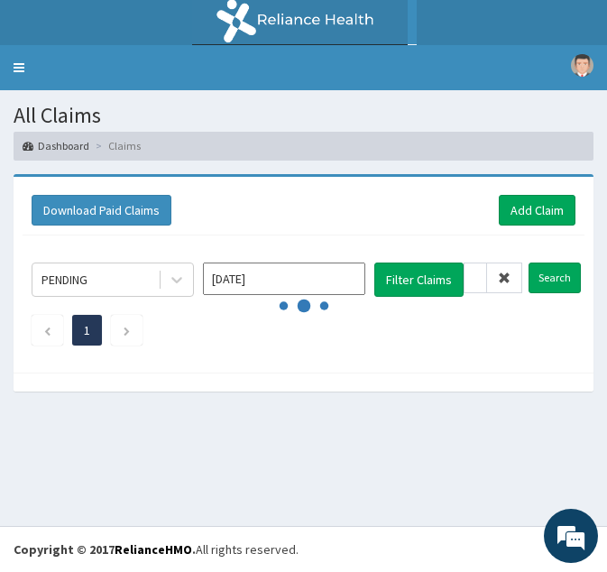
scroll to position [0, 0]
click at [457, 390] on div at bounding box center [304, 381] width 580 height 19
click at [464, 387] on div at bounding box center [304, 381] width 580 height 19
click at [23, 66] on link "Toggle navigation" at bounding box center [19, 67] width 38 height 45
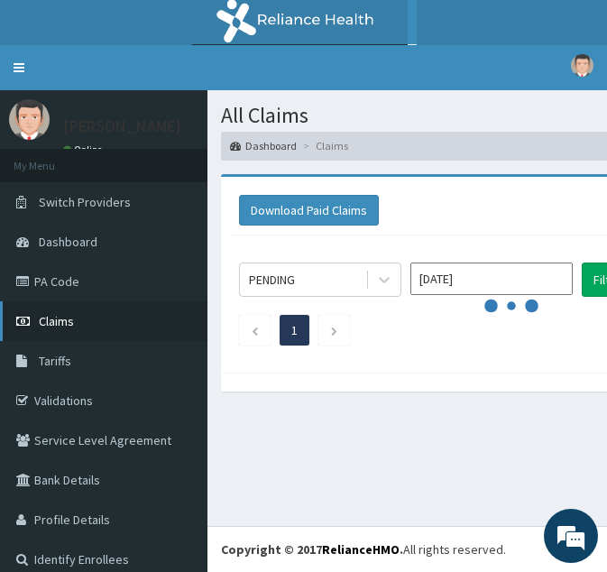
click at [59, 316] on span "Claims" at bounding box center [56, 321] width 35 height 16
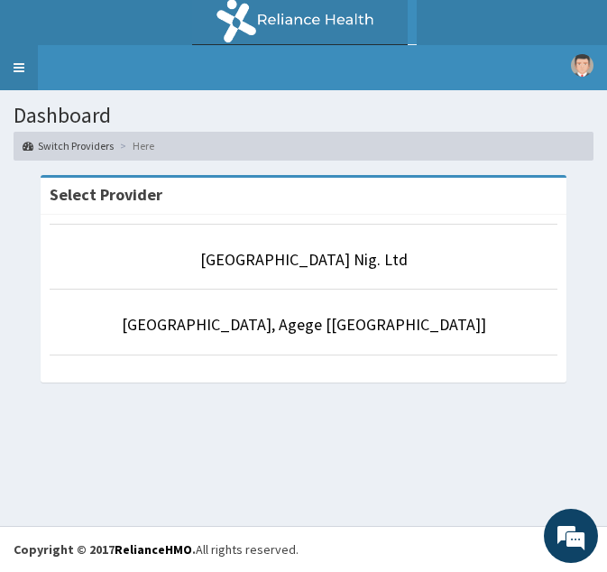
click at [21, 60] on link "Toggle navigation" at bounding box center [19, 67] width 38 height 45
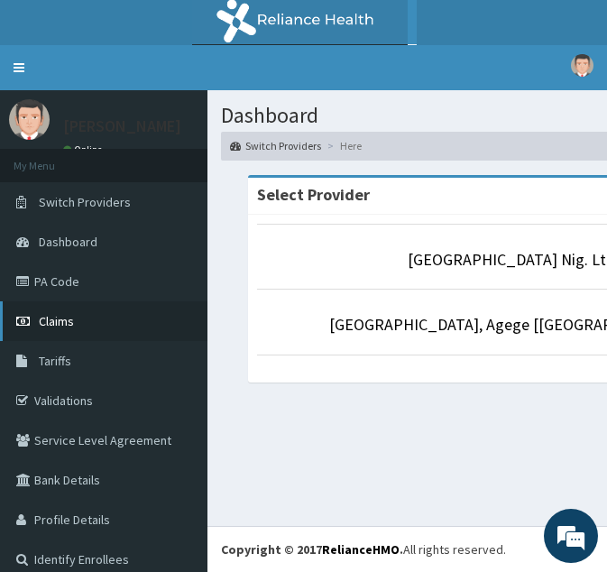
click at [65, 313] on span "Claims" at bounding box center [56, 321] width 35 height 16
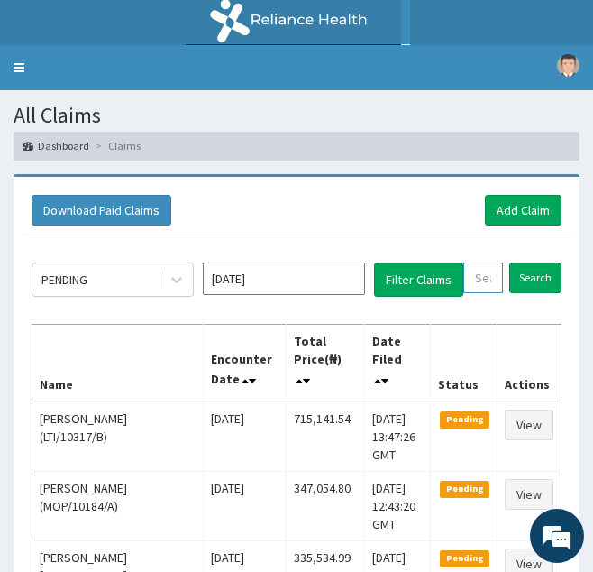
click at [474, 285] on input "text" at bounding box center [483, 277] width 40 height 31
paste input "PPX/10007/A"
type input "PPX/10007/A"
click at [528, 262] on input "Search" at bounding box center [554, 277] width 52 height 31
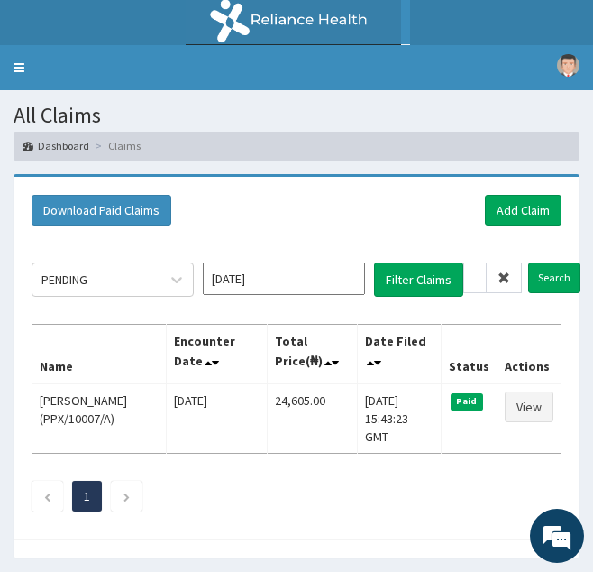
scroll to position [0, 0]
click at [505, 278] on icon at bounding box center [504, 277] width 13 height 13
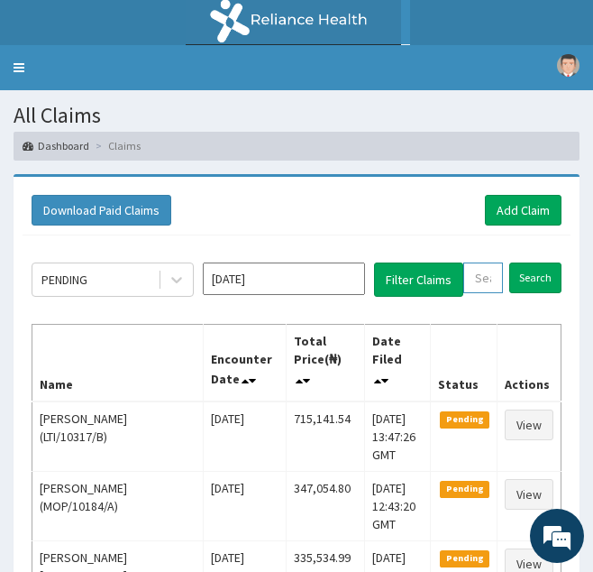
click at [488, 280] on input "text" at bounding box center [483, 277] width 40 height 31
paste input "PPY/10081/A"
type input "PPY/10081/A"
click at [528, 262] on input "Search" at bounding box center [554, 277] width 52 height 31
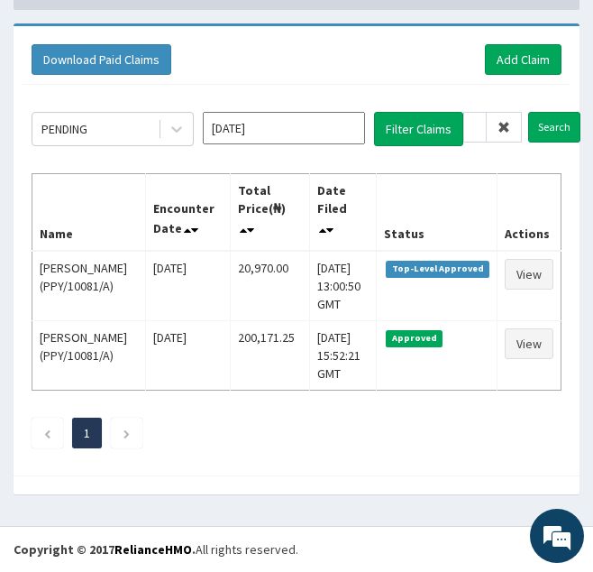
scroll to position [0, 0]
click at [500, 121] on icon at bounding box center [504, 127] width 13 height 13
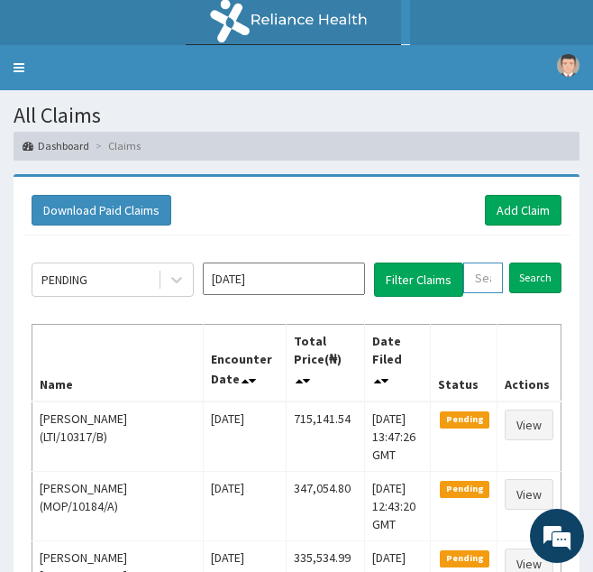
click at [479, 274] on input "text" at bounding box center [483, 277] width 40 height 31
paste input "ARD/10010/A"
type input "ARD/10010/A"
click at [528, 262] on input "Search" at bounding box center [554, 277] width 52 height 31
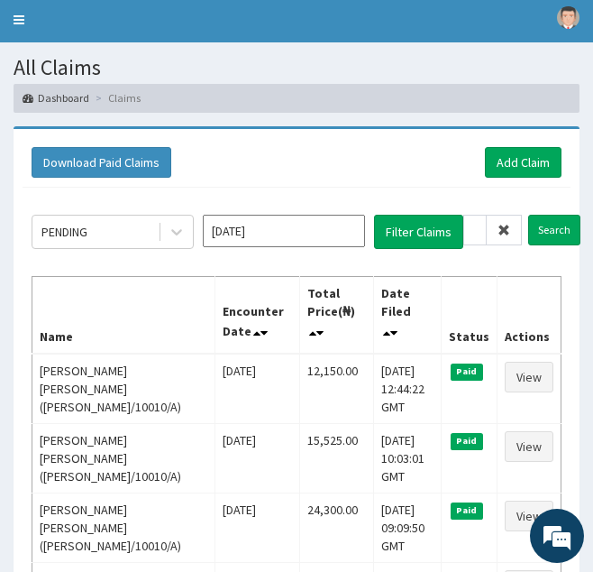
scroll to position [0, 0]
click at [506, 229] on icon at bounding box center [504, 230] width 13 height 13
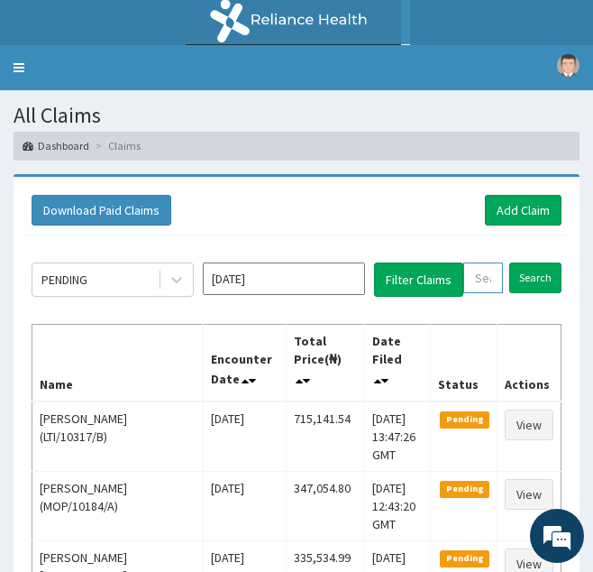
click at [476, 285] on input "text" at bounding box center [483, 277] width 40 height 31
paste input "BHT/10512/A"
type input "BHT/10512/A"
click at [528, 262] on input "Search" at bounding box center [554, 277] width 52 height 31
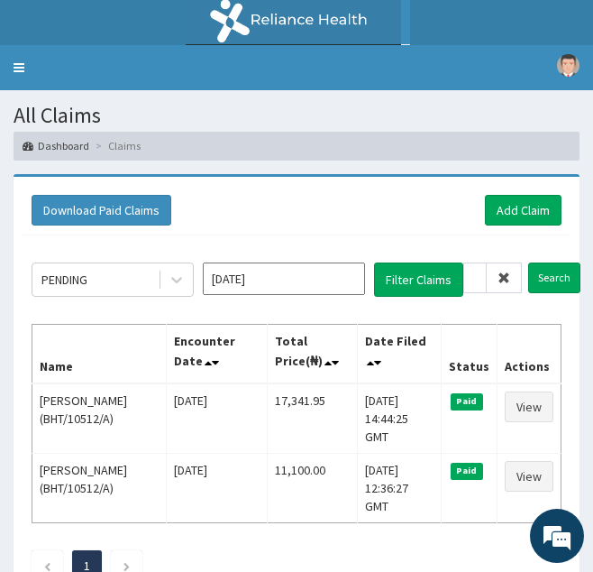
scroll to position [0, 0]
click at [507, 276] on icon at bounding box center [504, 277] width 13 height 13
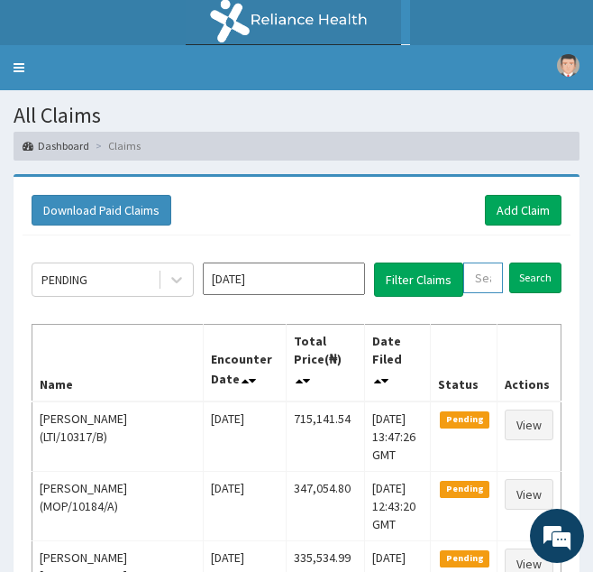
click at [482, 281] on input "text" at bounding box center [483, 277] width 40 height 31
paste input "RET/32162/A"
type input "RET/32162/A"
click at [528, 262] on input "Search" at bounding box center [554, 277] width 52 height 31
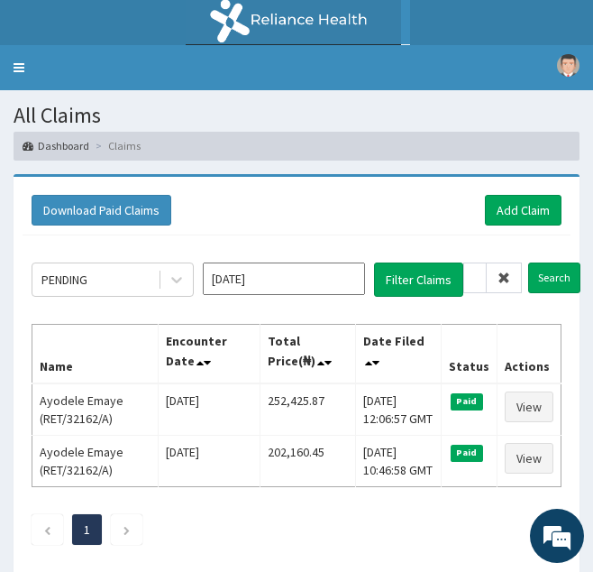
scroll to position [0, 0]
click at [503, 278] on icon at bounding box center [504, 277] width 13 height 13
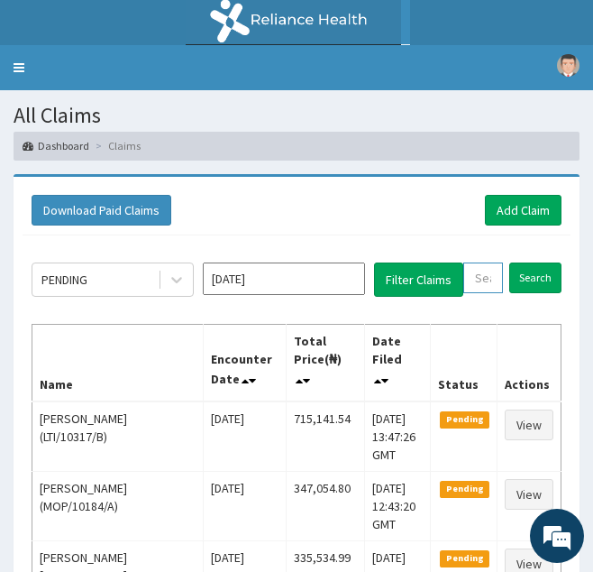
click at [476, 275] on input "text" at bounding box center [483, 277] width 40 height 31
paste input "MPP/11229/B"
type input "MPP/11229/B"
click at [528, 262] on input "Search" at bounding box center [554, 277] width 52 height 31
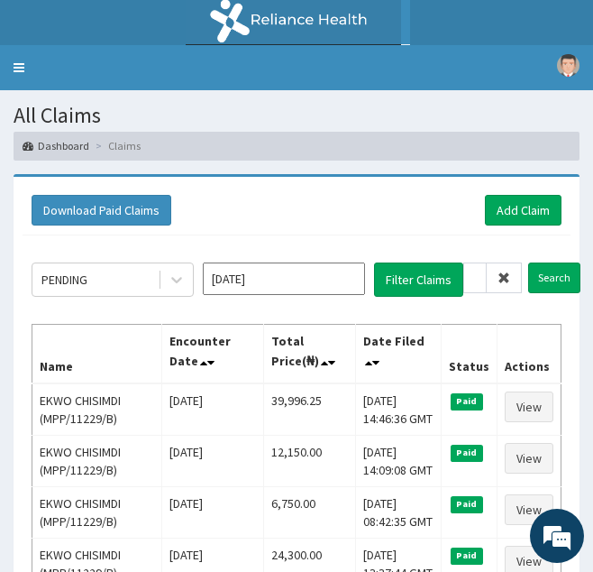
scroll to position [0, 0]
click at [507, 280] on icon at bounding box center [504, 277] width 13 height 13
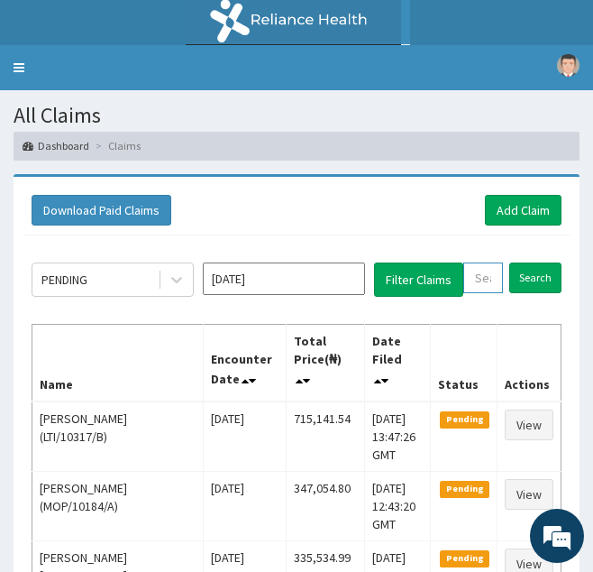
click at [478, 287] on input "text" at bounding box center [483, 277] width 40 height 31
paste input "AOM/10109/C"
type input "AOM/10109/C"
click at [528, 262] on input "Search" at bounding box center [554, 277] width 52 height 31
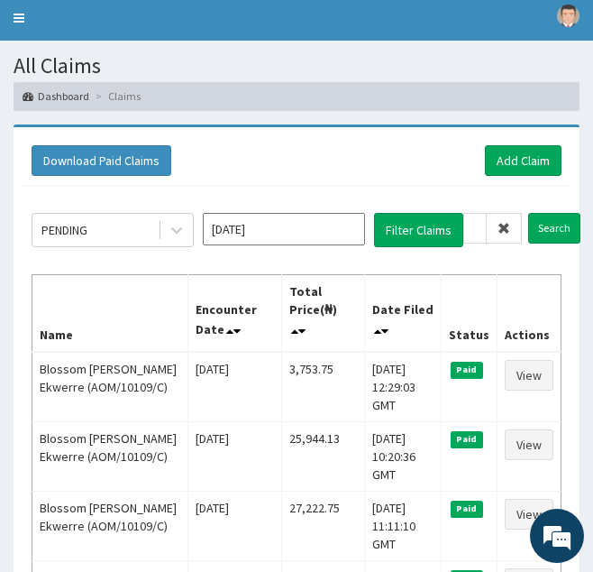
scroll to position [0, 0]
click at [504, 236] on span at bounding box center [504, 228] width 35 height 31
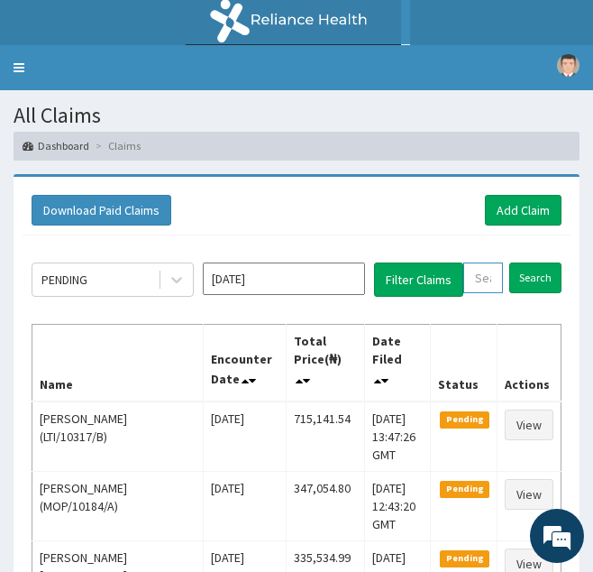
click at [477, 282] on input "text" at bounding box center [483, 277] width 40 height 31
paste input "LPS/10119/C"
type input "LPS/10119/C"
click at [528, 262] on input "Search" at bounding box center [554, 277] width 52 height 31
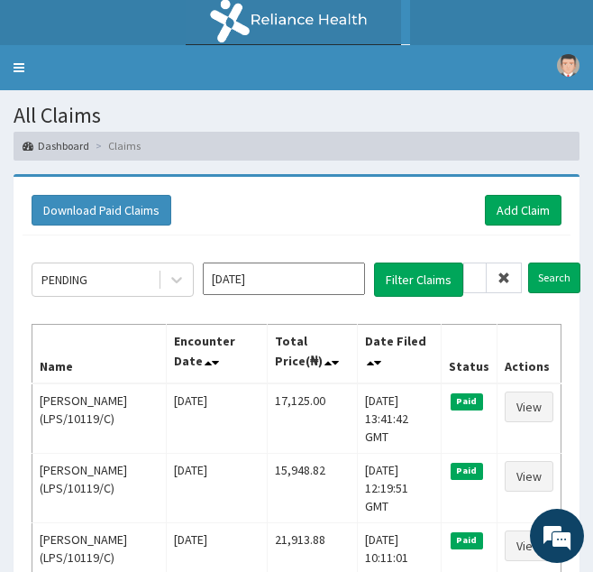
scroll to position [0, 0]
click at [513, 276] on span at bounding box center [504, 277] width 35 height 31
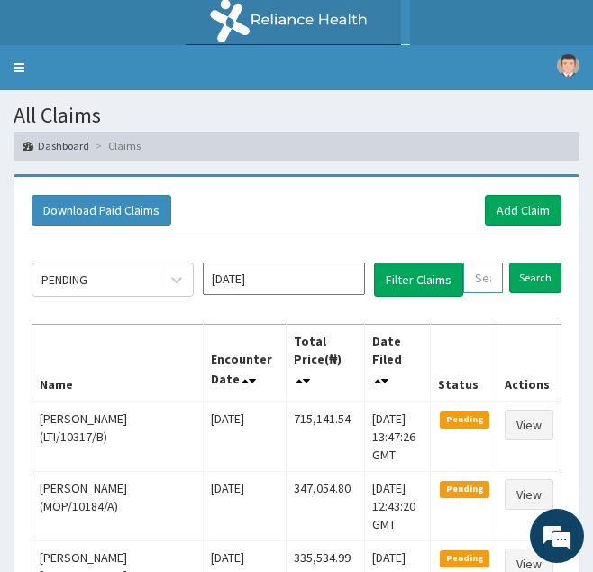
click at [481, 286] on input "text" at bounding box center [483, 277] width 40 height 31
paste input "GSV/10257/B"
type input "GSV/10257/B"
click at [528, 262] on input "Search" at bounding box center [554, 277] width 52 height 31
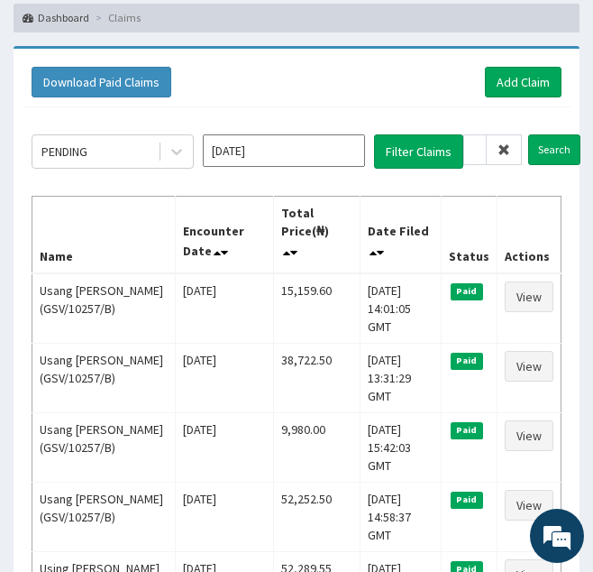
scroll to position [0, 0]
click at [504, 154] on icon at bounding box center [504, 149] width 13 height 13
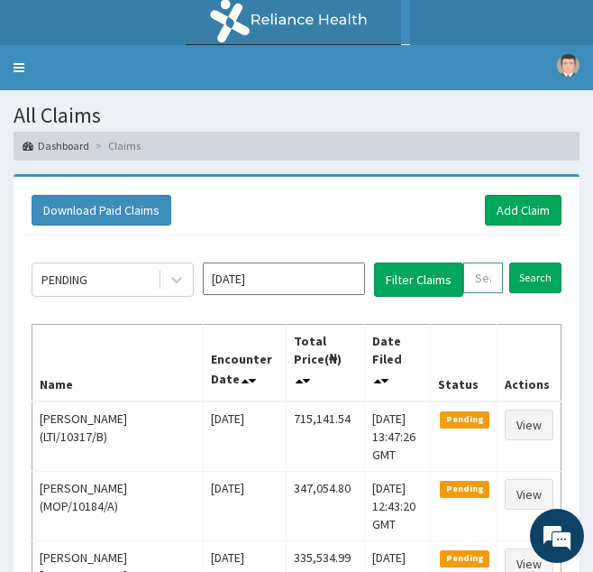
click at [477, 278] on input "text" at bounding box center [483, 277] width 40 height 31
paste input "EUH/10183/A"
type input "EUH/10183/A"
click at [528, 262] on input "Search" at bounding box center [554, 277] width 52 height 31
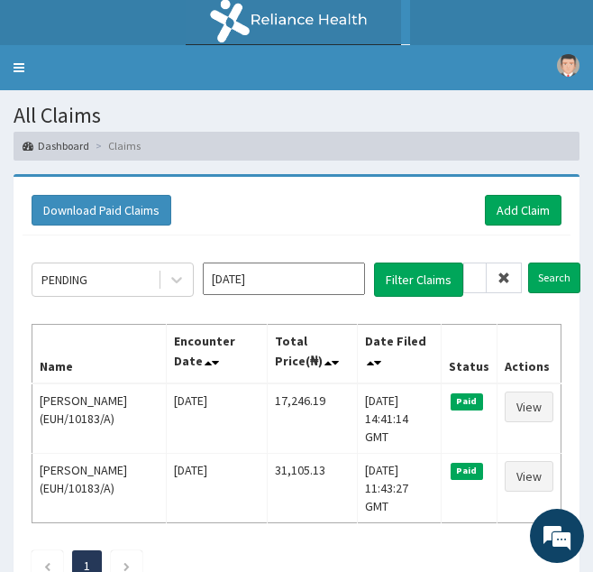
scroll to position [0, 0]
click at [499, 278] on icon at bounding box center [504, 277] width 13 height 13
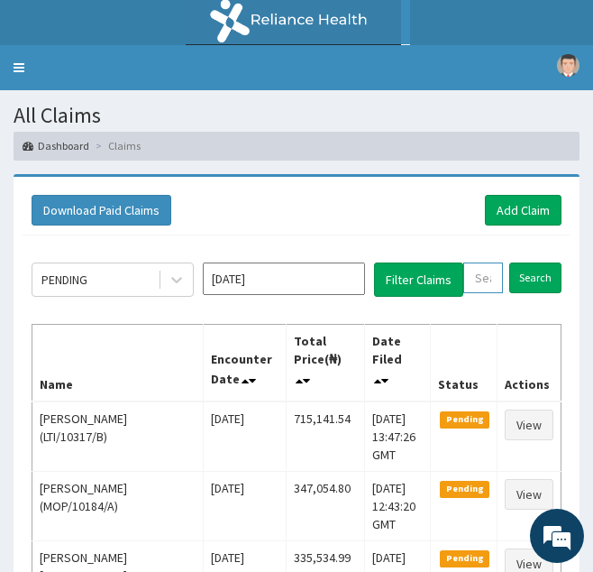
click at [491, 279] on input "text" at bounding box center [483, 277] width 40 height 31
paste input "FMC/11159/A"
type input "FMC/11159/A"
click at [528, 262] on input "Search" at bounding box center [554, 277] width 52 height 31
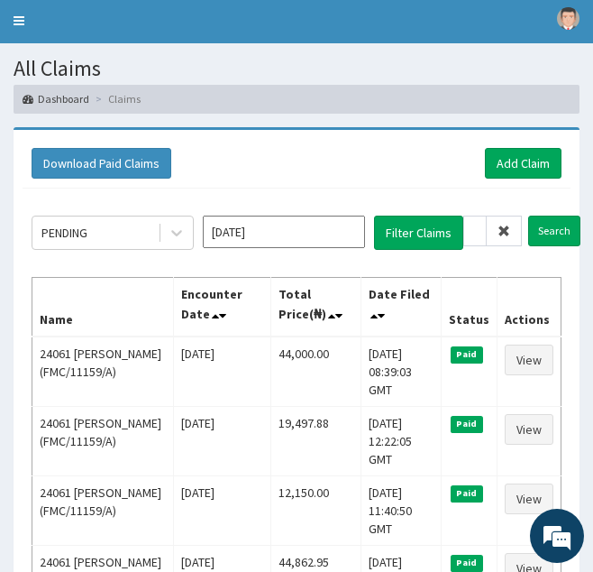
scroll to position [0, 0]
click at [509, 236] on icon at bounding box center [504, 231] width 13 height 13
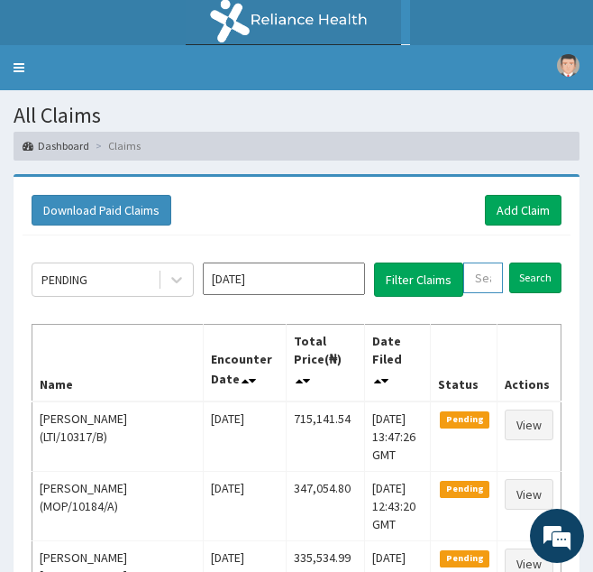
click at [478, 283] on input "text" at bounding box center [483, 277] width 40 height 31
paste input "FMC/11159/B"
type input "FMC/11159/B"
click at [528, 262] on input "Search" at bounding box center [554, 277] width 52 height 31
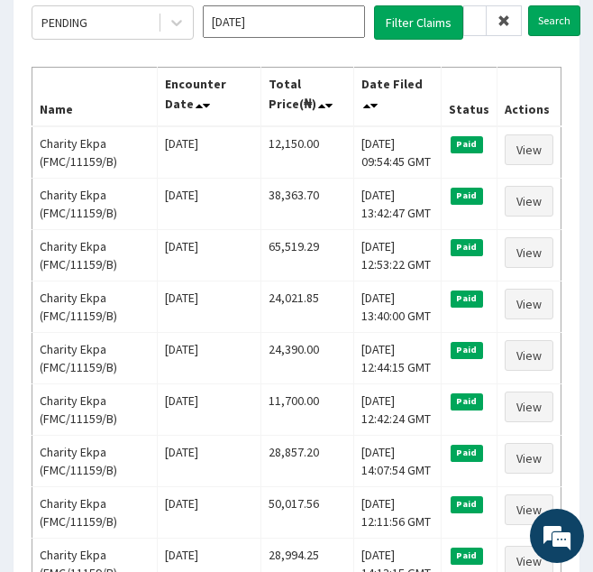
scroll to position [0, 0]
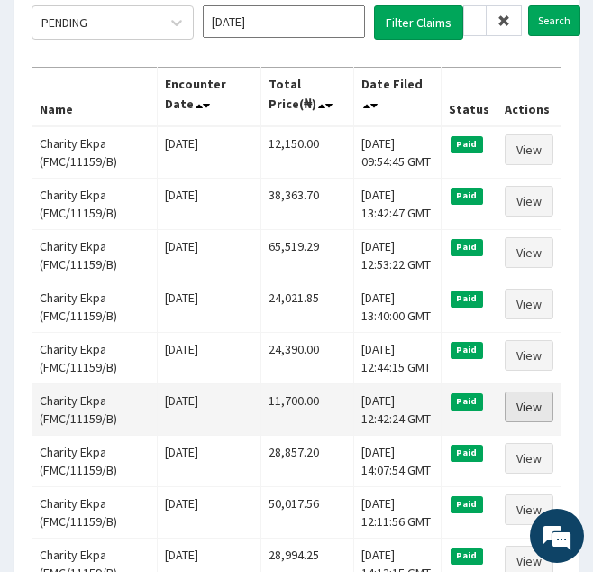
click at [524, 404] on link "View" at bounding box center [529, 406] width 49 height 31
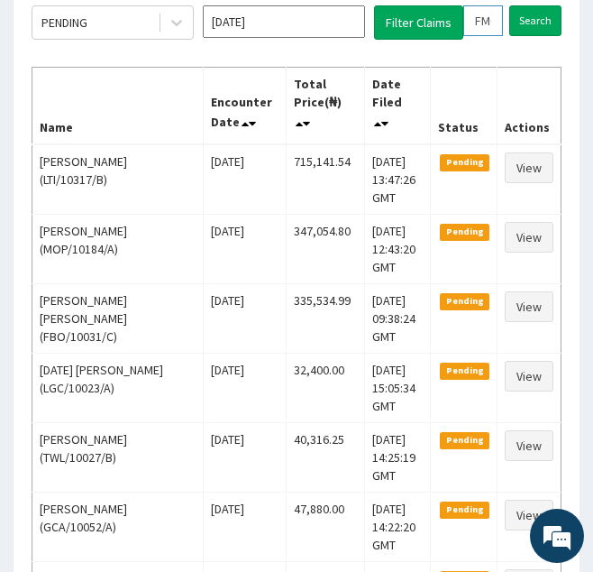
click at [486, 16] on input "FMC/11159/B" at bounding box center [483, 20] width 40 height 31
type input "C/11159/B"
click at [512, 20] on span at bounding box center [504, 20] width 35 height 31
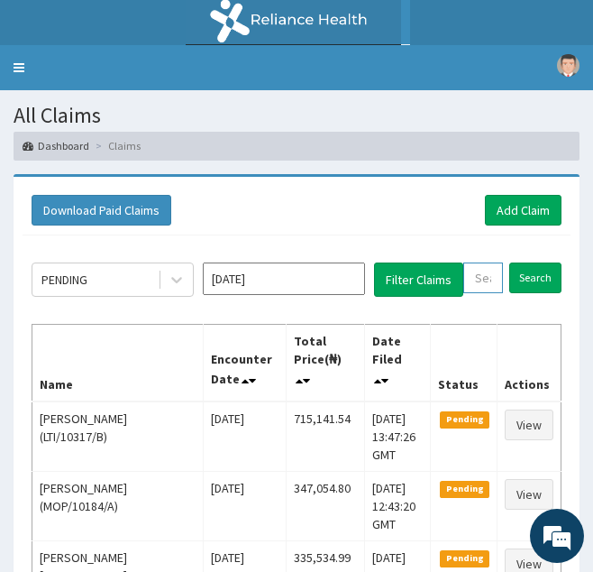
click at [472, 282] on input "text" at bounding box center [483, 277] width 40 height 31
paste input "FMC/11159/B"
type input "FMC/11159/B"
click at [528, 262] on input "Search" at bounding box center [554, 277] width 52 height 31
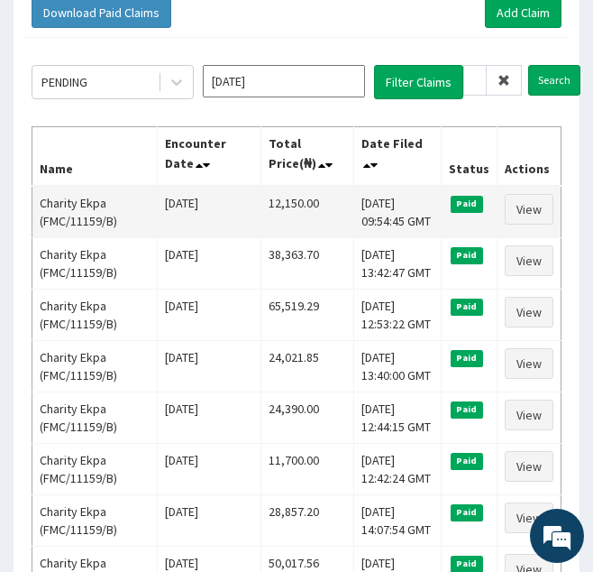
scroll to position [187, 0]
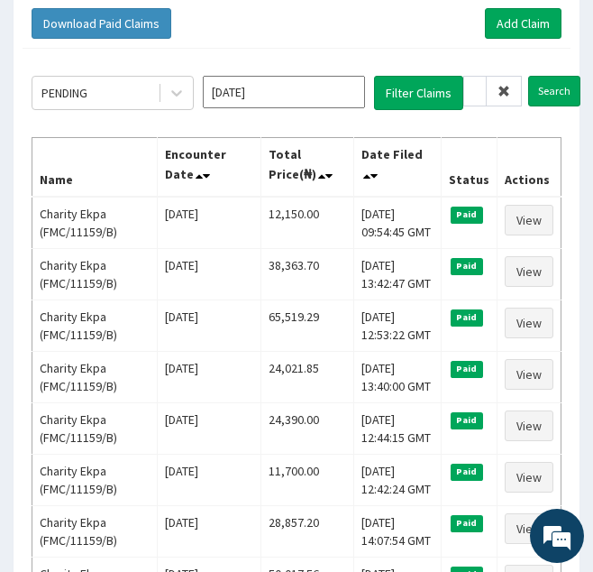
click at [507, 87] on icon at bounding box center [504, 91] width 13 height 13
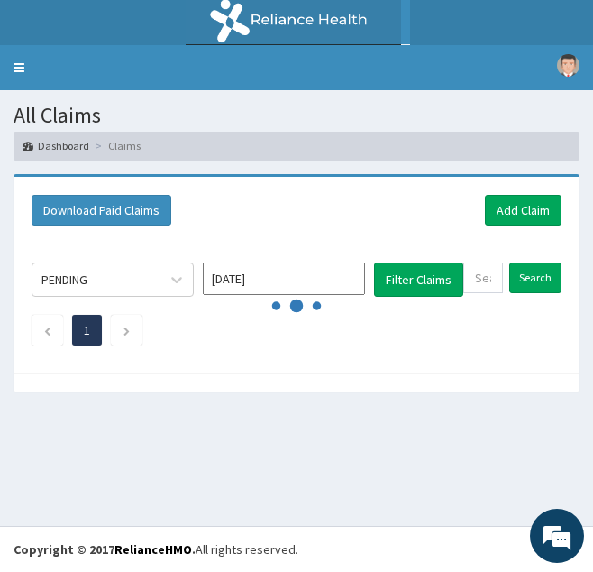
scroll to position [0, 0]
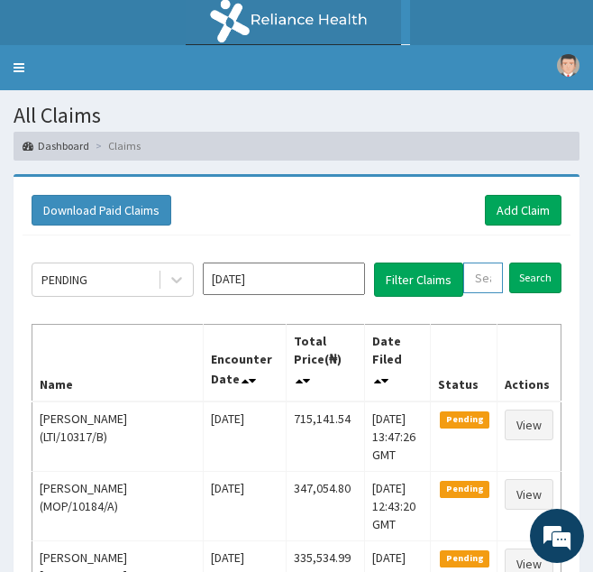
click at [474, 268] on input "text" at bounding box center [483, 277] width 40 height 31
paste input "FCC/11117/A"
type input "FCC/11117/A"
click at [528, 262] on input "Search" at bounding box center [554, 277] width 52 height 31
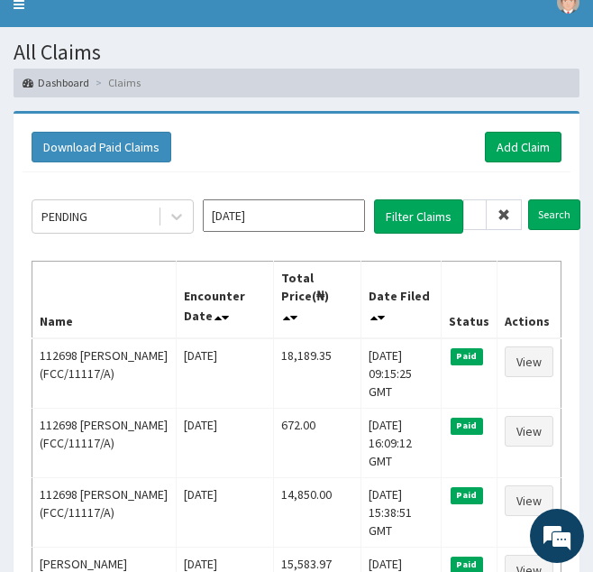
scroll to position [0, 0]
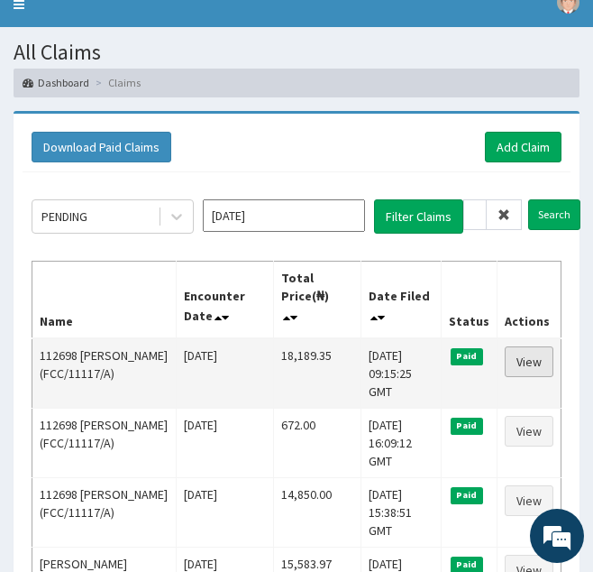
click at [532, 368] on link "View" at bounding box center [529, 361] width 49 height 31
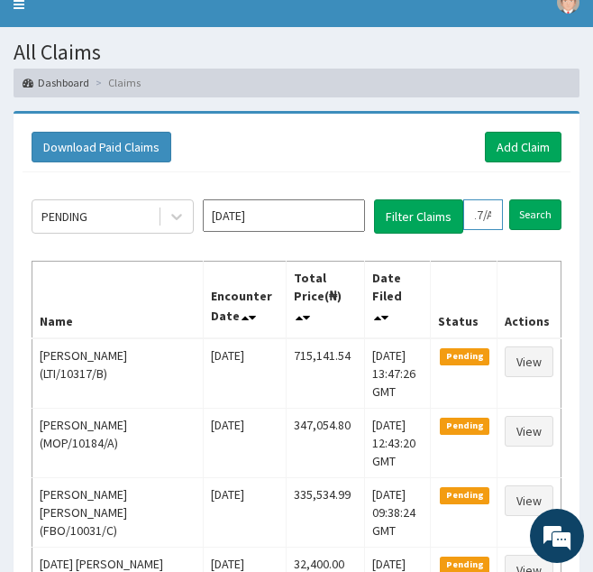
drag, startPoint x: 470, startPoint y: 215, endPoint x: 673, endPoint y: 218, distance: 202.9
paste input "ECW/10001"
type input "ECW/10001/A"
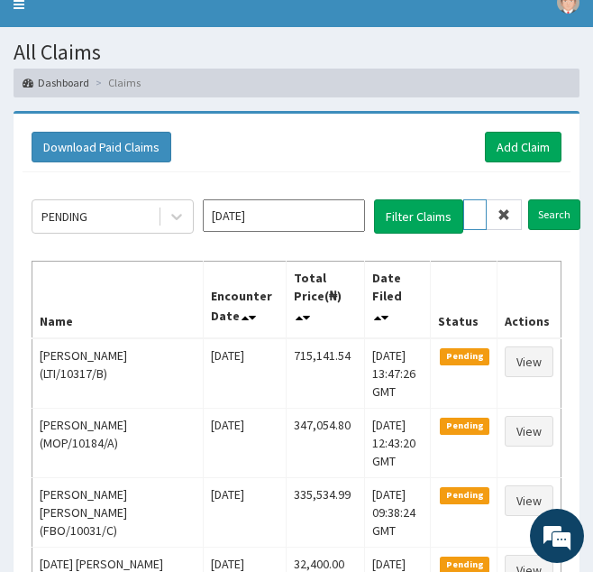
click at [528, 199] on input "Search" at bounding box center [554, 214] width 52 height 31
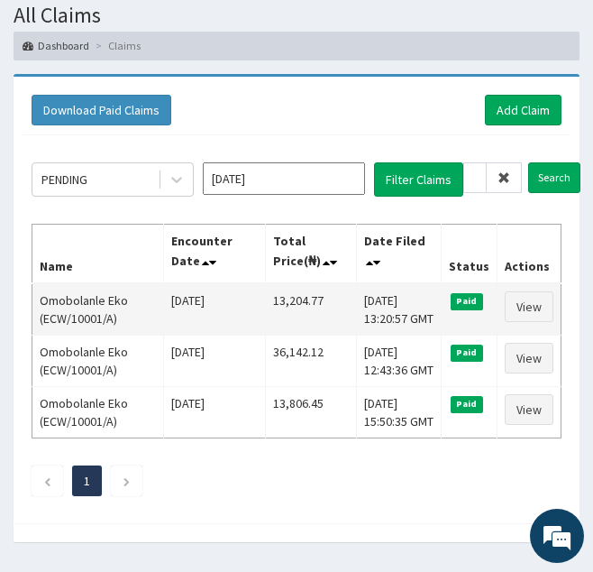
scroll to position [103, 0]
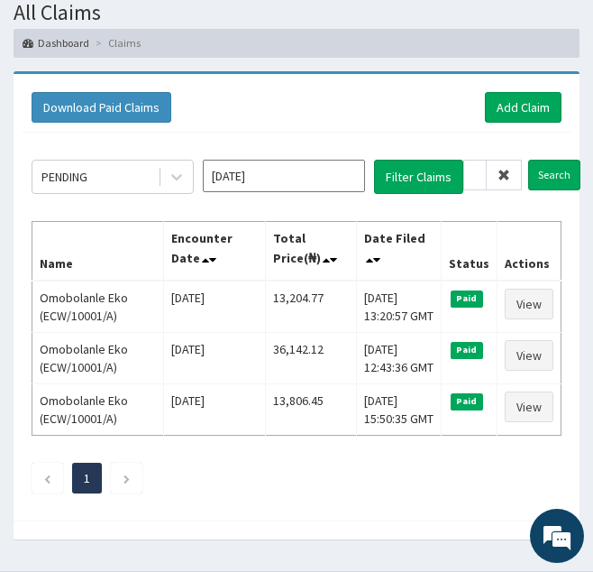
click at [507, 177] on icon at bounding box center [504, 175] width 13 height 13
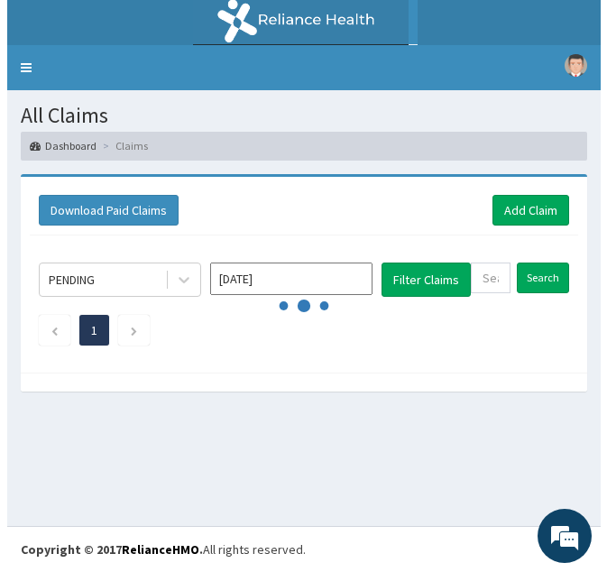
scroll to position [0, 0]
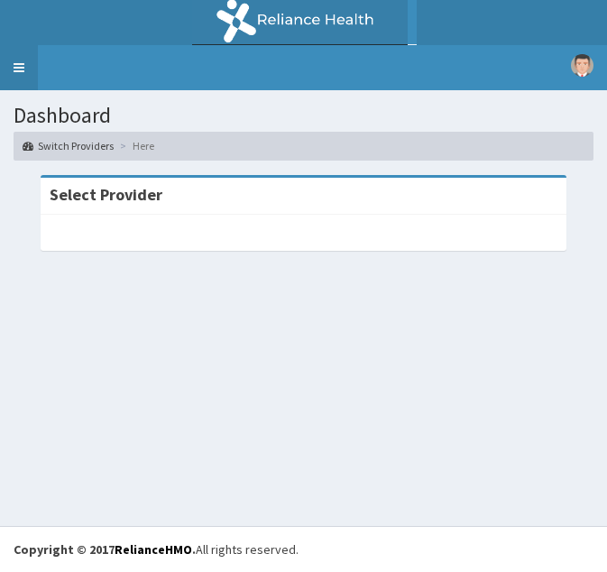
click at [6, 66] on link "Toggle navigation" at bounding box center [19, 67] width 38 height 45
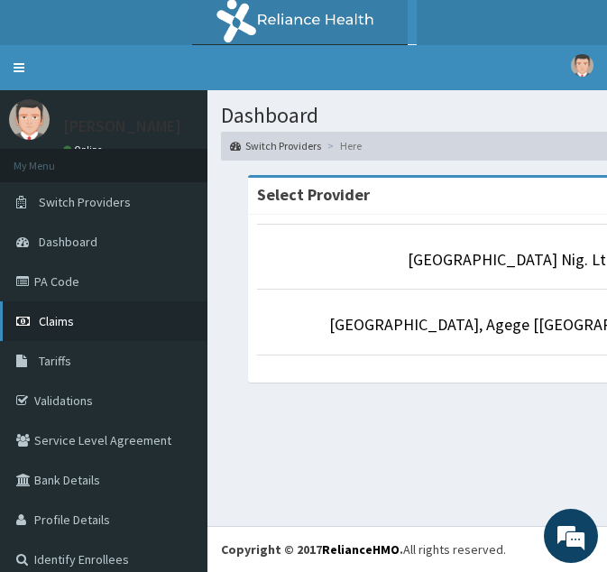
click at [72, 318] on span "Claims" at bounding box center [56, 321] width 35 height 16
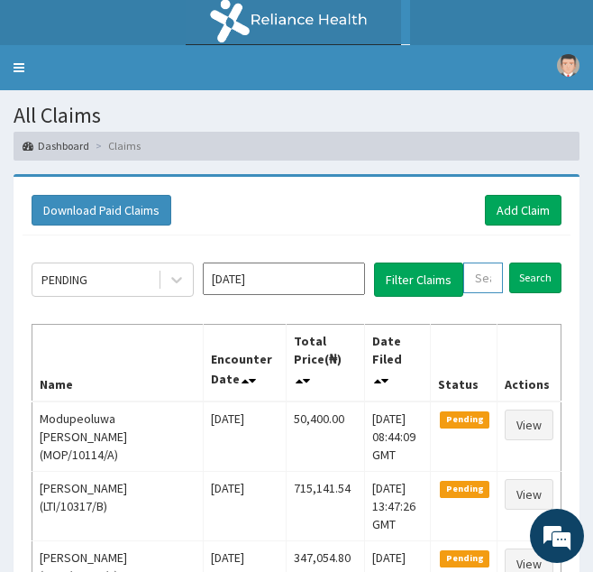
click at [479, 280] on input "text" at bounding box center [483, 277] width 40 height 31
click at [477, 286] on input "text" at bounding box center [483, 277] width 40 height 31
paste input "DBY/10011/A"
type input "DBY/10011/A"
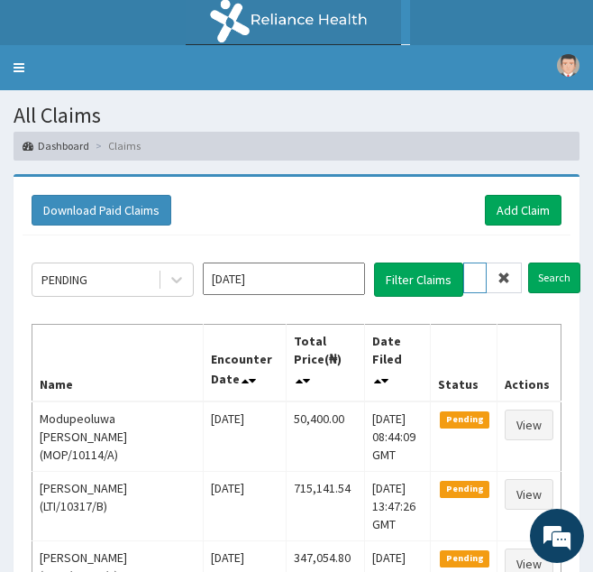
click at [528, 262] on input "Search" at bounding box center [554, 277] width 52 height 31
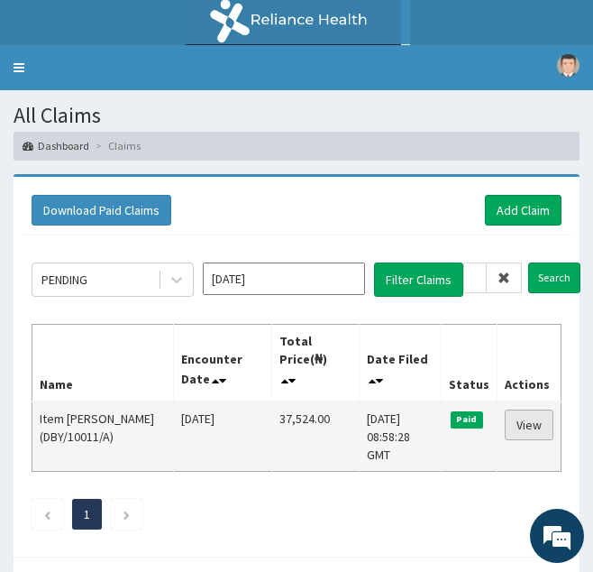
scroll to position [0, 0]
click at [539, 409] on link "View" at bounding box center [529, 424] width 49 height 31
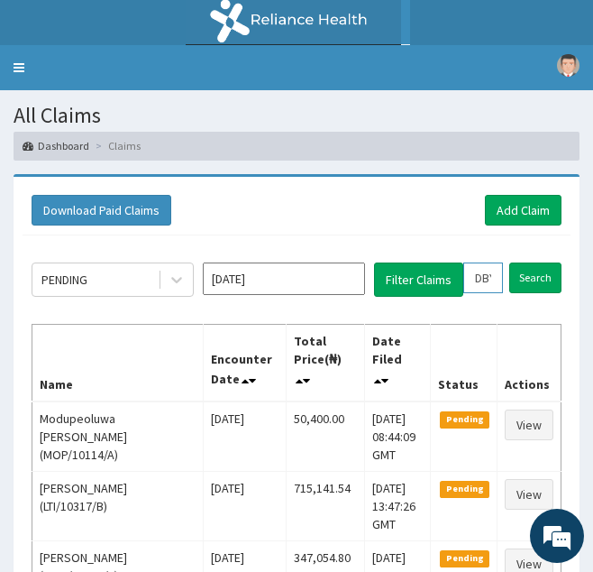
scroll to position [0, 49]
drag, startPoint x: 471, startPoint y: 280, endPoint x: 566, endPoint y: 274, distance: 95.8
paste input "PRV/10216/D"
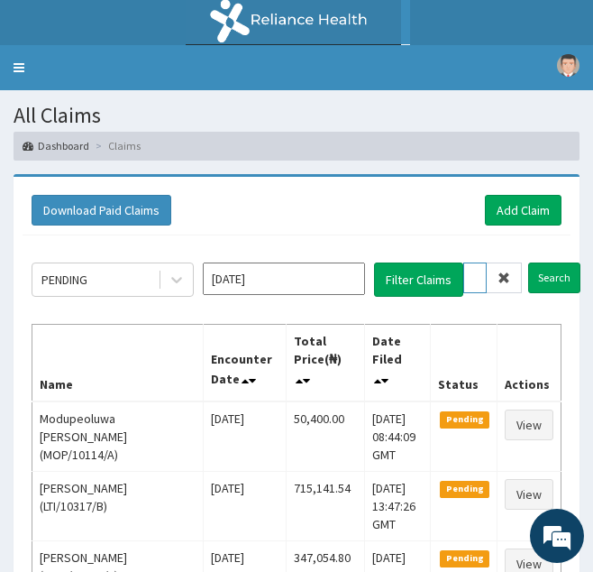
type input "PRV/10216/D"
click at [528, 262] on input "Search" at bounding box center [554, 277] width 52 height 31
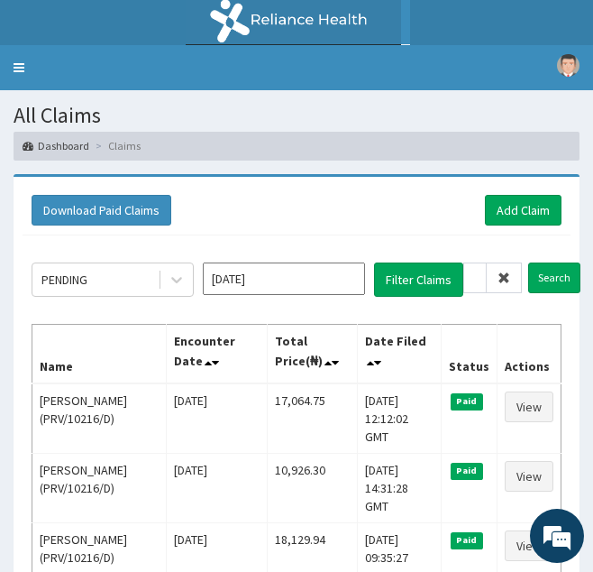
scroll to position [0, 0]
click at [502, 278] on icon at bounding box center [504, 277] width 13 height 13
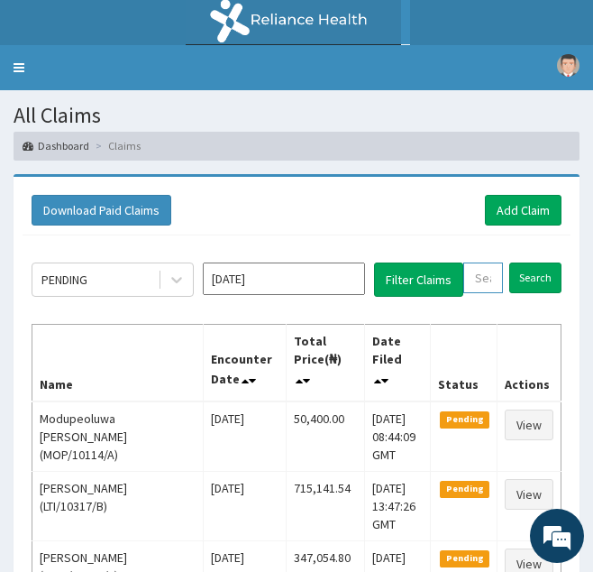
click at [490, 278] on input "text" at bounding box center [483, 277] width 40 height 31
paste input "SLB/10819/A"
type input "SLB/10819/A"
click at [528, 262] on input "Search" at bounding box center [554, 277] width 52 height 31
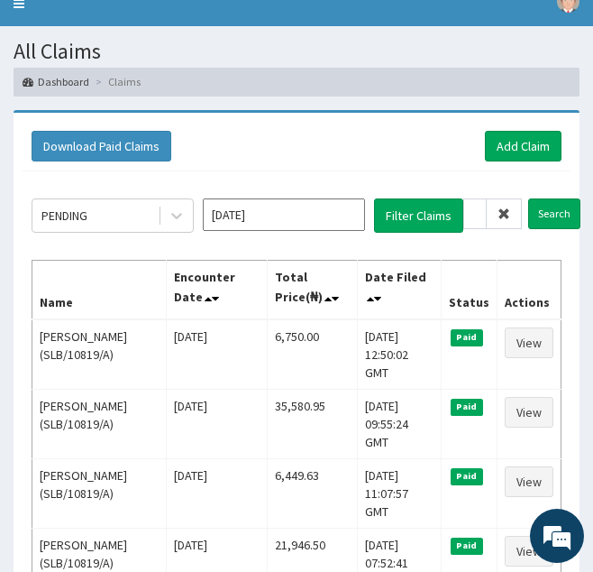
scroll to position [0, 0]
click at [507, 215] on icon at bounding box center [504, 213] width 13 height 13
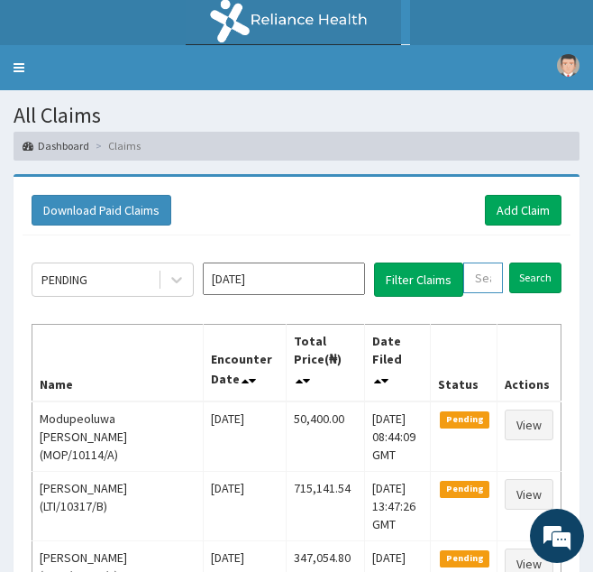
click at [491, 272] on input "text" at bounding box center [483, 277] width 40 height 31
paste input "OHT/10354/A"
type input "OHT/10354/A"
click at [528, 262] on input "Search" at bounding box center [554, 277] width 52 height 31
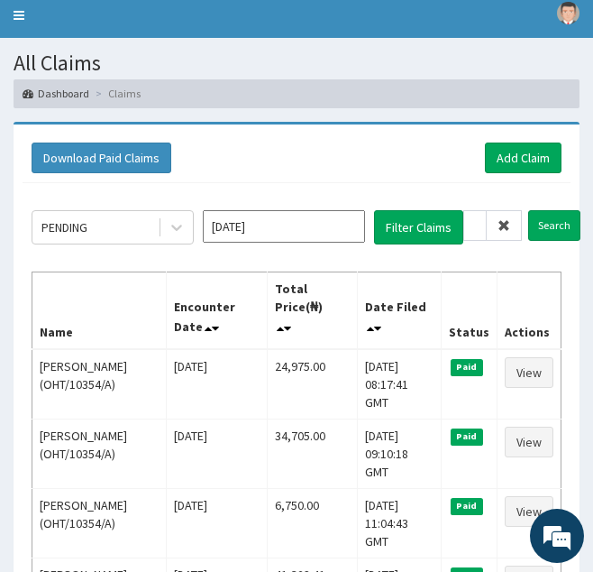
scroll to position [0, 0]
click at [515, 226] on span at bounding box center [504, 225] width 35 height 31
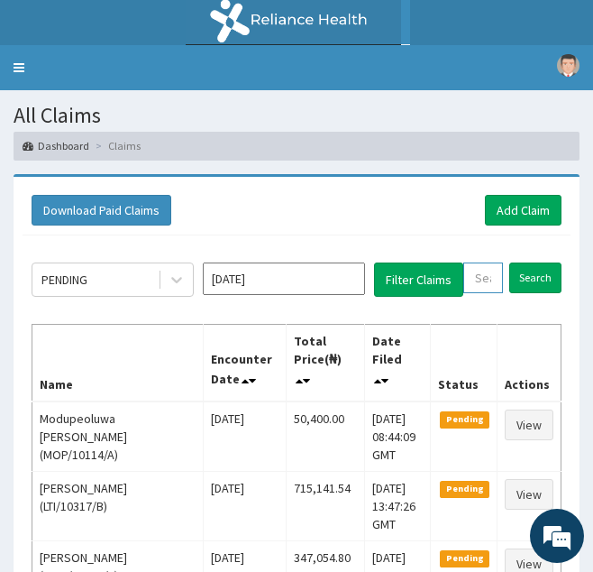
click at [487, 280] on input "text" at bounding box center [483, 277] width 40 height 31
paste input "AIP/10520/C"
type input "AIP/10520/C"
click at [528, 262] on input "Search" at bounding box center [554, 277] width 52 height 31
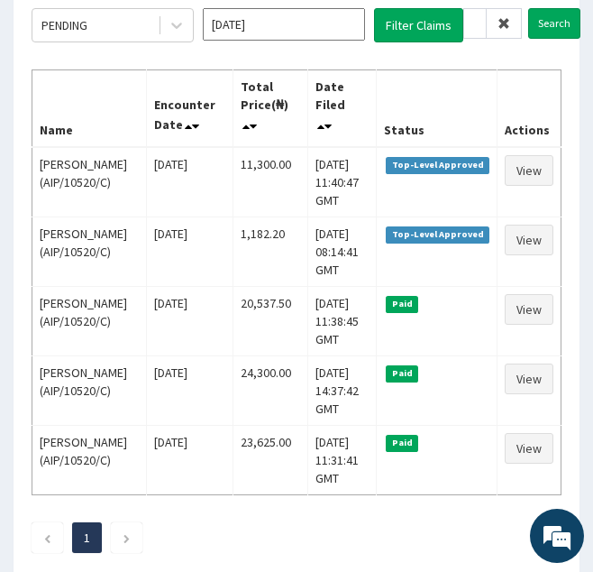
scroll to position [0, 0]
click at [498, 24] on icon at bounding box center [504, 23] width 13 height 13
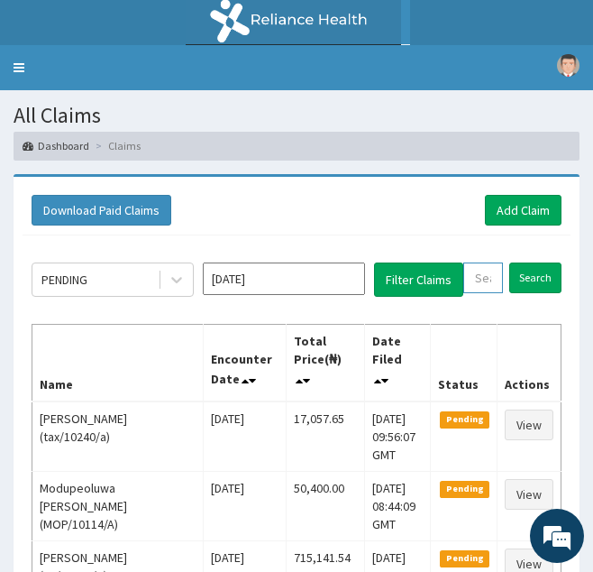
click at [483, 266] on input "text" at bounding box center [483, 277] width 40 height 31
paste input "HIC/10190/A"
type input "HIC/10190/A"
click at [528, 262] on input "Search" at bounding box center [554, 277] width 52 height 31
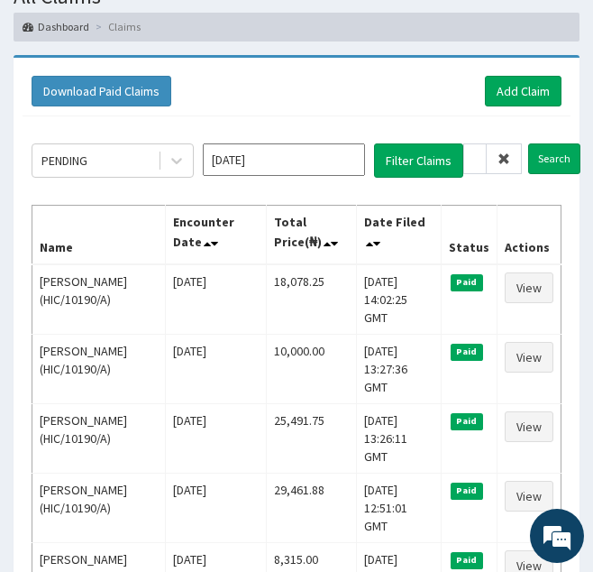
scroll to position [0, 0]
click at [498, 159] on icon at bounding box center [504, 158] width 13 height 13
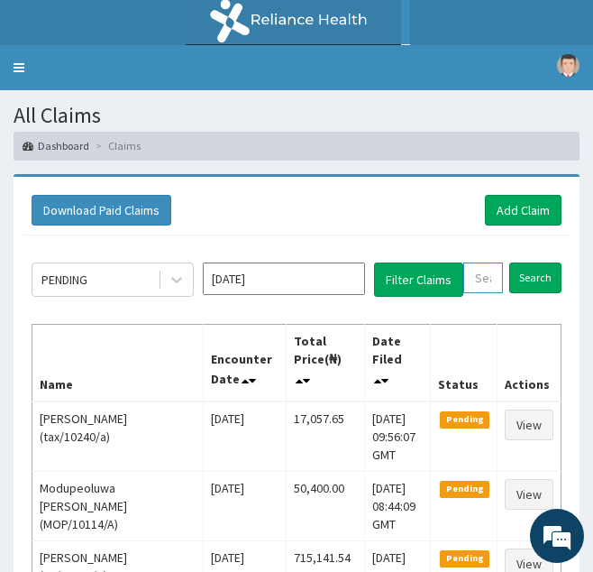
click at [472, 280] on input "text" at bounding box center [483, 277] width 40 height 31
paste input "CPD/10024/A"
type input "CPD/10024/A"
click at [528, 262] on input "Search" at bounding box center [554, 277] width 52 height 31
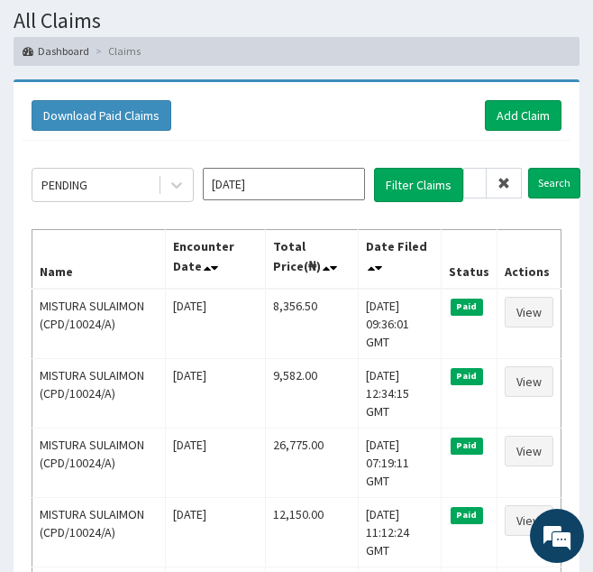
scroll to position [0, 0]
click at [504, 192] on span at bounding box center [504, 183] width 35 height 31
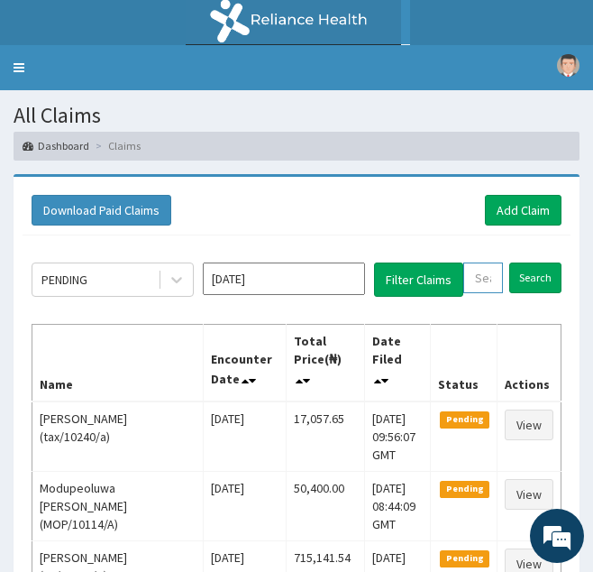
click at [472, 284] on input "text" at bounding box center [483, 277] width 40 height 31
paste input "MBS/10059/A"
type input "MBS/10059/A"
click at [528, 262] on input "Search" at bounding box center [554, 277] width 52 height 31
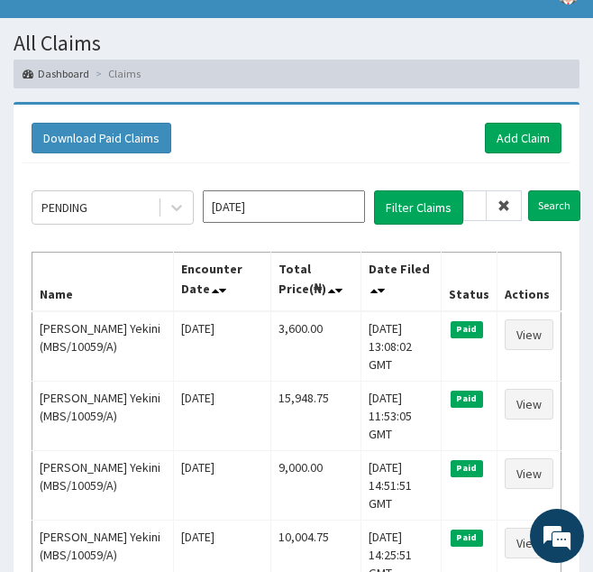
scroll to position [0, 0]
click at [505, 206] on icon at bounding box center [504, 205] width 13 height 13
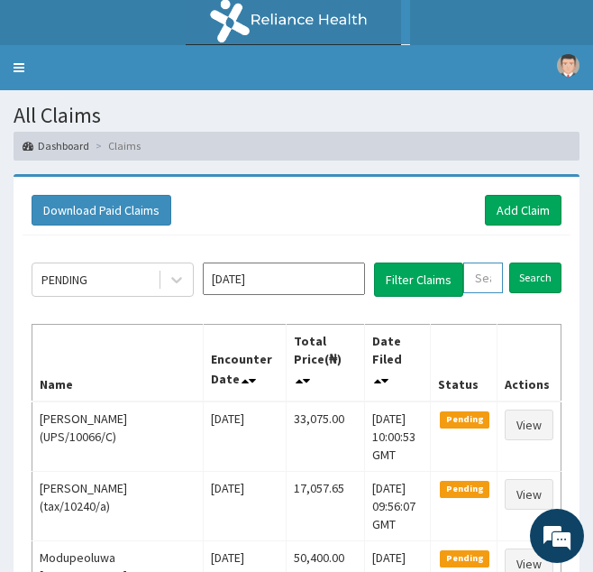
click at [482, 287] on input "text" at bounding box center [483, 277] width 40 height 31
paste input "IEI/10006/A"
type input "IEI/10006/A"
click at [528, 262] on input "Search" at bounding box center [554, 277] width 52 height 31
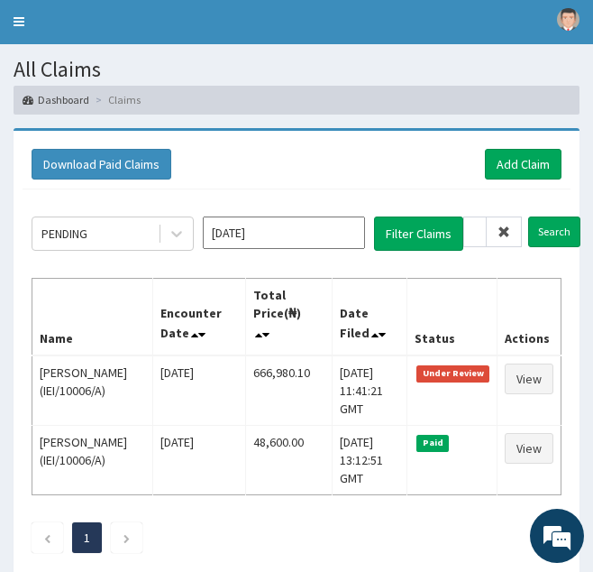
scroll to position [0, 0]
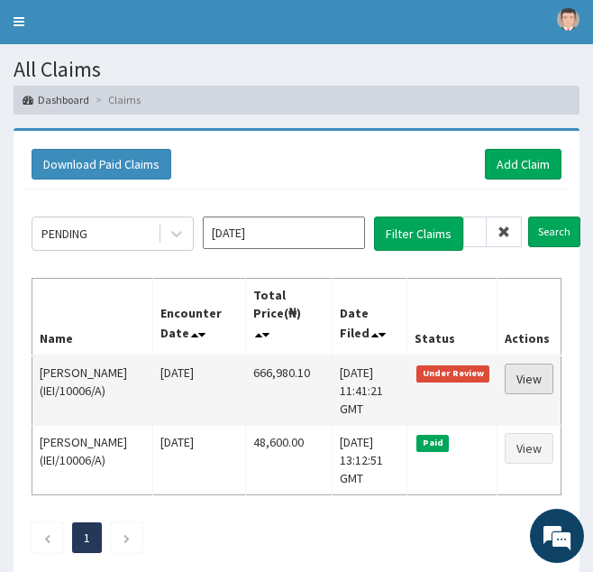
click at [539, 375] on link "View" at bounding box center [529, 378] width 49 height 31
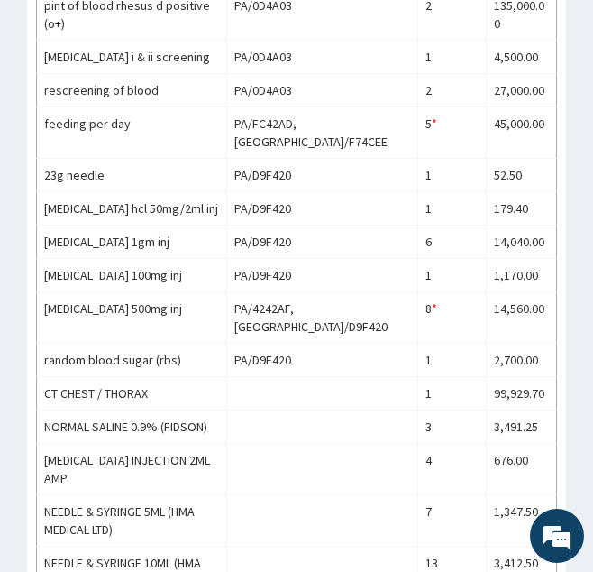
scroll to position [1463, 0]
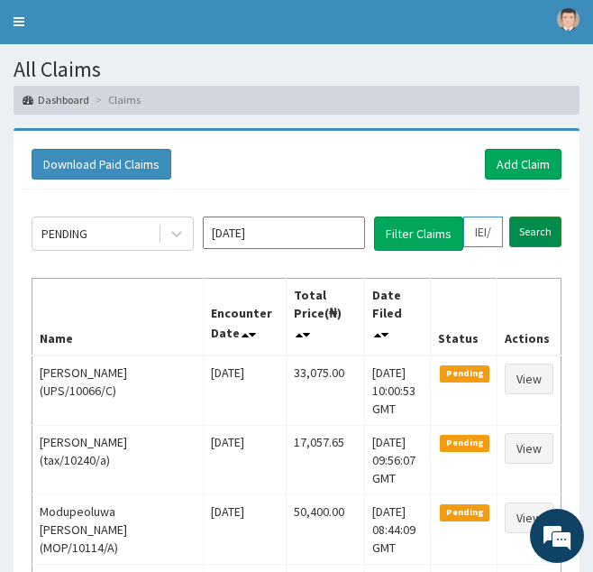
scroll to position [0, 41]
drag, startPoint x: 470, startPoint y: 226, endPoint x: 558, endPoint y: 240, distance: 89.4
click at [558, 240] on form "IEI/10006/A Search" at bounding box center [512, 231] width 98 height 31
paste input "WML/10011/C"
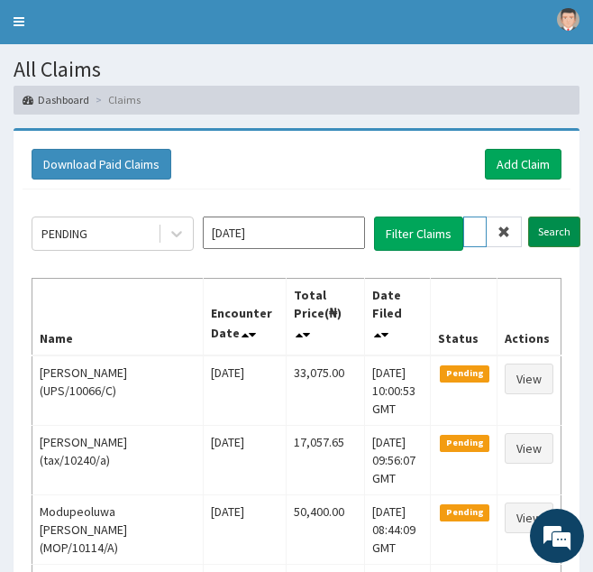
type input "WML/10011/C"
click at [528, 216] on input "Search" at bounding box center [554, 231] width 52 height 31
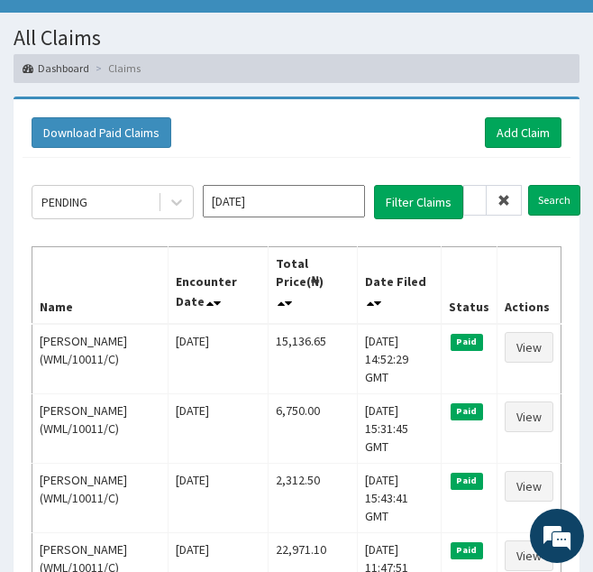
scroll to position [0, 0]
click at [508, 200] on icon at bounding box center [504, 200] width 13 height 13
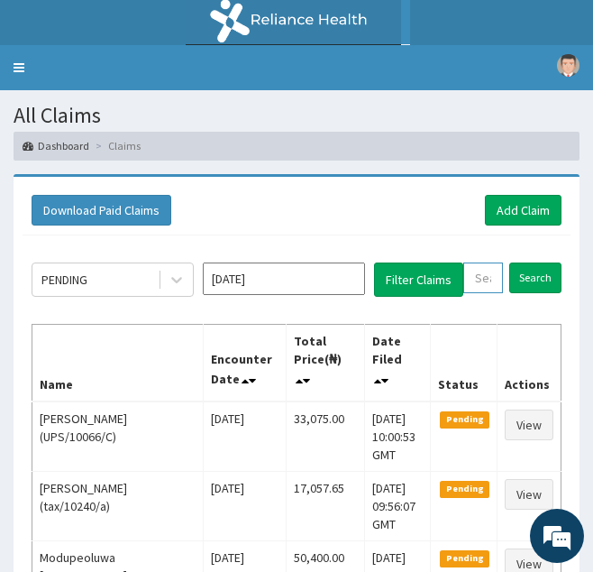
click at [479, 274] on input "text" at bounding box center [483, 277] width 40 height 31
paste input "AEE/10005/A"
type input "AEE/10005/A"
click at [528, 262] on input "Search" at bounding box center [554, 277] width 52 height 31
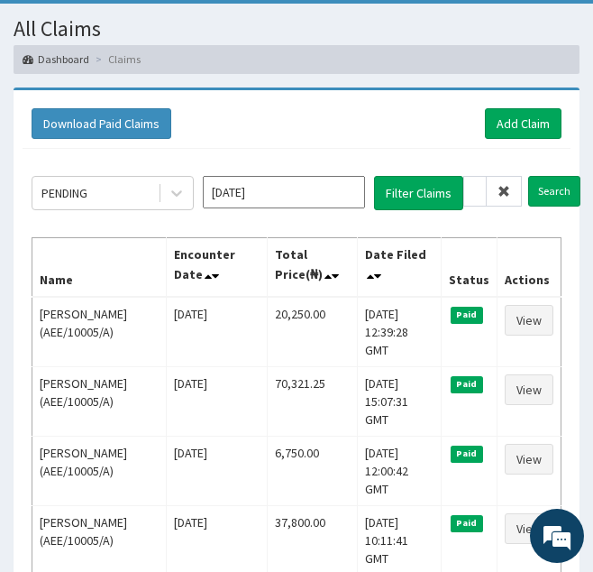
scroll to position [0, 0]
click at [500, 187] on icon at bounding box center [504, 191] width 13 height 13
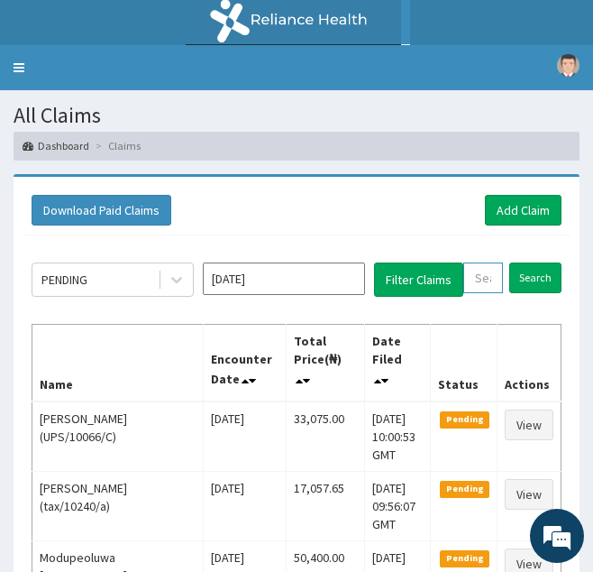
click at [477, 282] on input "text" at bounding box center [483, 277] width 40 height 31
paste input "LGL/10242/A"
type input "LGL/10242/A"
click at [528, 262] on input "Search" at bounding box center [554, 277] width 52 height 31
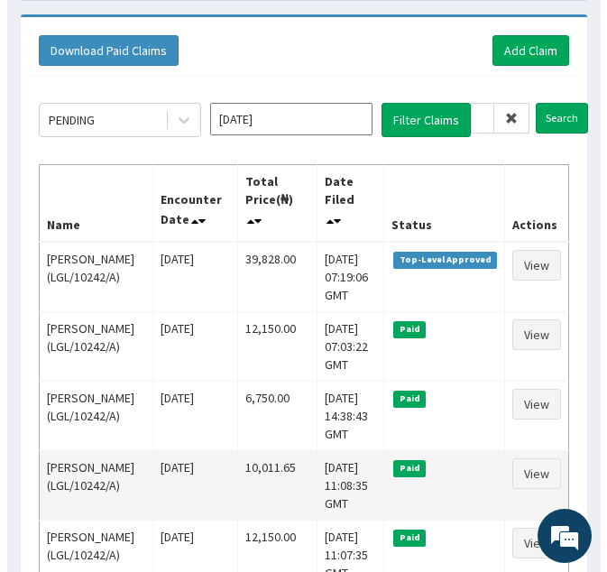
scroll to position [0, 0]
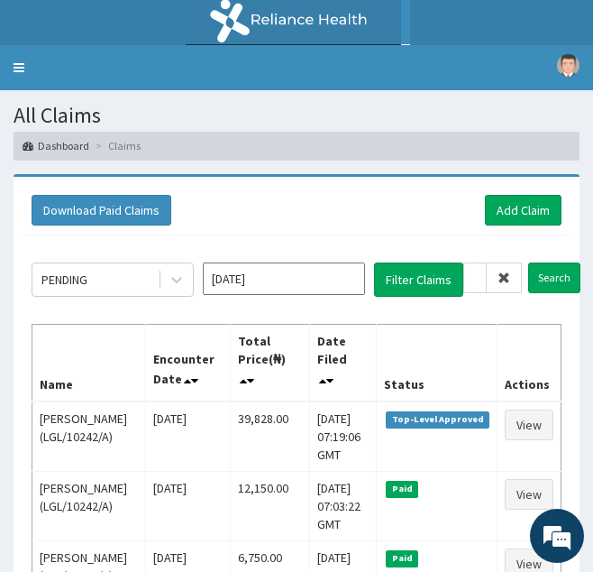
click at [506, 280] on icon at bounding box center [504, 277] width 13 height 13
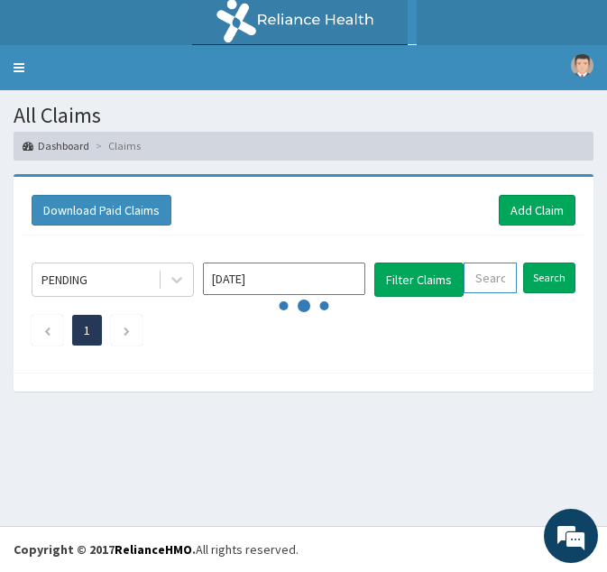
click at [480, 277] on input "text" at bounding box center [489, 277] width 53 height 31
paste input "GSV/11103/B"
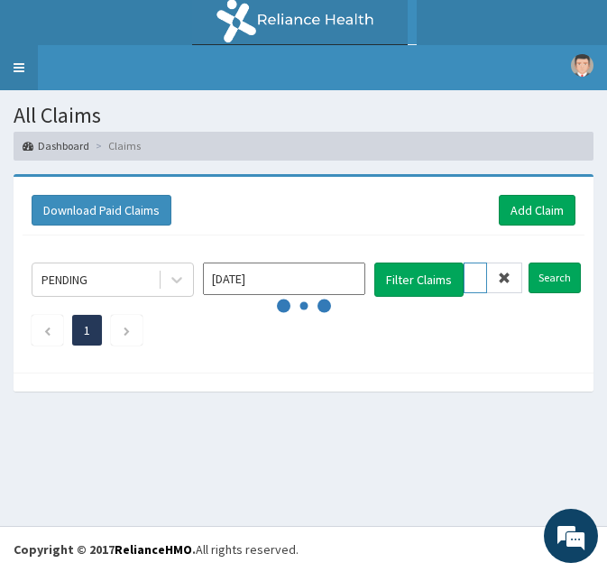
type input "GSV/11103/B"
click at [19, 69] on link "Toggle navigation" at bounding box center [19, 67] width 38 height 45
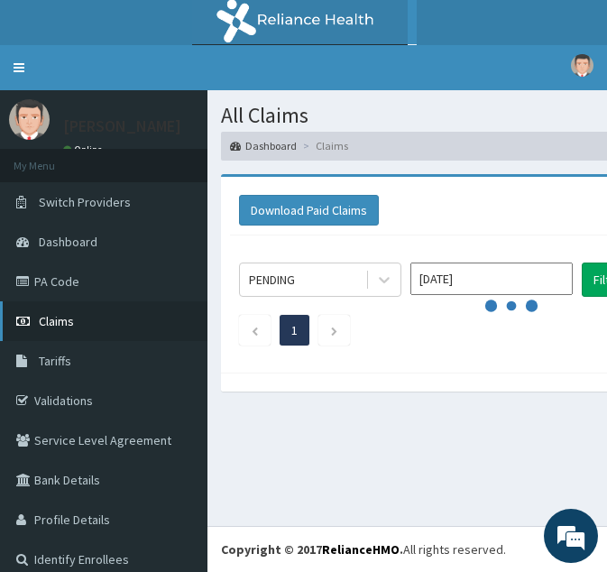
click at [80, 323] on link "Claims" at bounding box center [103, 321] width 207 height 40
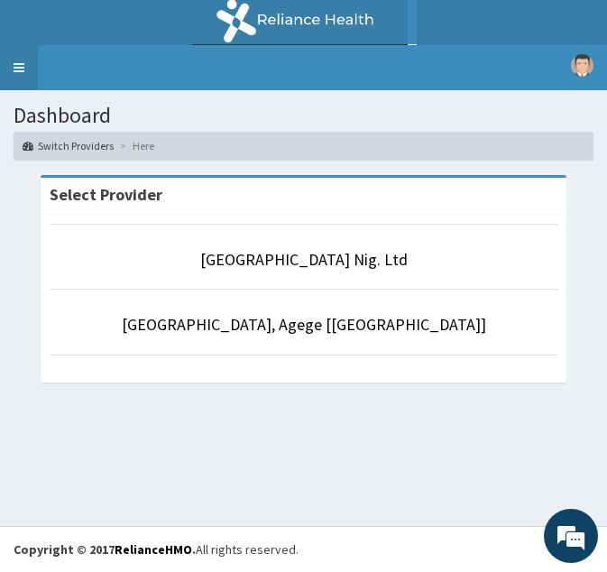
click at [22, 67] on link "Toggle navigation" at bounding box center [19, 67] width 38 height 45
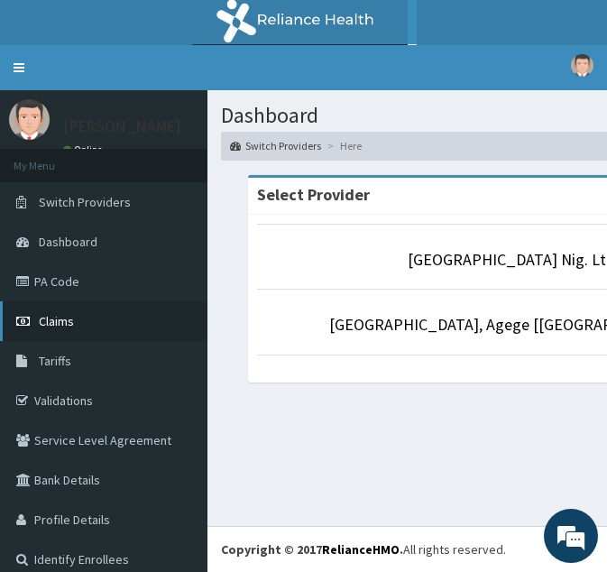
click at [49, 324] on span "Claims" at bounding box center [56, 321] width 35 height 16
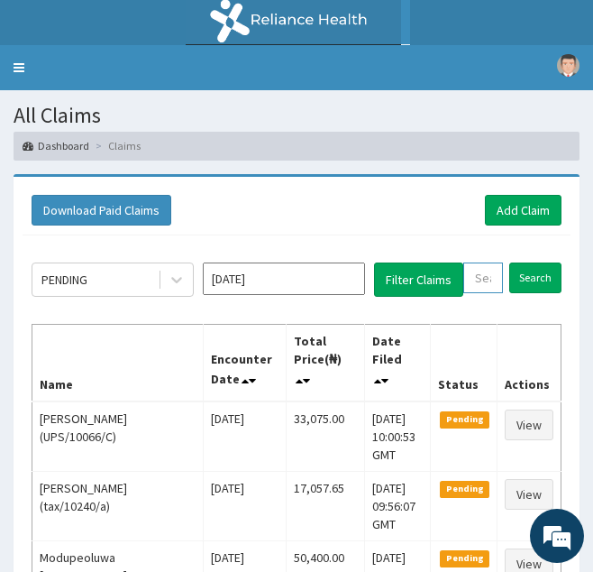
click at [486, 281] on input "text" at bounding box center [483, 277] width 40 height 31
paste input "GSV/11103/B"
type input "GSV/11103/B"
click at [528, 262] on input "Search" at bounding box center [554, 277] width 52 height 31
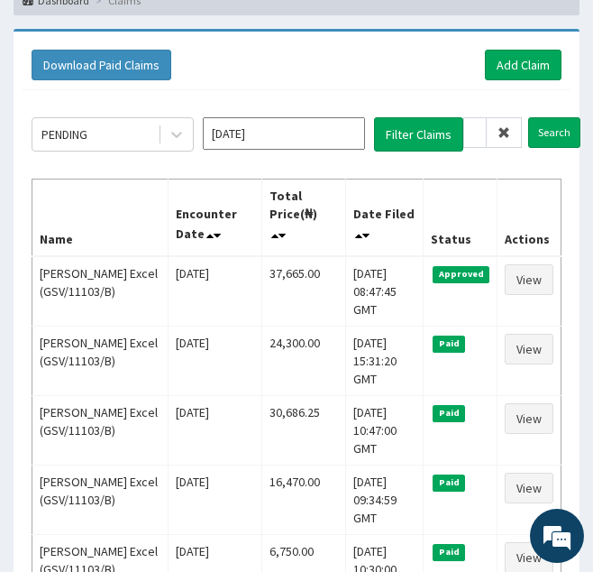
scroll to position [0, 0]
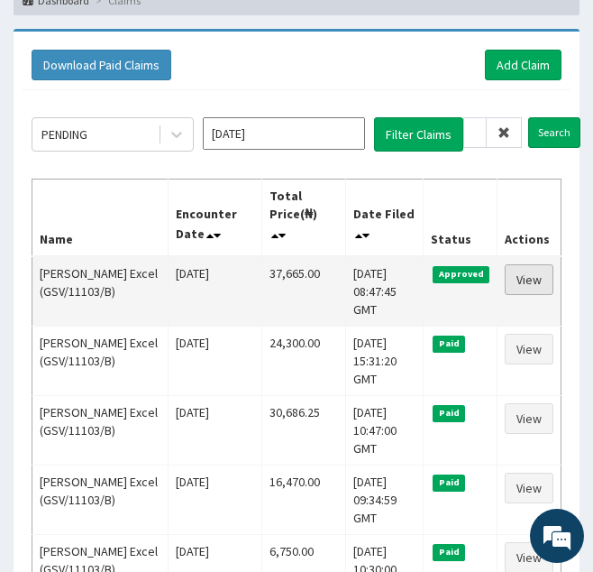
click at [526, 279] on link "View" at bounding box center [529, 279] width 49 height 31
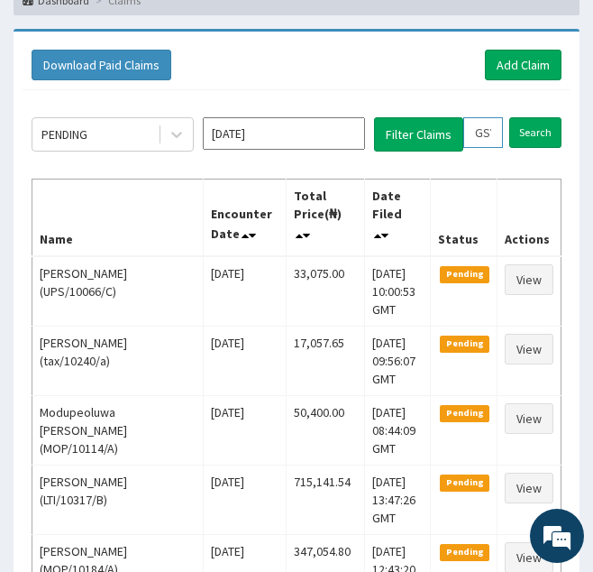
drag, startPoint x: 470, startPoint y: 129, endPoint x: 591, endPoint y: 147, distance: 122.2
paste input "FBO/10031/C"
type input "FBO/10031/C"
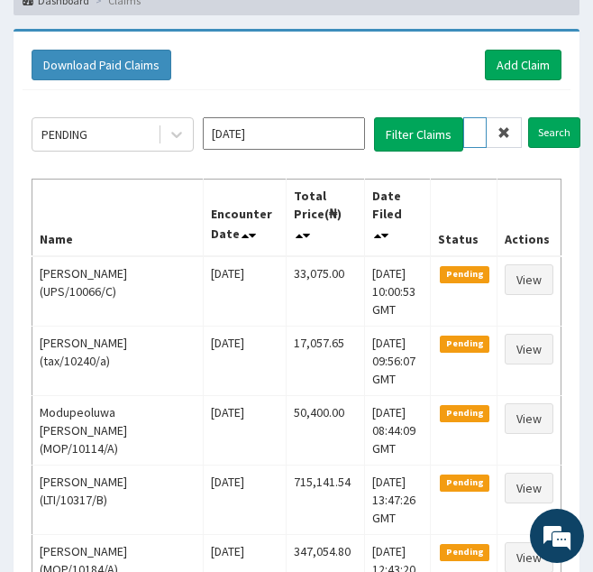
click at [528, 117] on input "Search" at bounding box center [554, 132] width 52 height 31
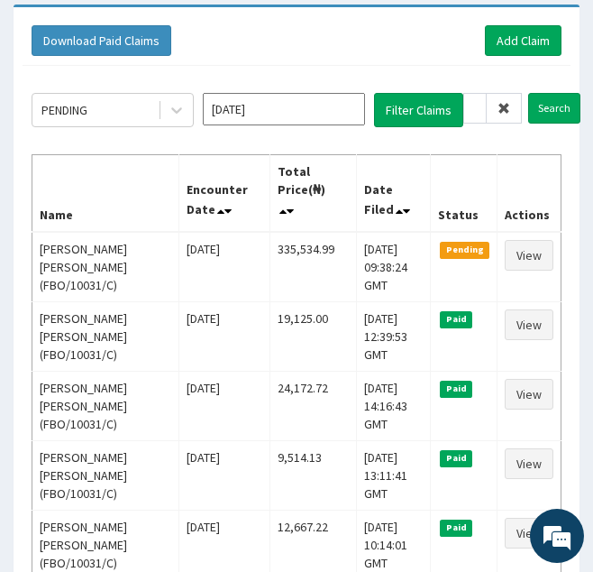
scroll to position [0, 0]
click at [513, 103] on span at bounding box center [504, 108] width 35 height 31
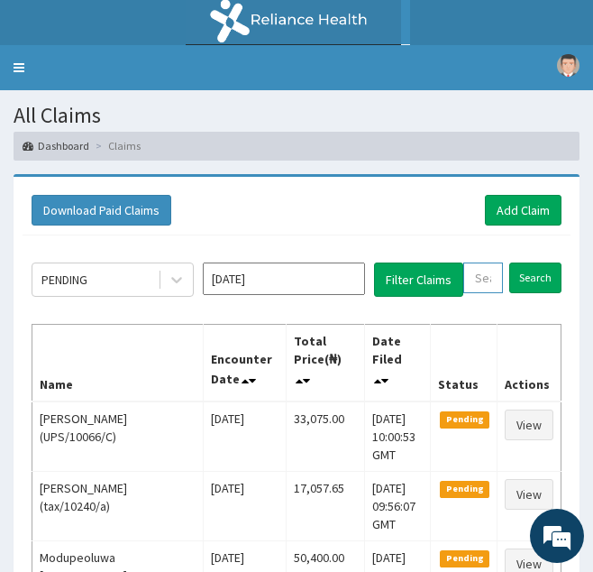
click at [484, 274] on input "text" at bounding box center [483, 277] width 40 height 31
paste input "GTU/10004/A"
type input "GTU/10004/A"
click at [528, 262] on input "Search" at bounding box center [554, 277] width 52 height 31
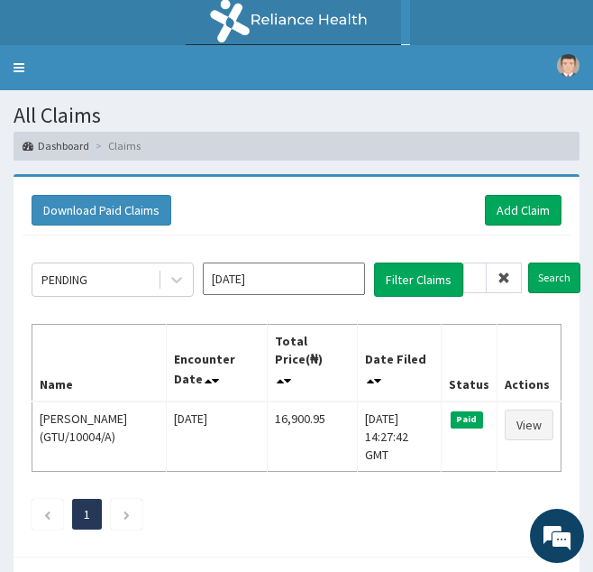
scroll to position [0, 0]
click at [507, 279] on icon at bounding box center [504, 277] width 13 height 13
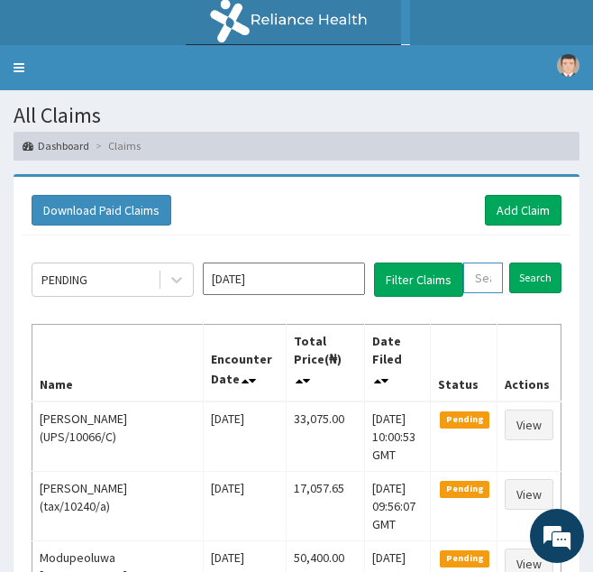
click at [486, 284] on input "text" at bounding box center [483, 277] width 40 height 31
paste input "QTT/10048/A"
type input "QTT/10048/A"
click at [528, 262] on input "Search" at bounding box center [554, 277] width 52 height 31
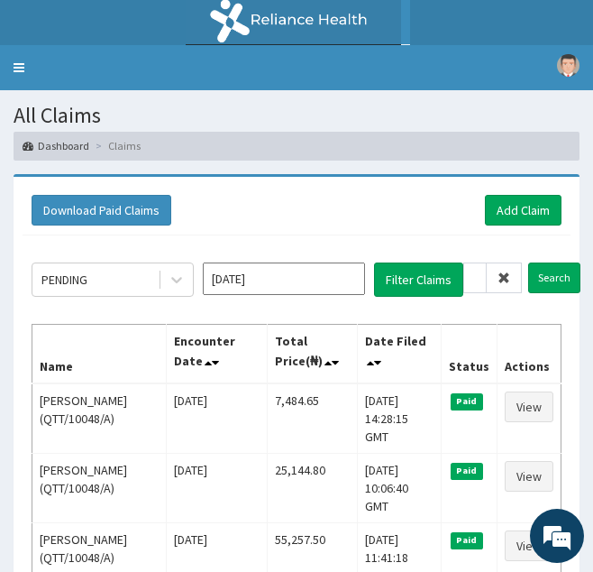
scroll to position [0, 0]
click at [498, 282] on icon at bounding box center [504, 277] width 13 height 13
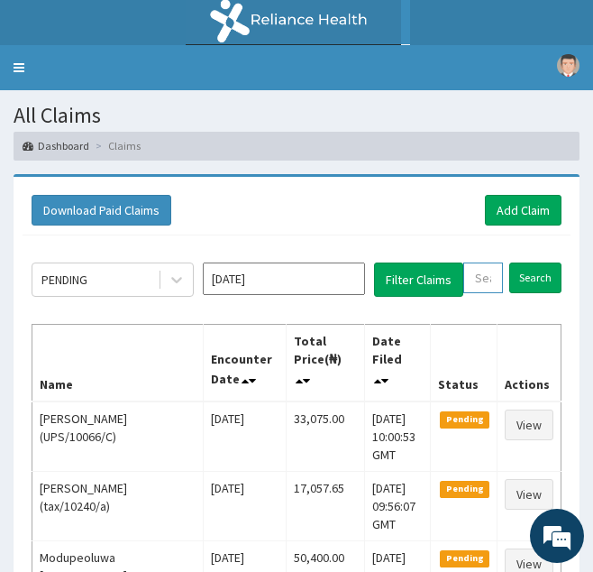
click at [476, 287] on input "text" at bounding box center [483, 277] width 40 height 31
paste input "SEP/10001/A"
type input "SEP/10001/A"
click at [528, 262] on input "Search" at bounding box center [554, 277] width 52 height 31
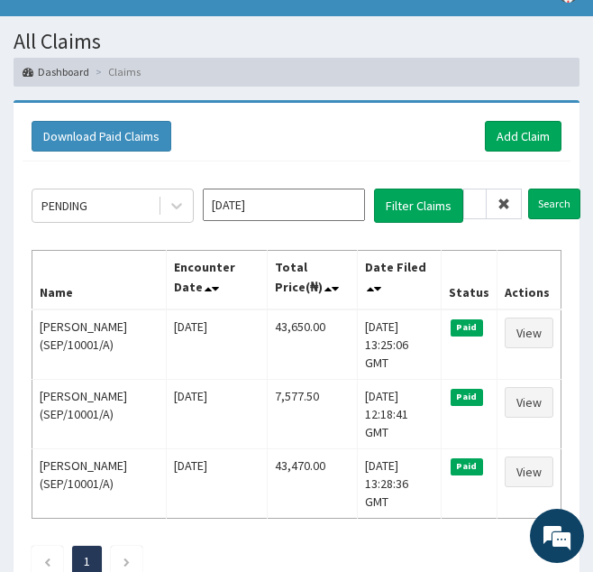
scroll to position [0, 0]
click at [503, 206] on icon at bounding box center [504, 203] width 13 height 13
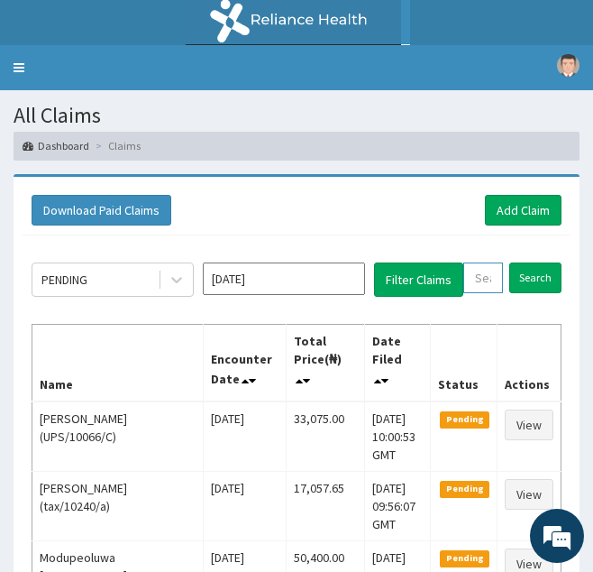
click at [489, 275] on input "text" at bounding box center [483, 277] width 40 height 31
paste input "IOD/10031/A"
type input "IOD/10031/A"
click at [528, 262] on input "Search" at bounding box center [554, 277] width 52 height 31
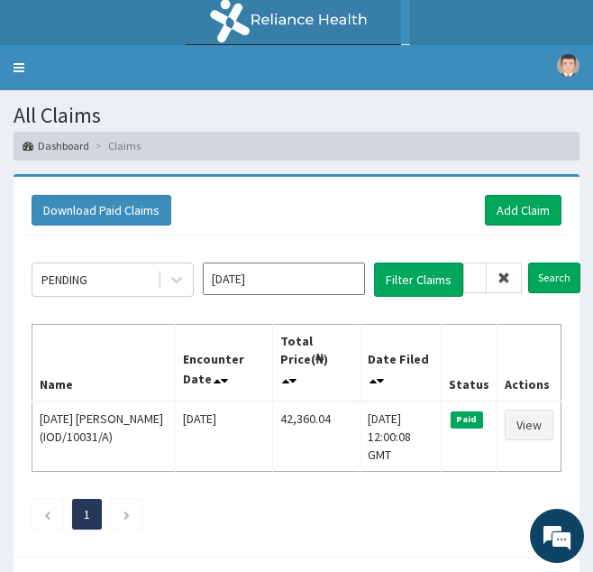
scroll to position [0, 0]
click at [508, 279] on icon at bounding box center [504, 277] width 13 height 13
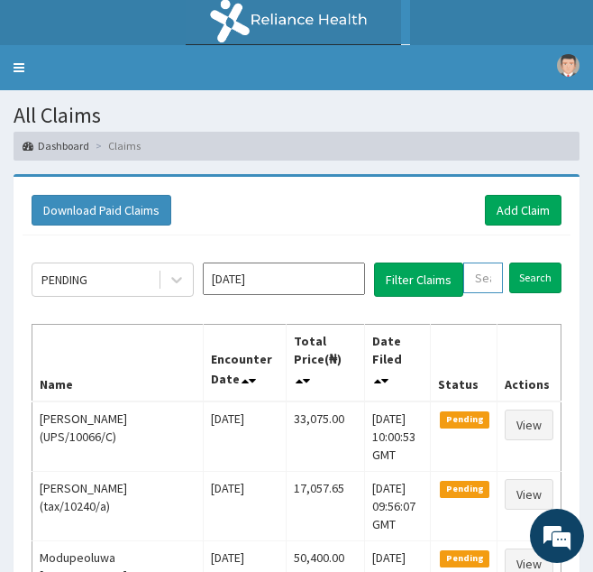
click at [482, 271] on input "text" at bounding box center [483, 277] width 40 height 31
paste input "FPG/10085/B"
type input "FPG/10085/B"
click at [528, 262] on input "Search" at bounding box center [554, 277] width 52 height 31
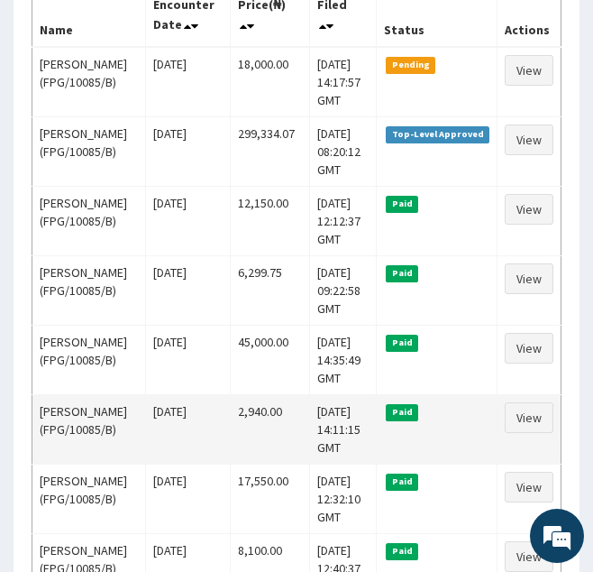
scroll to position [353, 0]
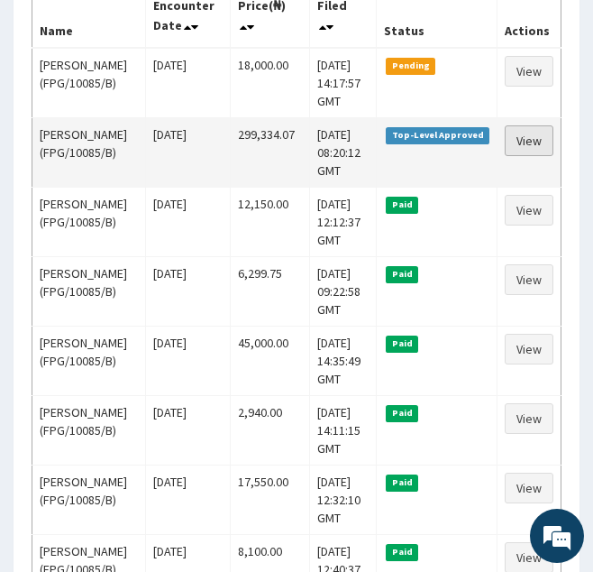
click at [522, 156] on link "View" at bounding box center [529, 140] width 49 height 31
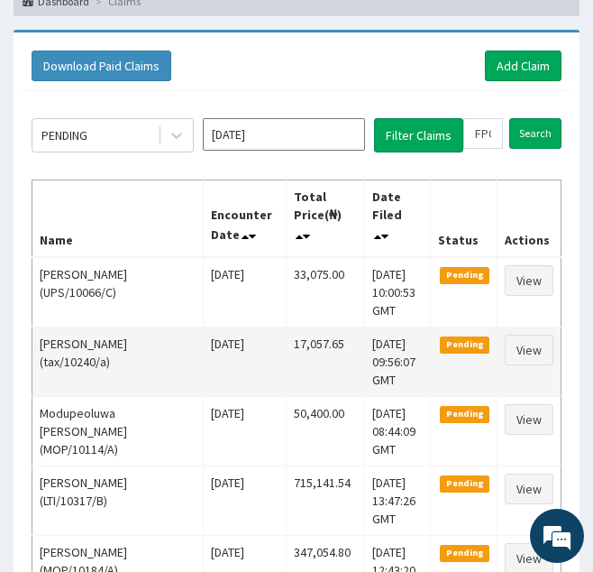
scroll to position [142, 0]
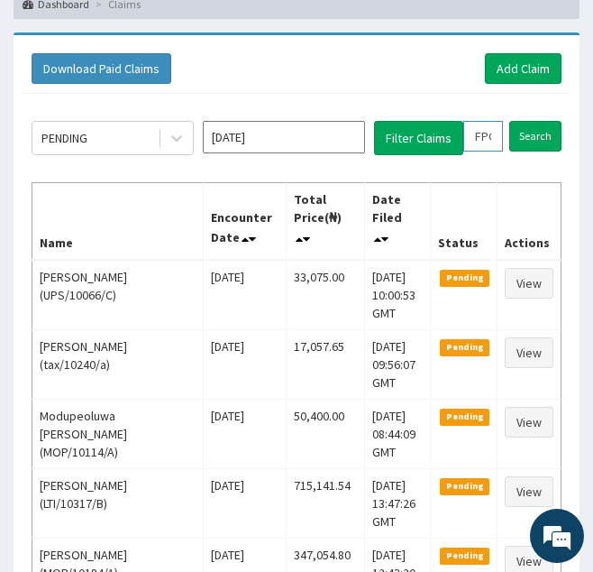
drag, startPoint x: 472, startPoint y: 136, endPoint x: 621, endPoint y: 143, distance: 149.9
paste input "ONT/10014/D"
type input "ONT/10014/D"
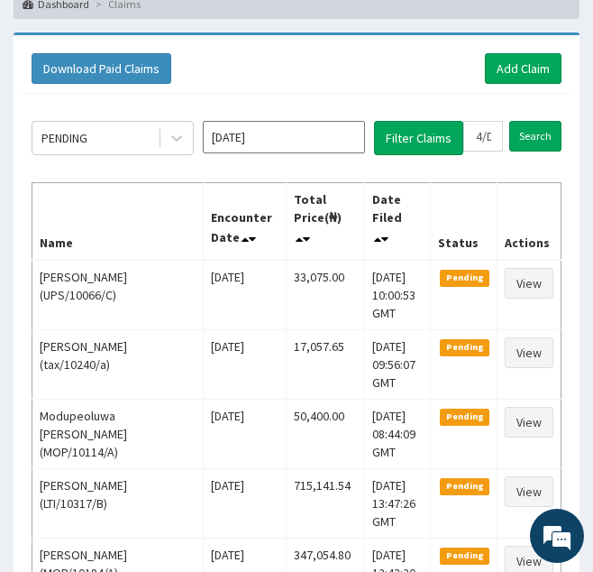
scroll to position [0, 0]
click at [485, 141] on input "ONT/10014/D" at bounding box center [474, 136] width 23 height 31
click at [528, 121] on input "Search" at bounding box center [554, 136] width 52 height 31
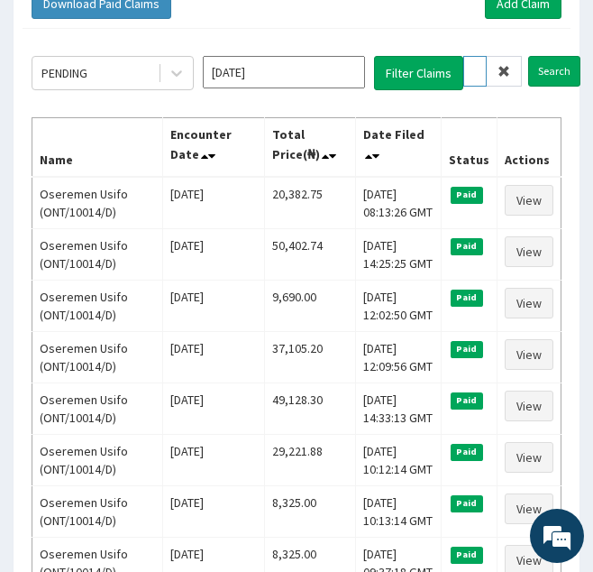
scroll to position [207, 0]
